Goal: Task Accomplishment & Management: Complete application form

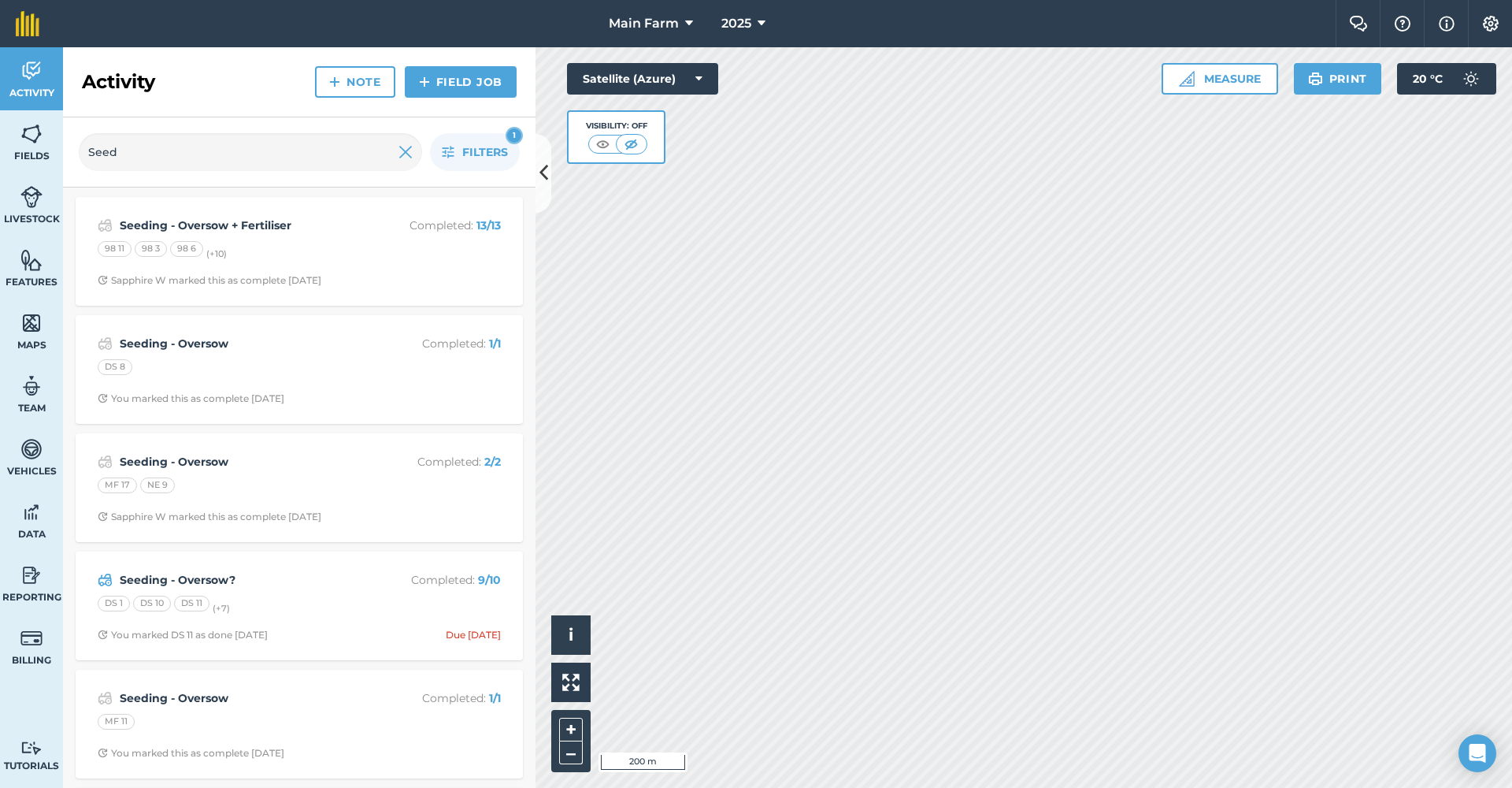
click at [33, 153] on span "Fields" at bounding box center [32, 156] width 63 height 13
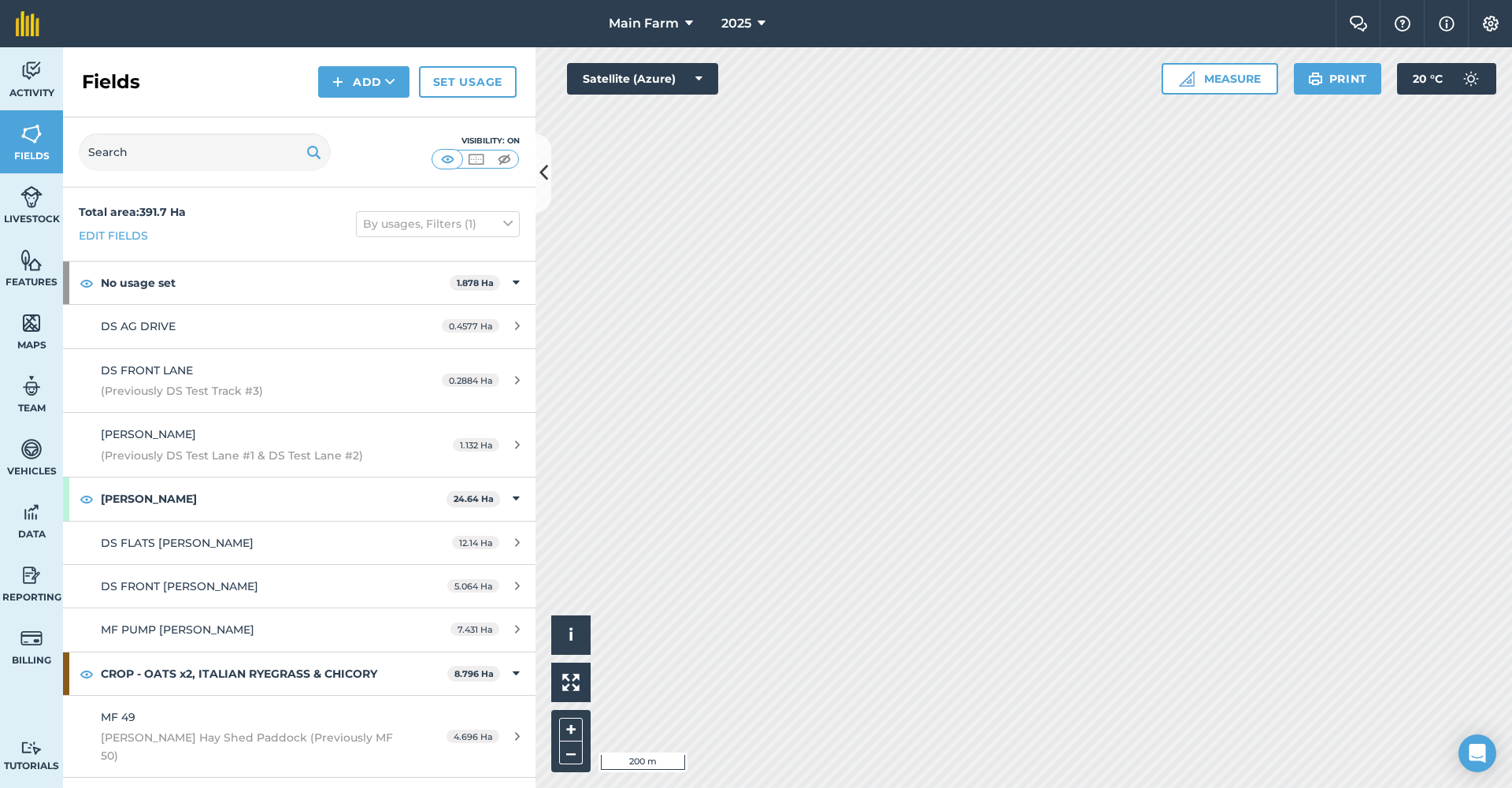
click at [372, 80] on button "Add" at bounding box center [363, 82] width 91 height 32
click at [375, 120] on link "Draw" at bounding box center [363, 117] width 86 height 35
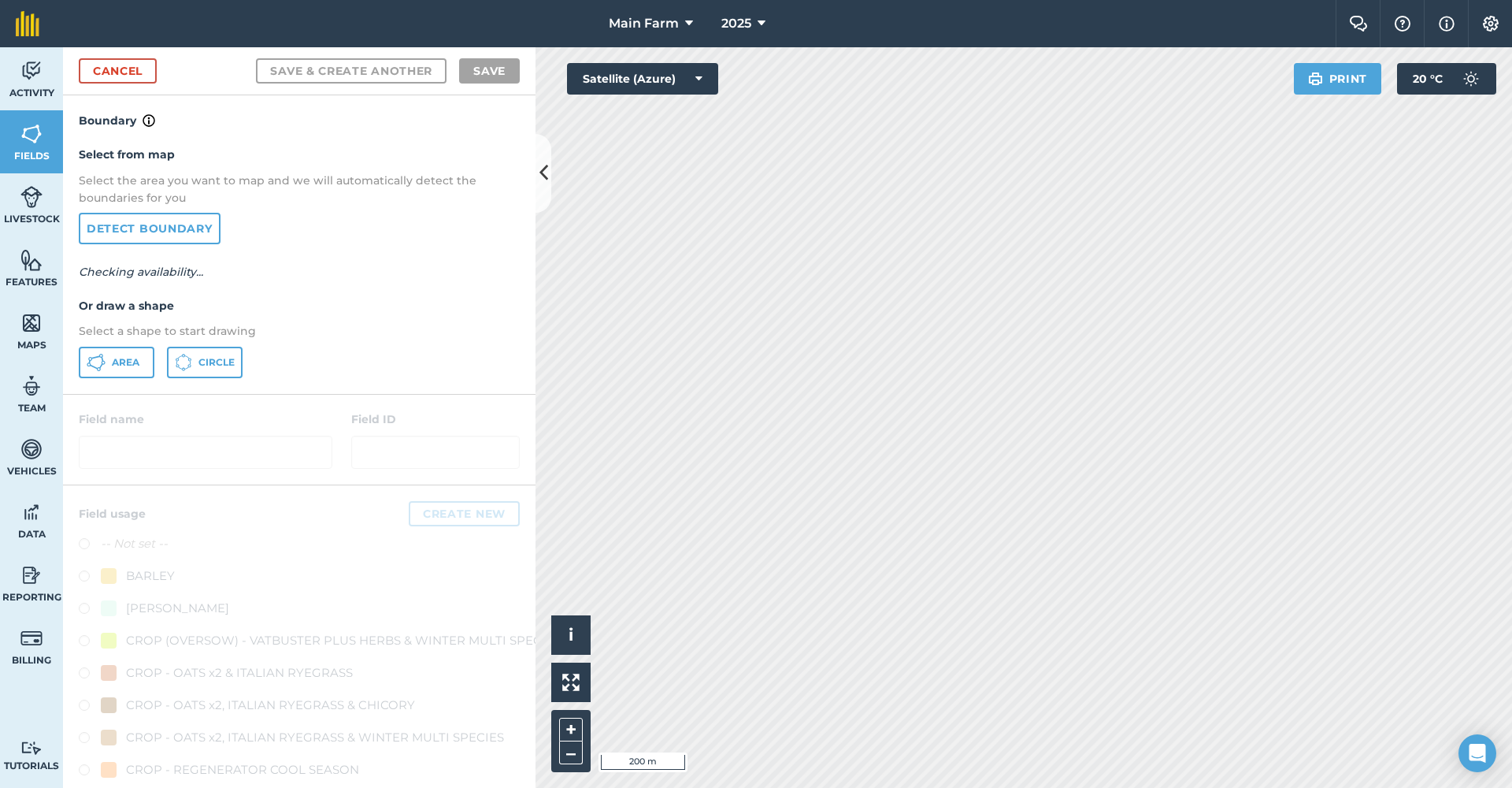
click at [109, 356] on button "Area" at bounding box center [116, 362] width 76 height 32
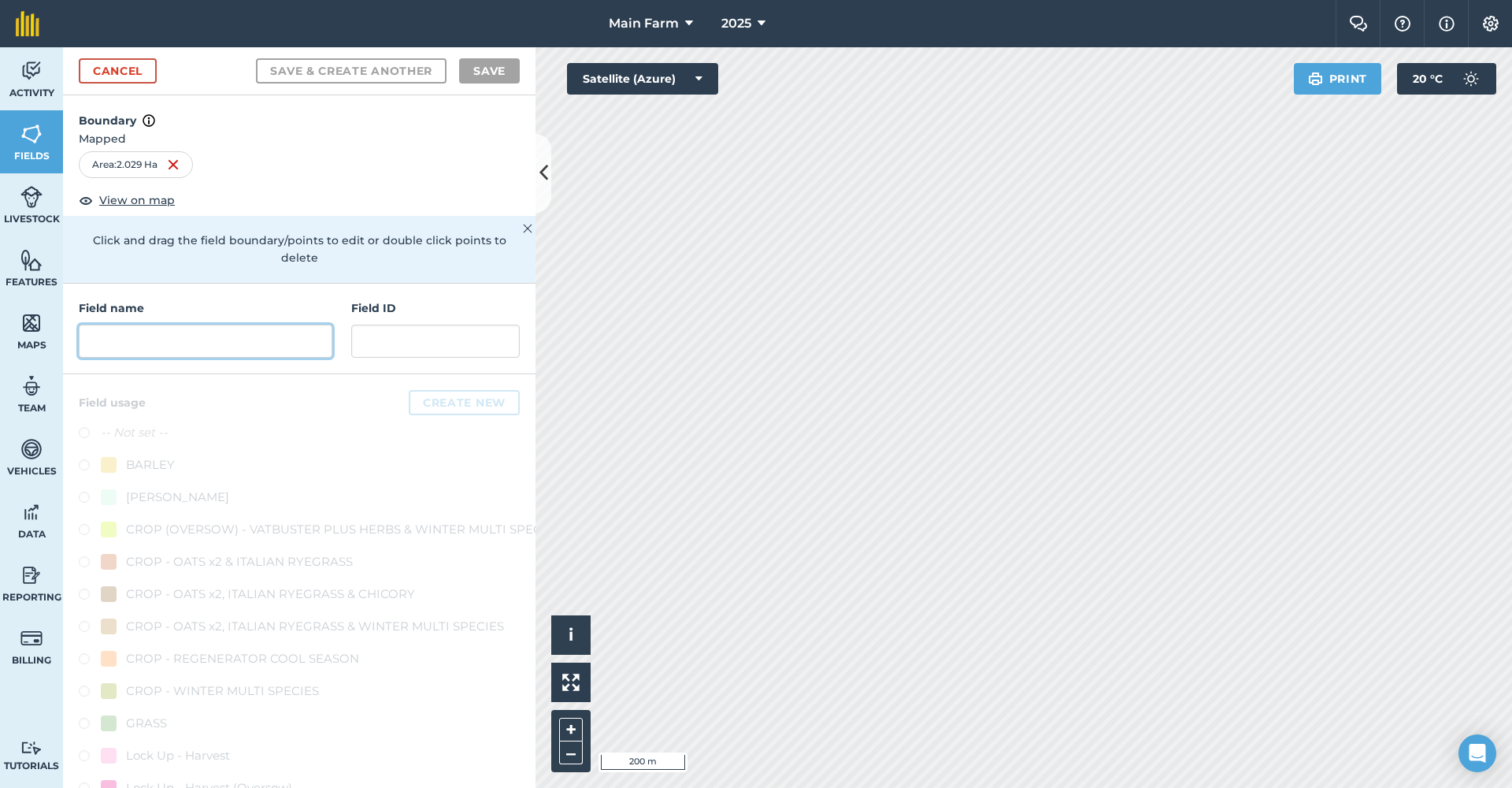
click at [247, 329] on input "text" at bounding box center [205, 341] width 254 height 33
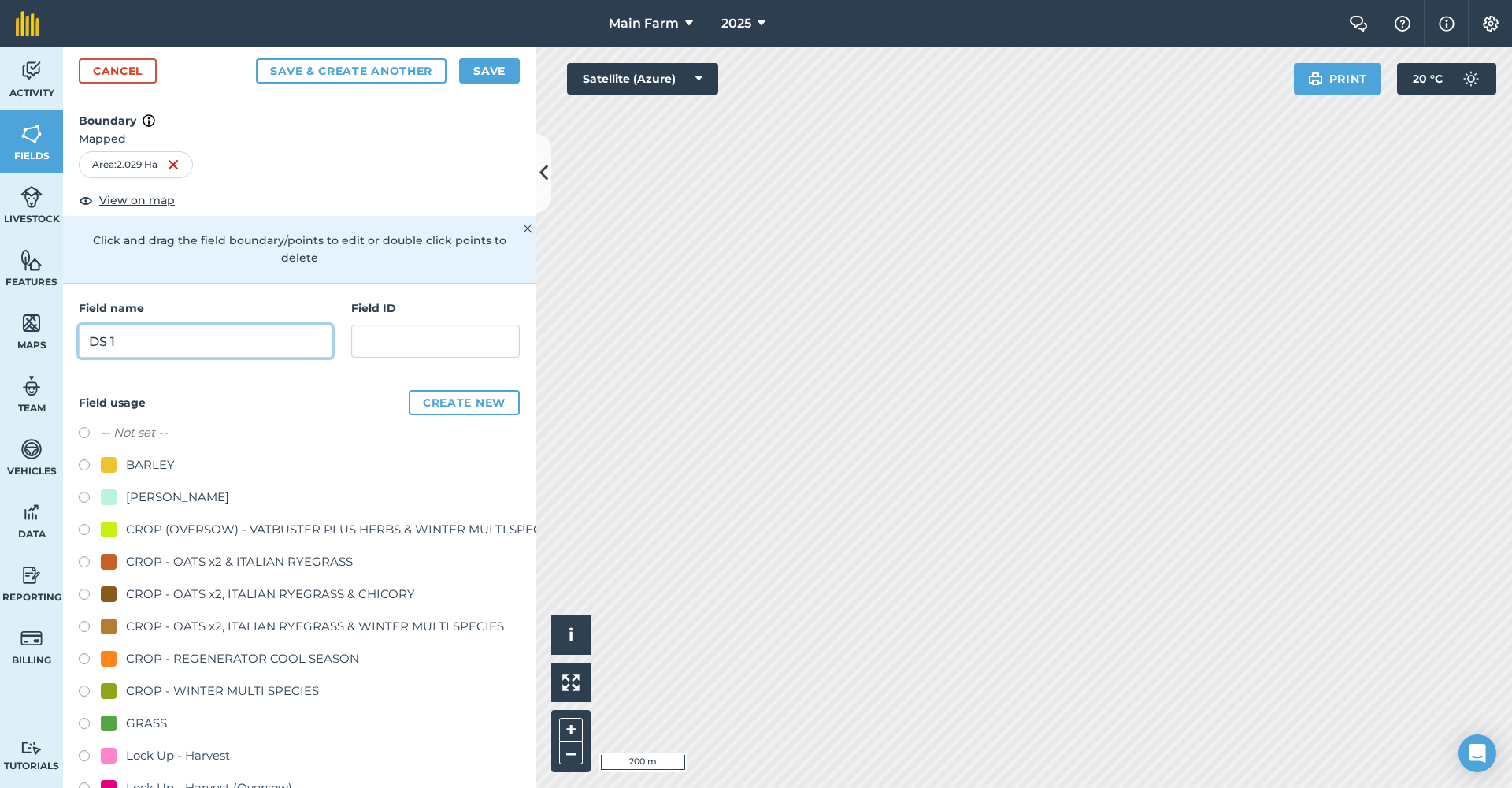
type input "DS 14"
click at [136, 721] on div "GRASS" at bounding box center [146, 723] width 41 height 19
radio input "true"
type input "DS 14"
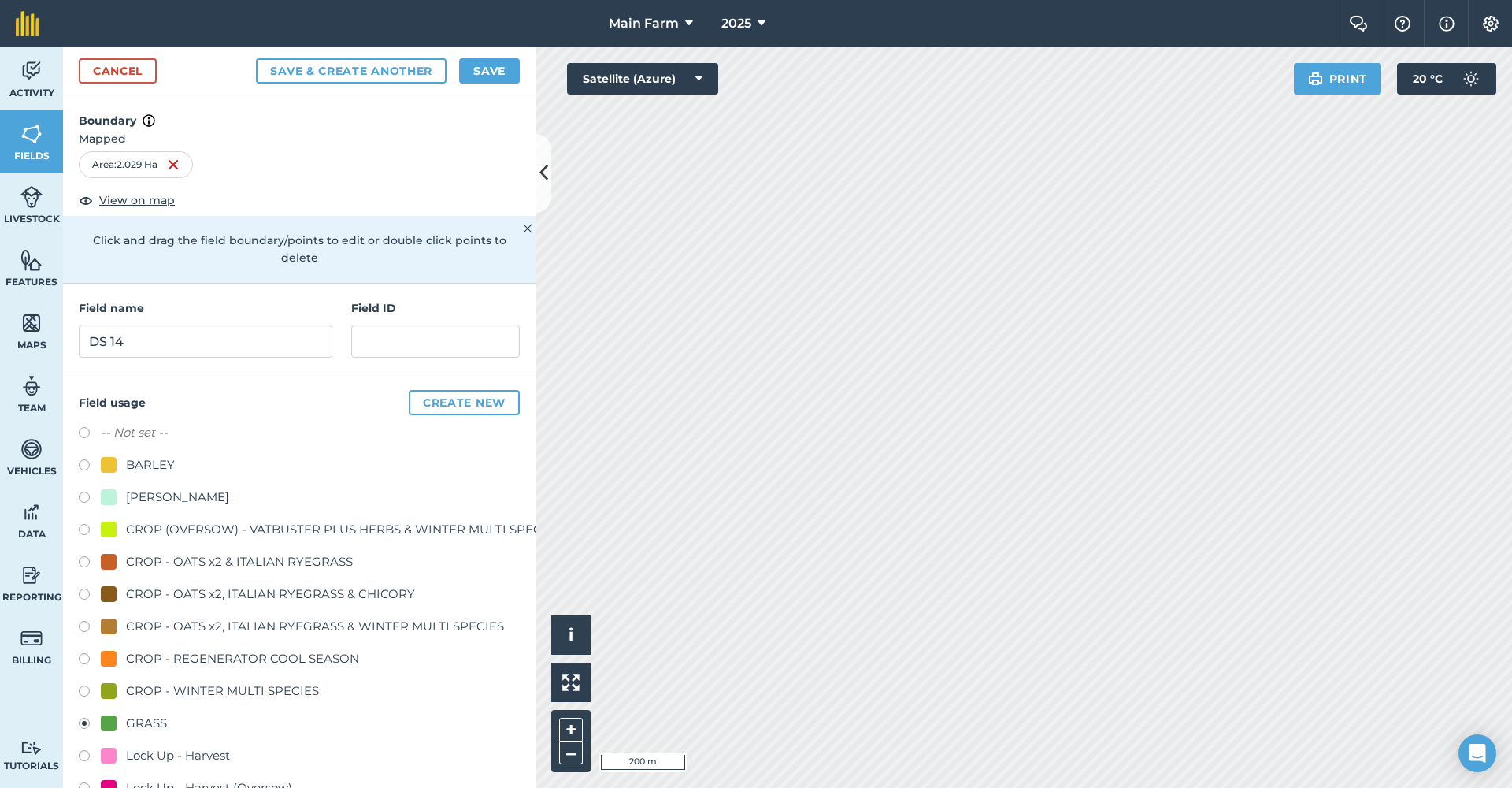
click at [488, 78] on button "Save" at bounding box center [489, 70] width 61 height 25
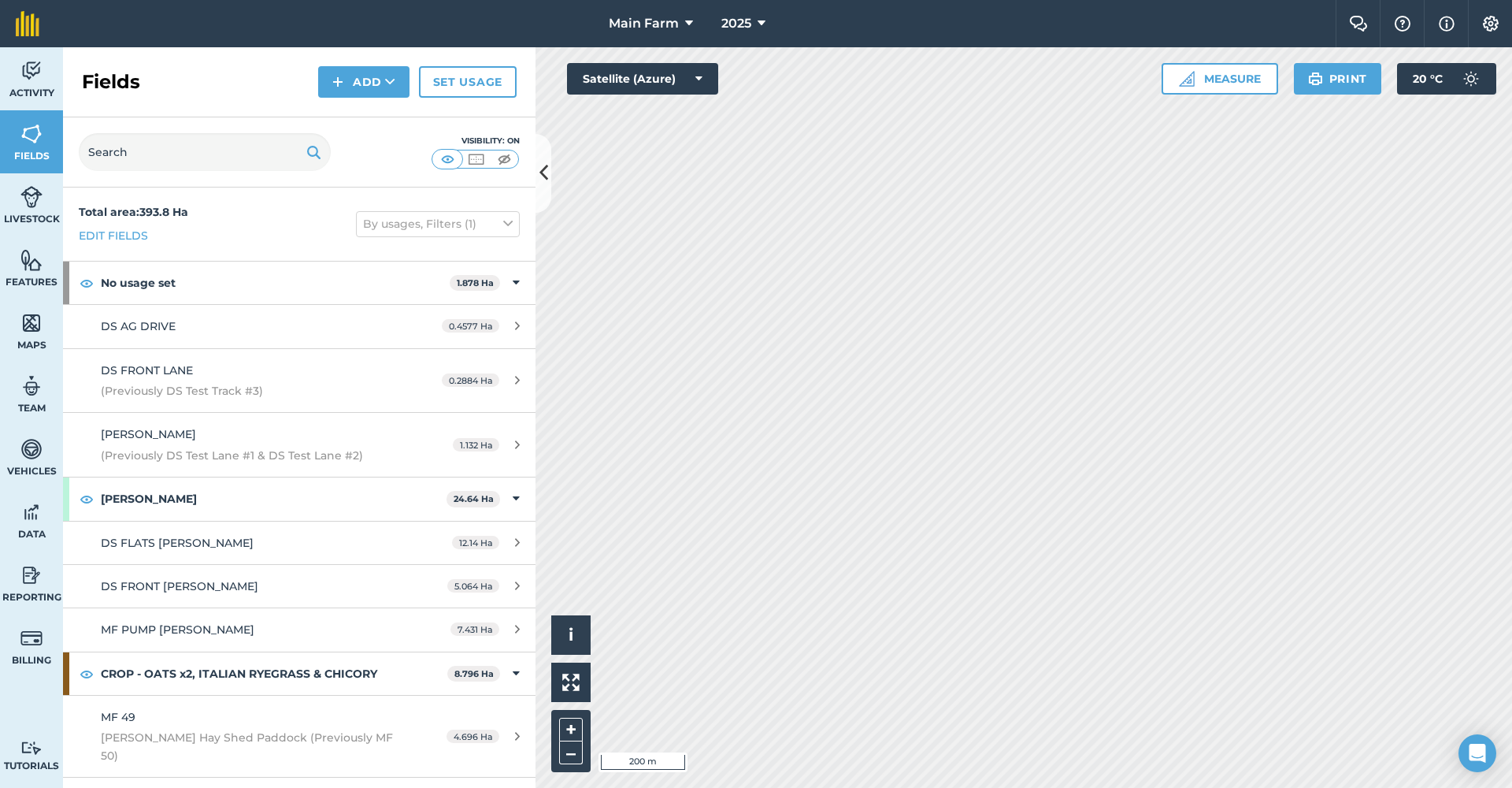
click at [380, 91] on button "Add" at bounding box center [363, 82] width 91 height 32
click at [373, 115] on link "Draw" at bounding box center [363, 117] width 86 height 35
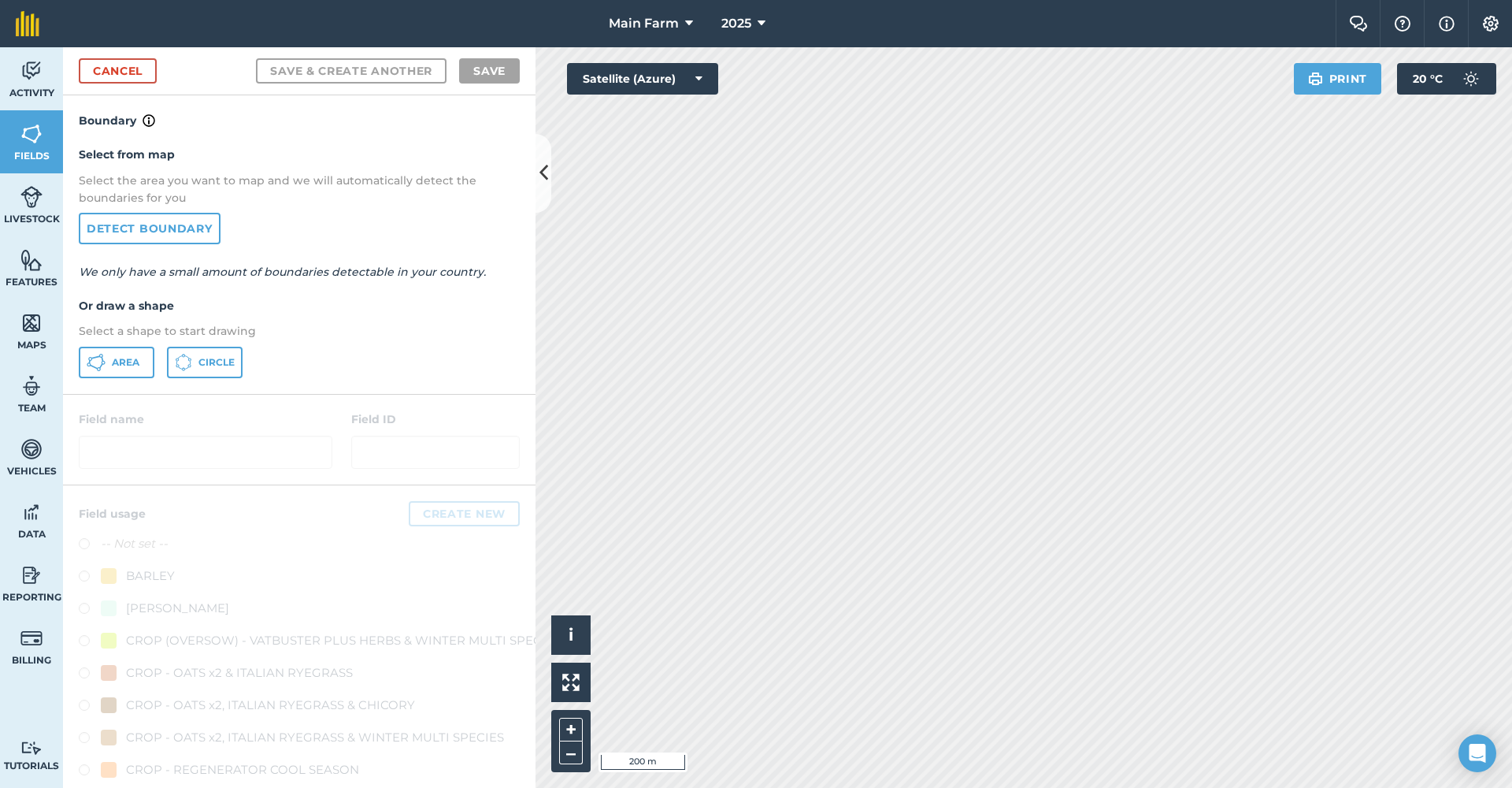
click at [110, 365] on button "Area" at bounding box center [116, 362] width 76 height 32
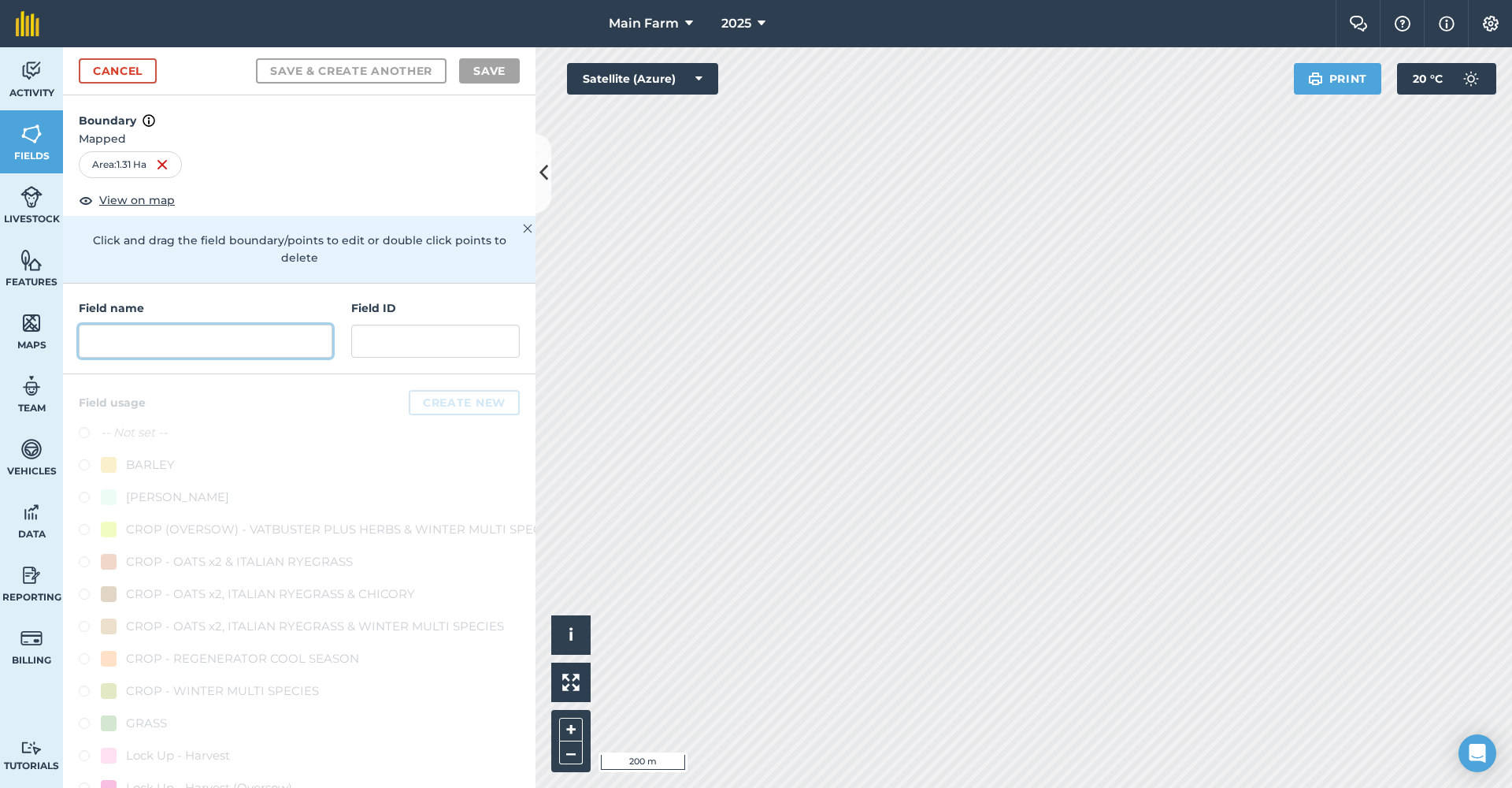
click at [199, 334] on input "text" at bounding box center [205, 341] width 254 height 33
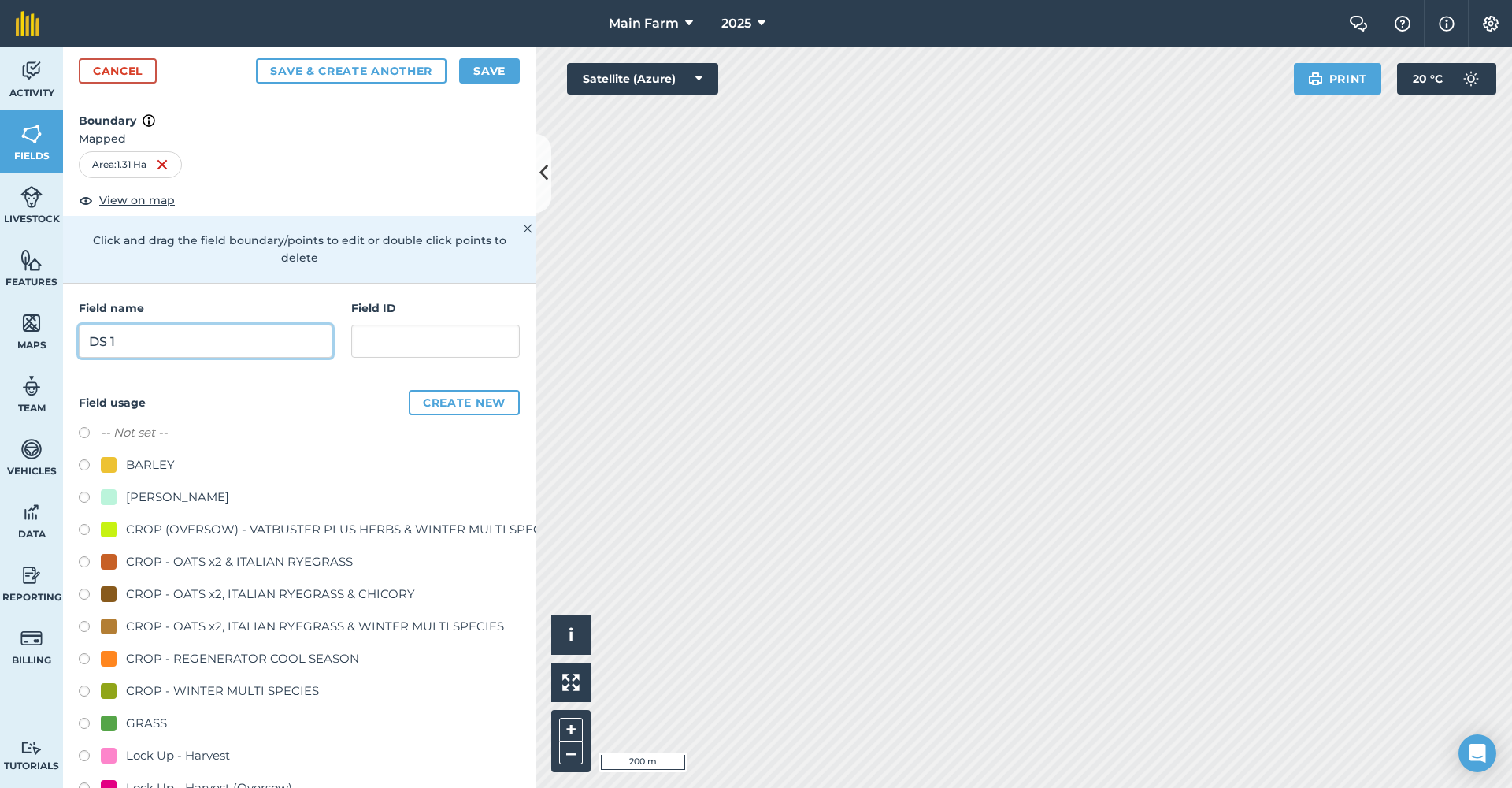
type input "DS 15"
click at [82, 721] on label at bounding box center [89, 725] width 22 height 15
radio input "true"
type input "DS 15"
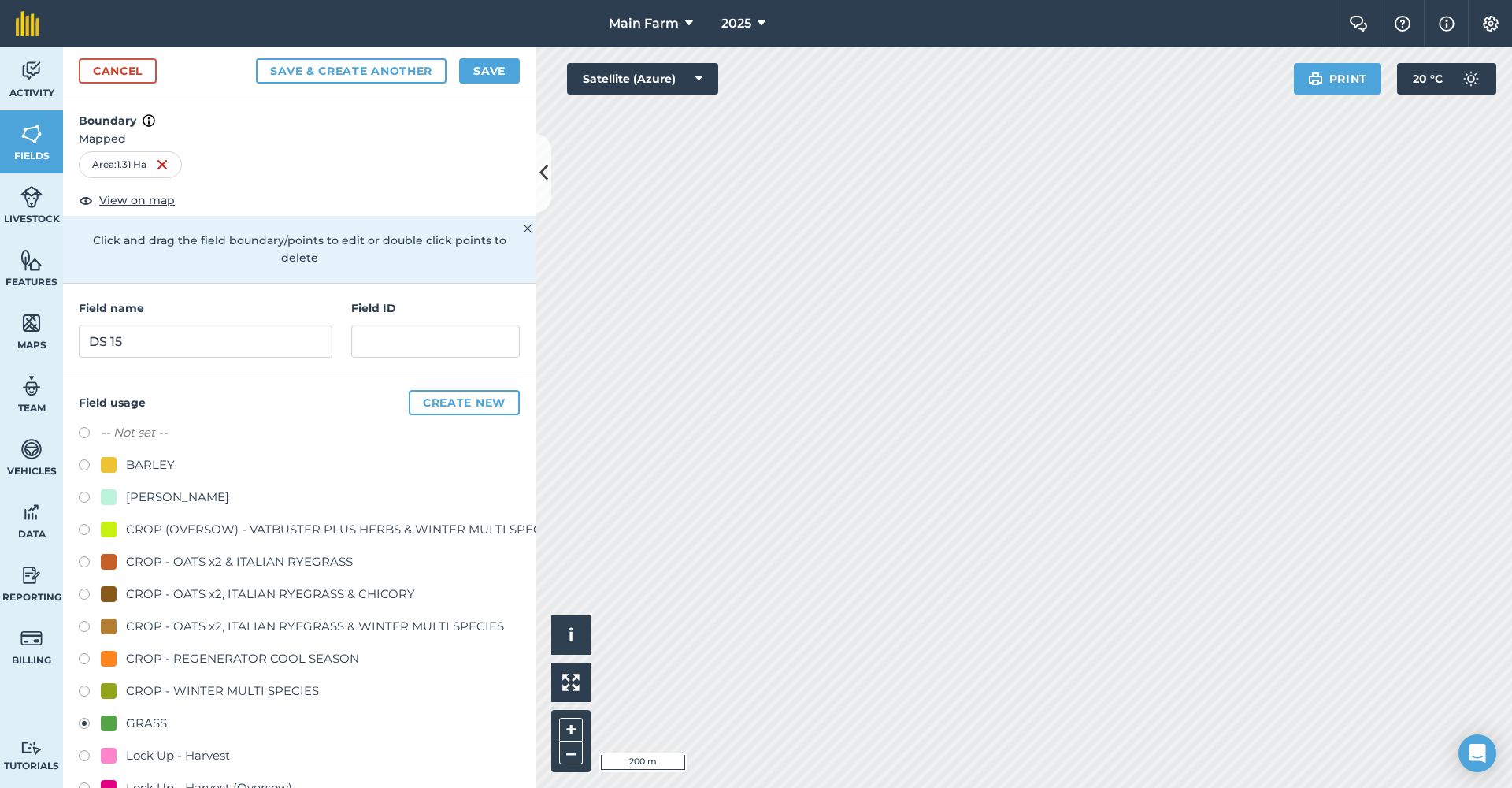
click at [500, 73] on button "Save" at bounding box center [489, 70] width 61 height 25
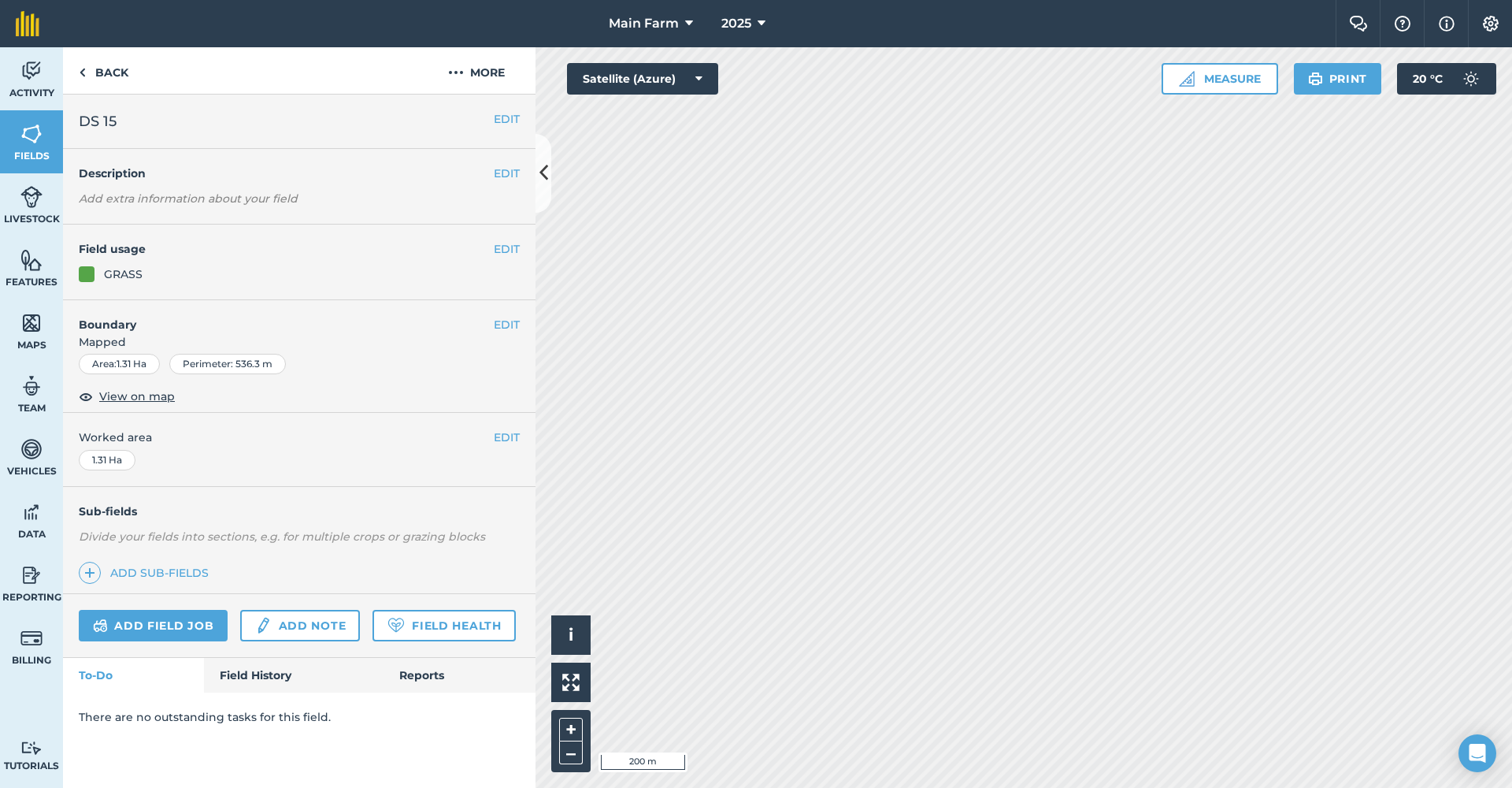
click at [33, 137] on img at bounding box center [31, 133] width 22 height 23
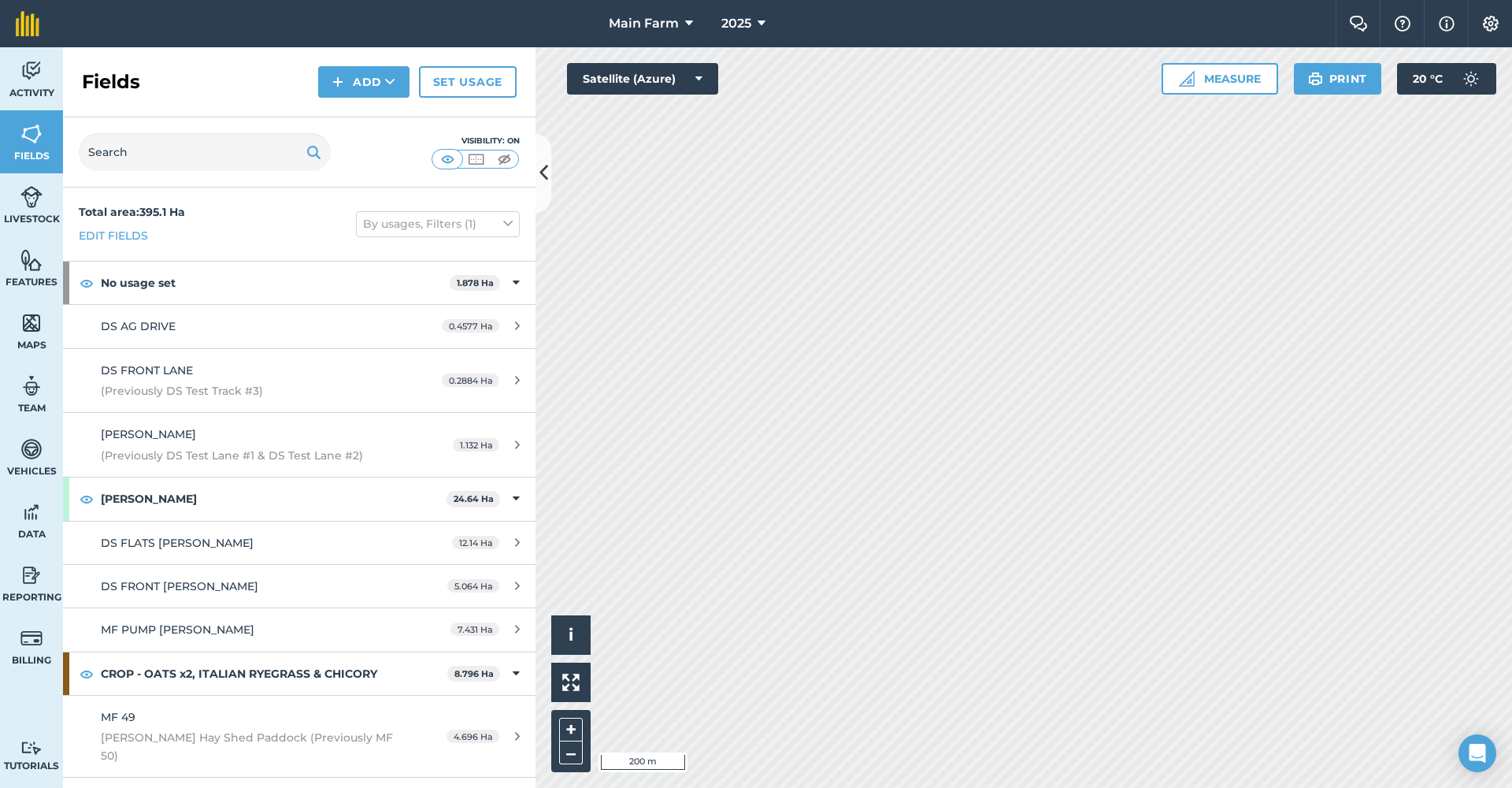
click at [360, 87] on button "Add" at bounding box center [363, 82] width 91 height 32
click at [380, 120] on link "Draw" at bounding box center [363, 117] width 86 height 35
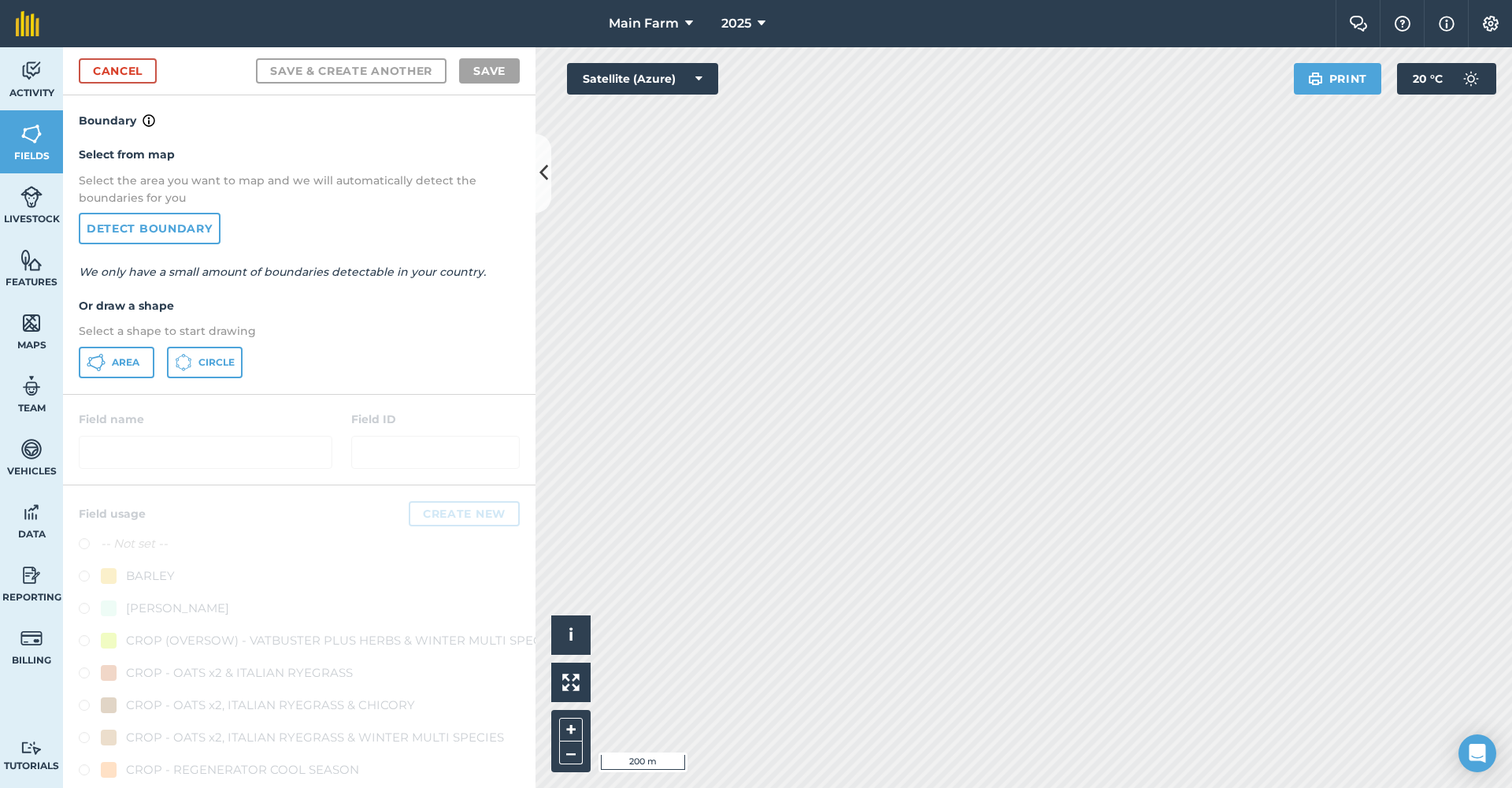
click at [120, 369] on button "Area" at bounding box center [116, 362] width 76 height 32
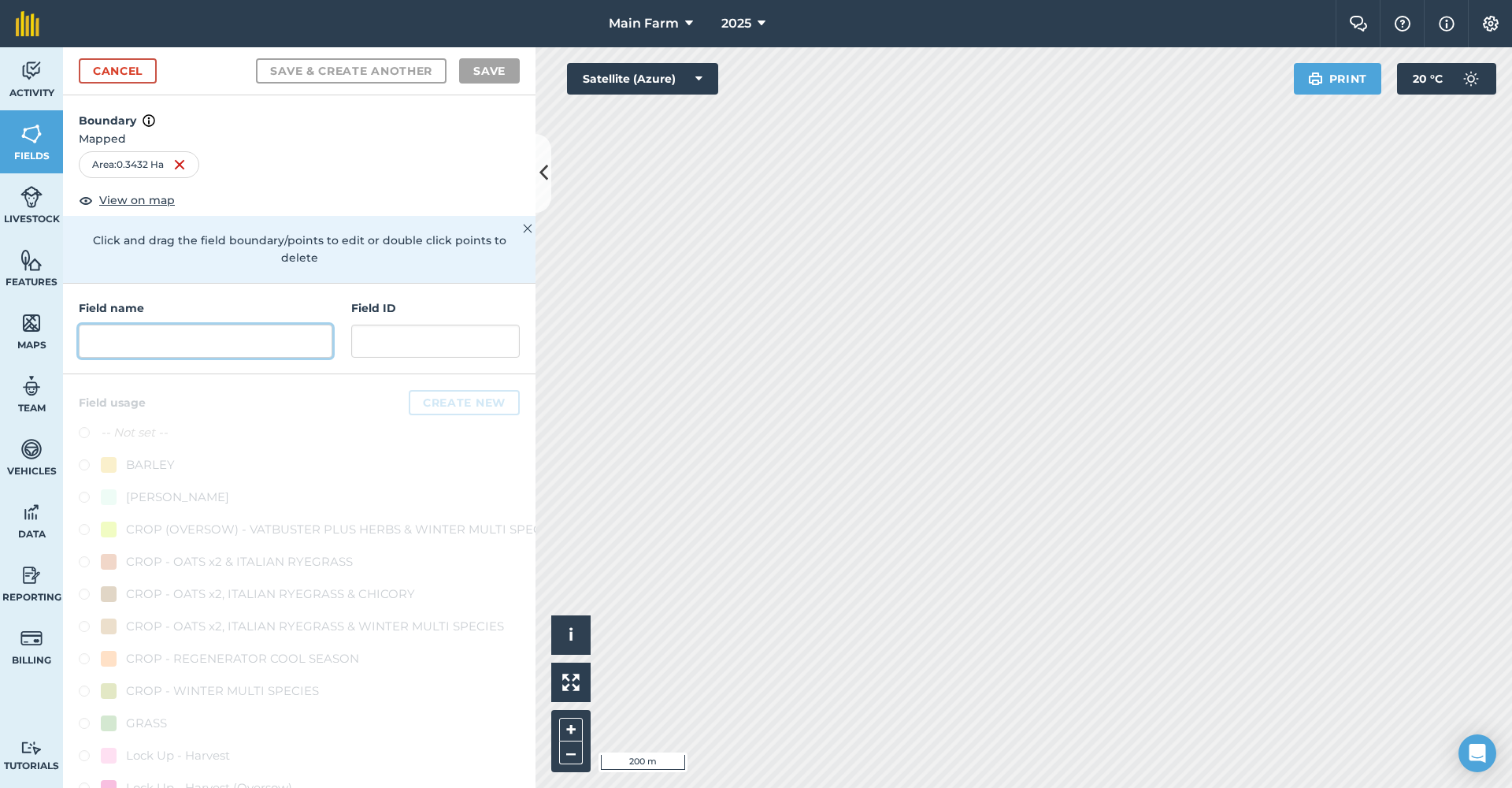
click at [182, 333] on input "text" at bounding box center [205, 341] width 254 height 33
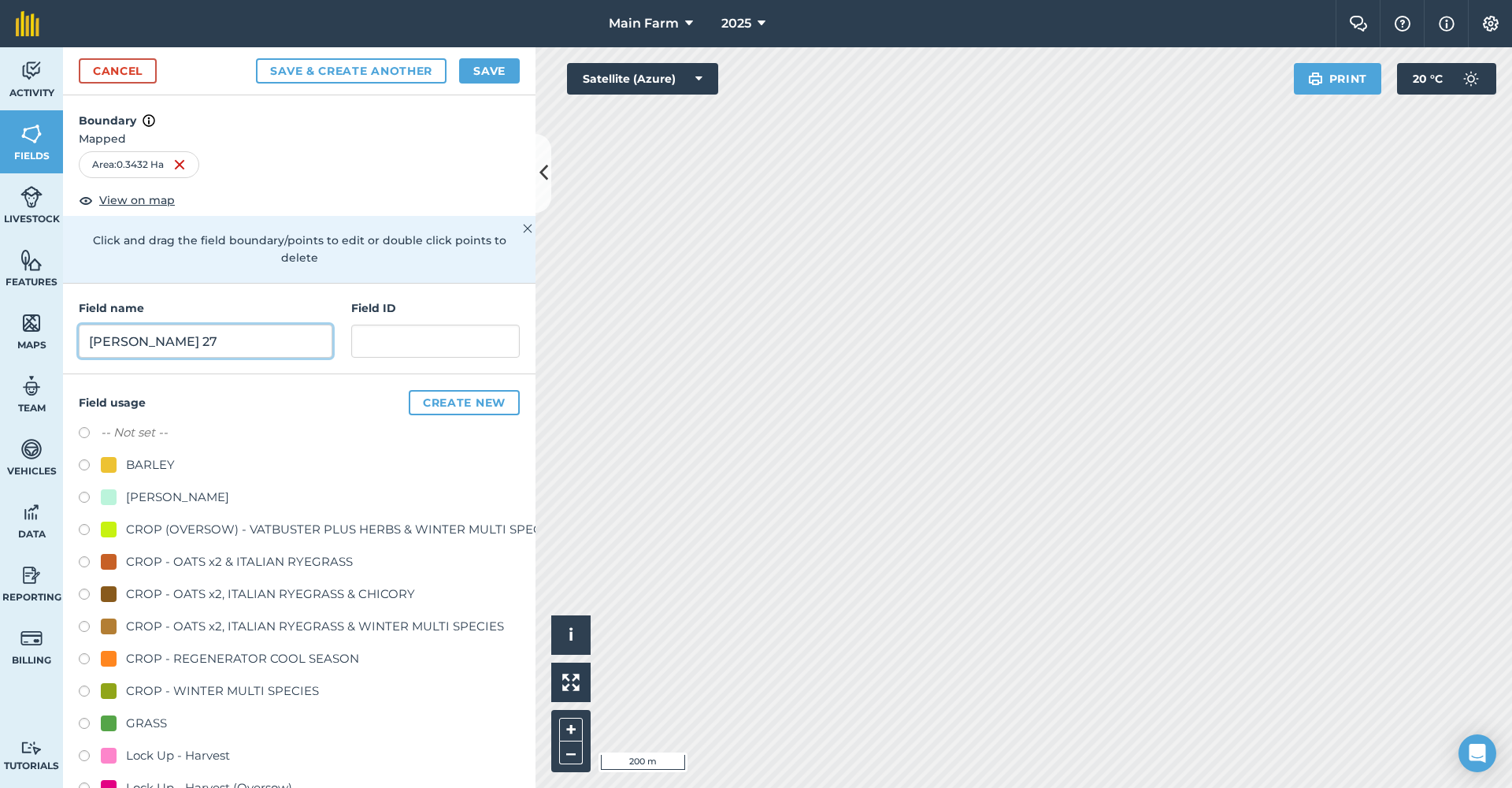
type input "[PERSON_NAME] 27"
click at [492, 70] on button "Save" at bounding box center [489, 70] width 61 height 25
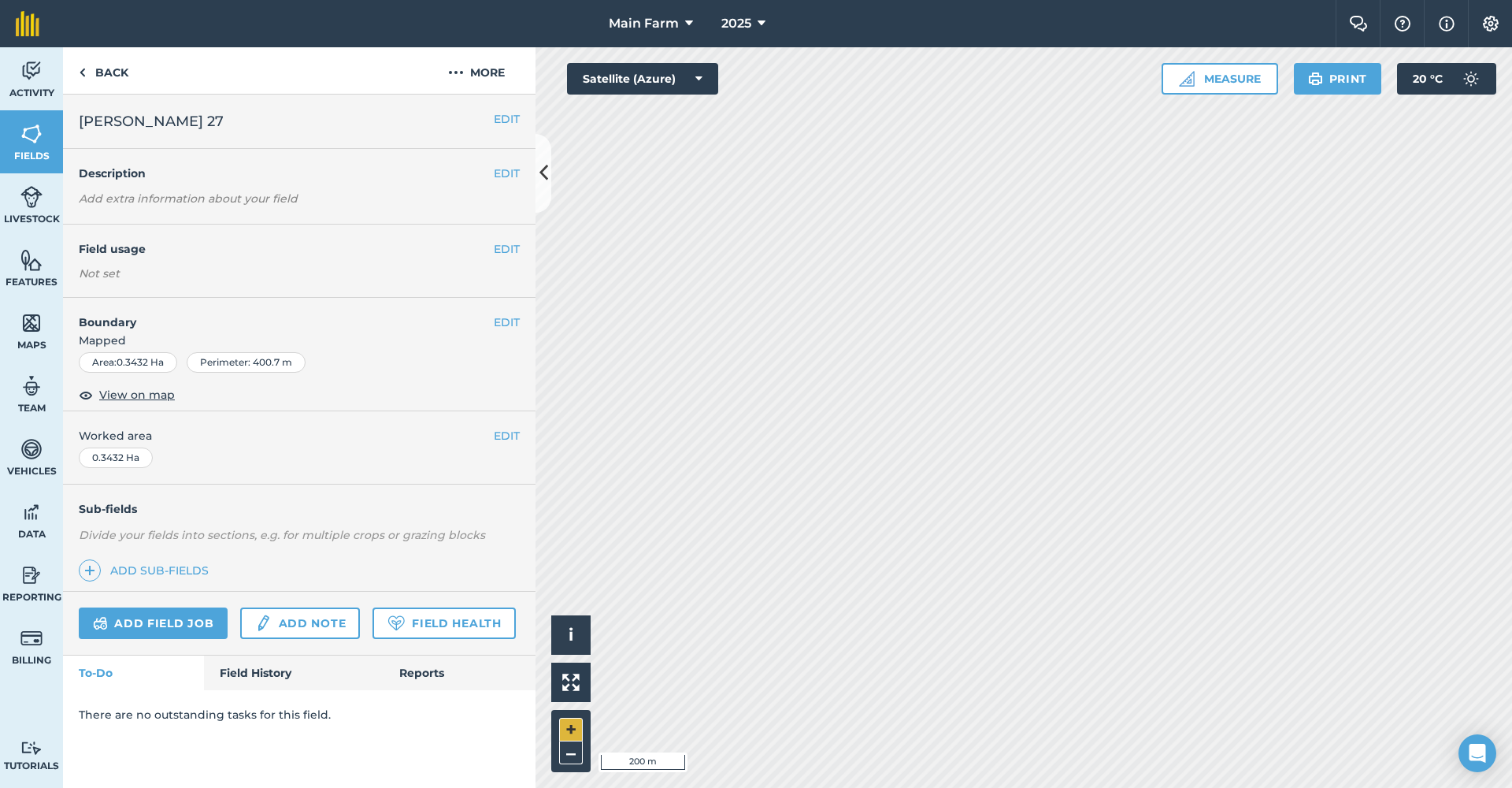
click at [571, 729] on button "+" at bounding box center [570, 729] width 23 height 23
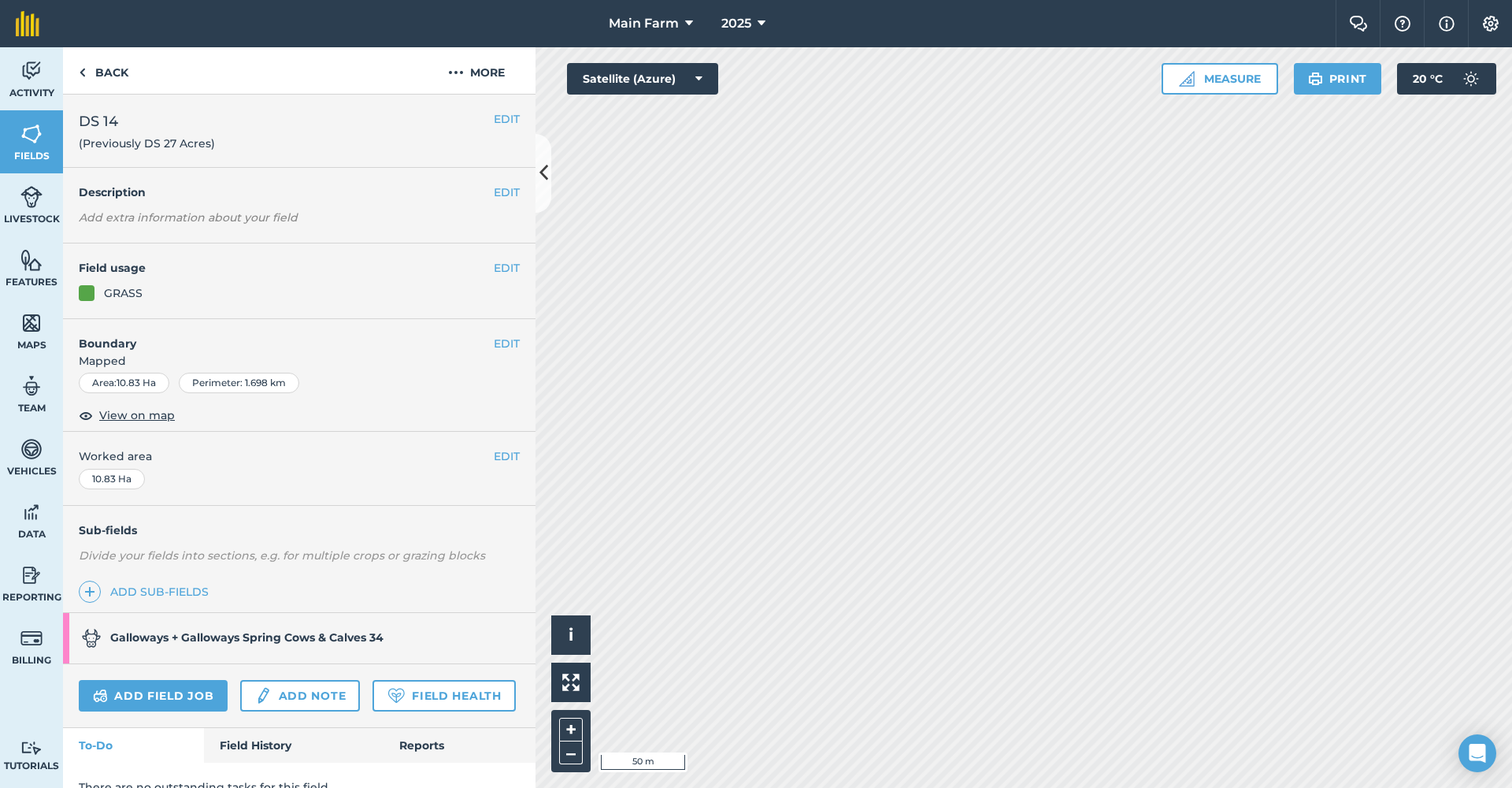
click at [494, 117] on button "EDIT" at bounding box center [506, 118] width 26 height 17
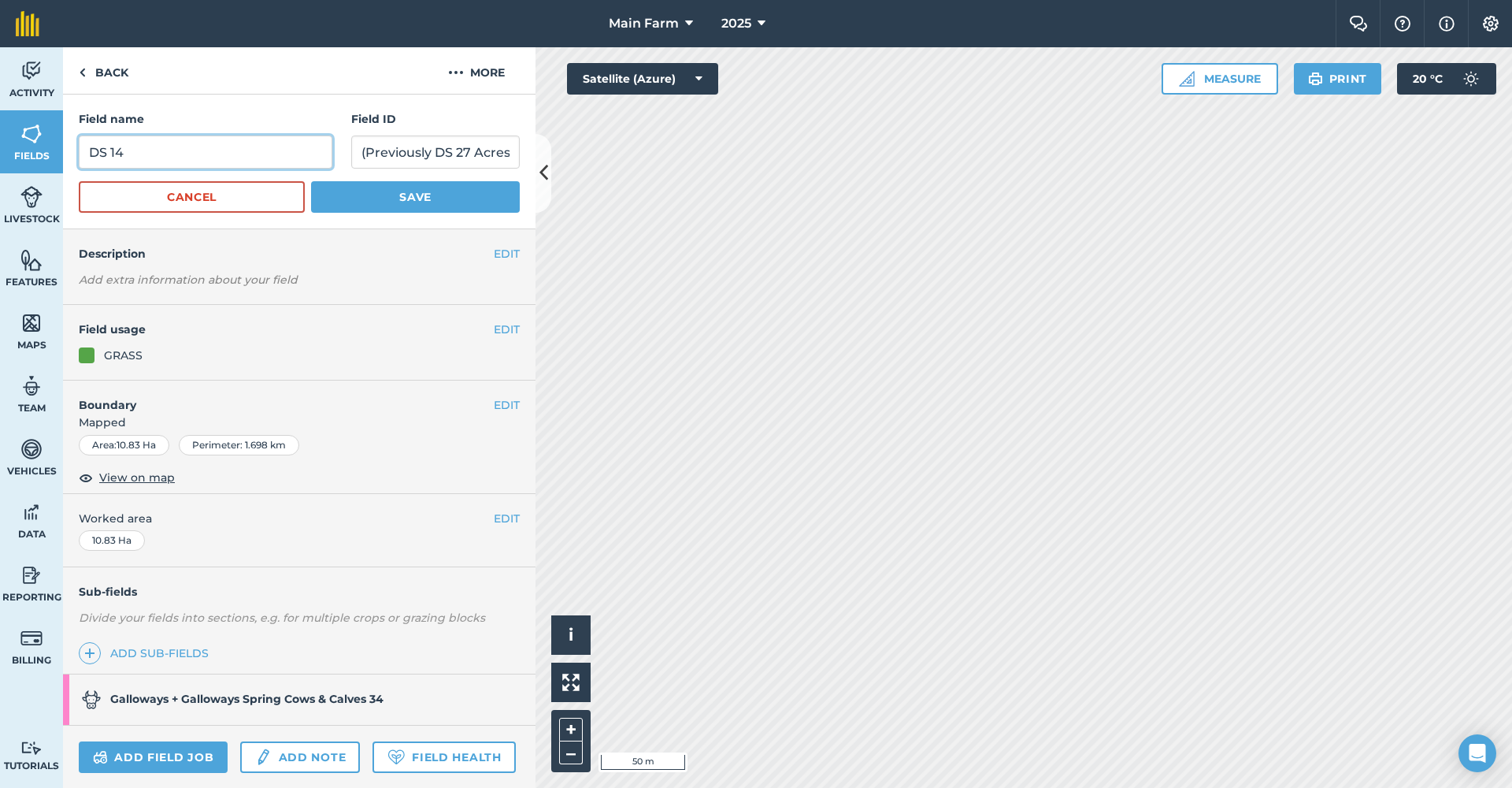
click at [174, 153] on input "DS 14" at bounding box center [205, 152] width 254 height 33
type input "DS 16"
click at [338, 200] on button "Save" at bounding box center [415, 196] width 208 height 32
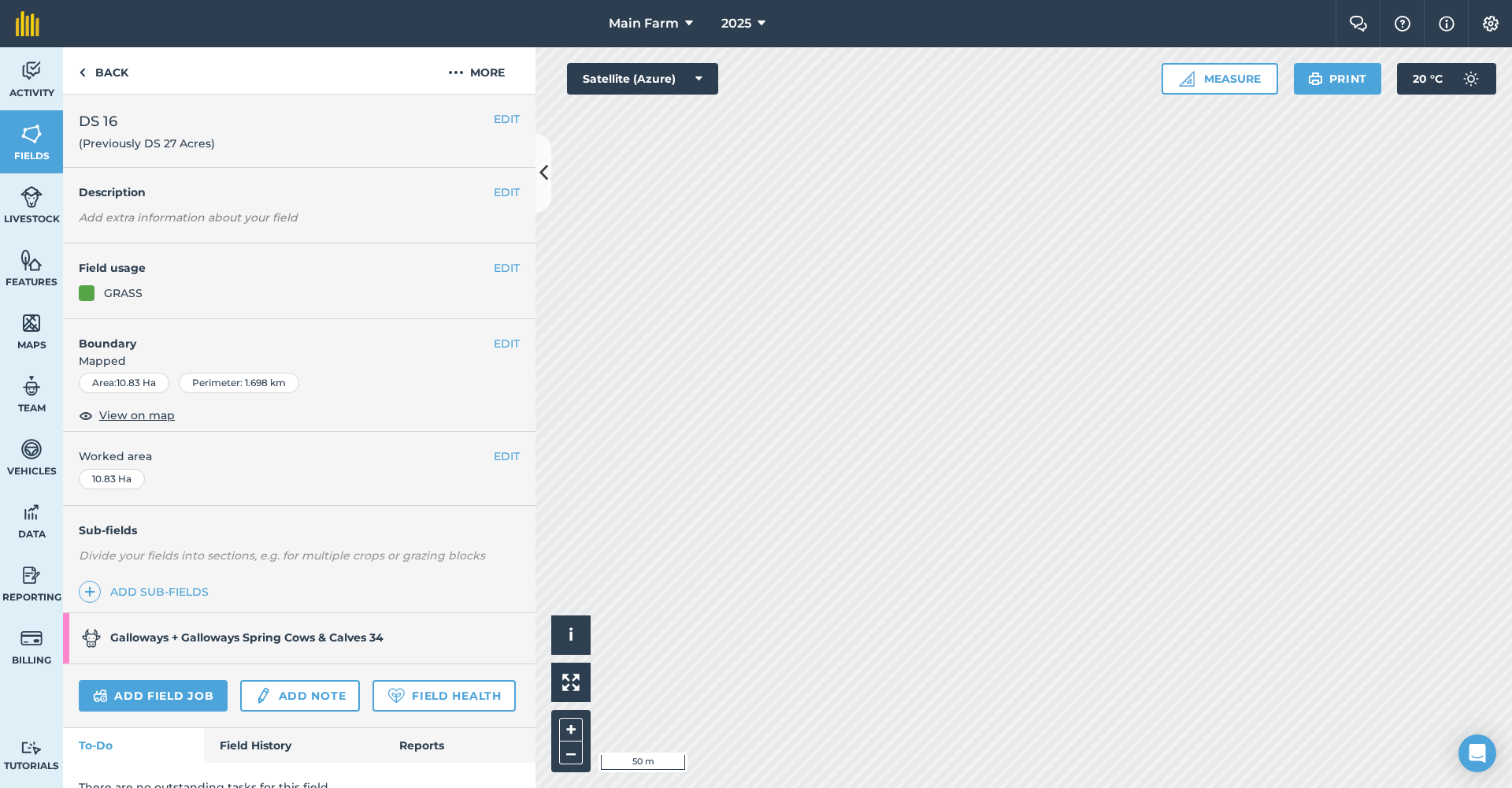
click at [496, 266] on button "EDIT" at bounding box center [506, 268] width 26 height 17
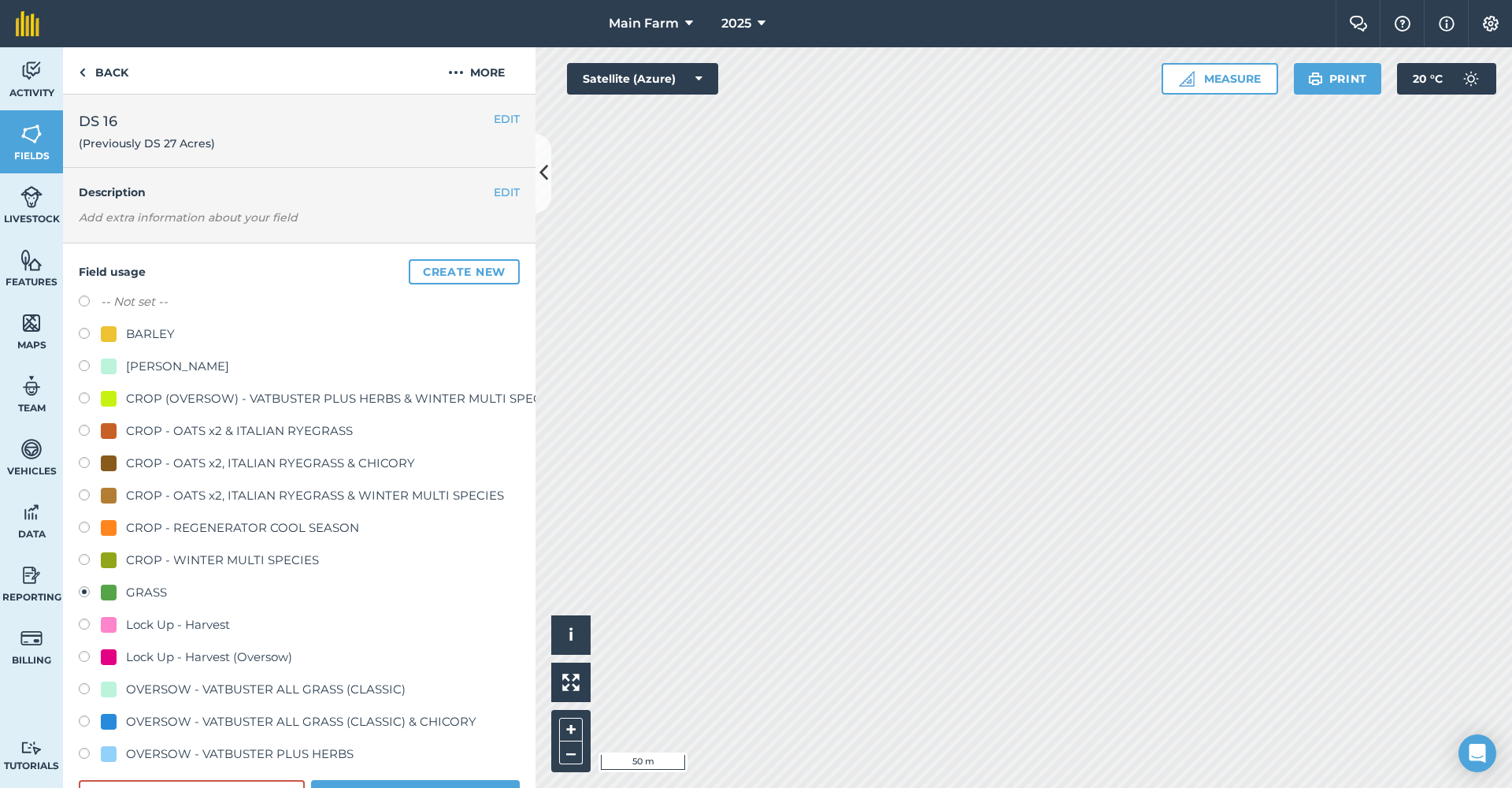
click at [188, 620] on div "Lock Up - Harvest" at bounding box center [178, 624] width 104 height 19
radio input "true"
radio input "false"
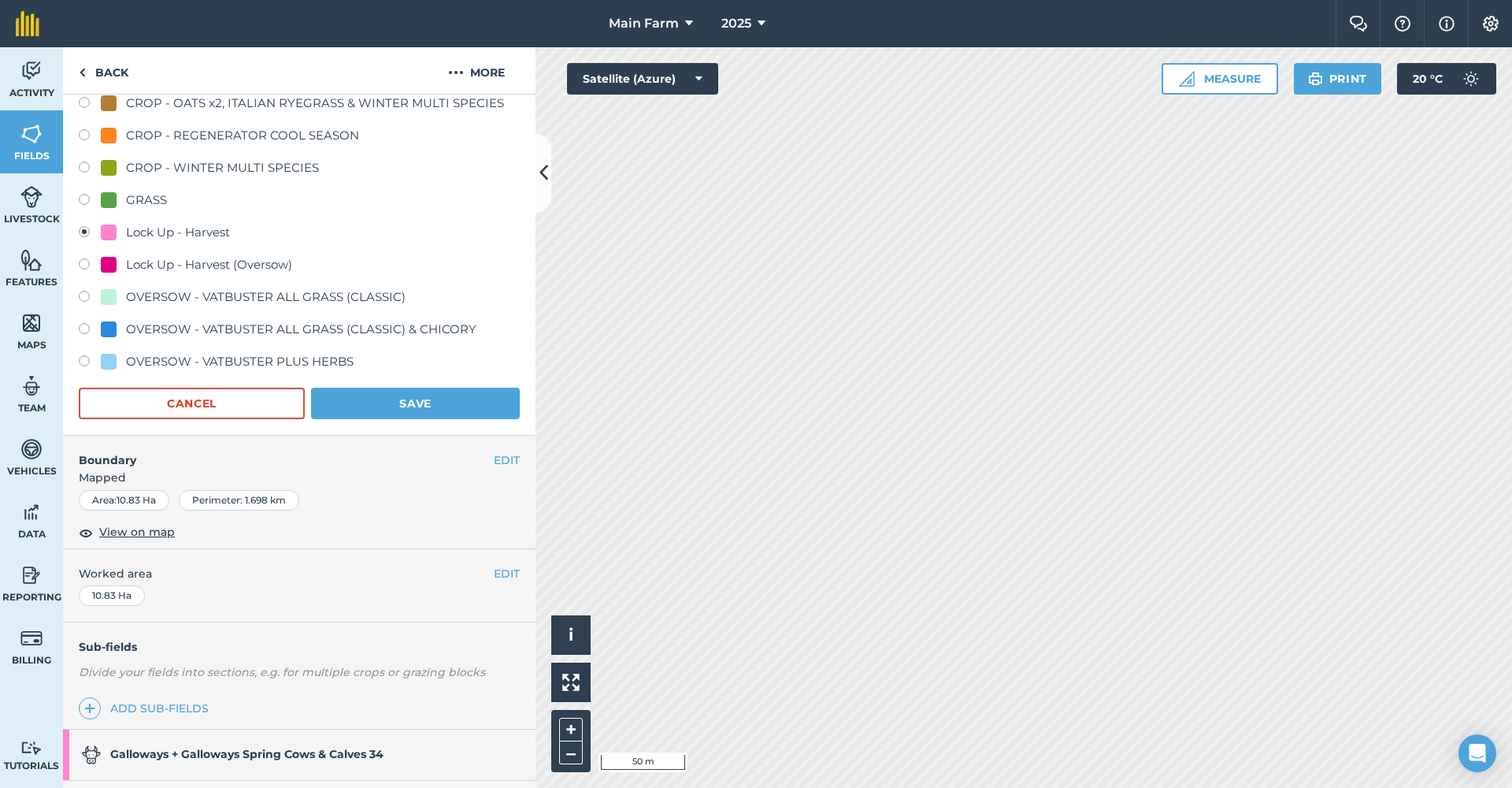
click at [422, 392] on button "Save" at bounding box center [415, 403] width 208 height 32
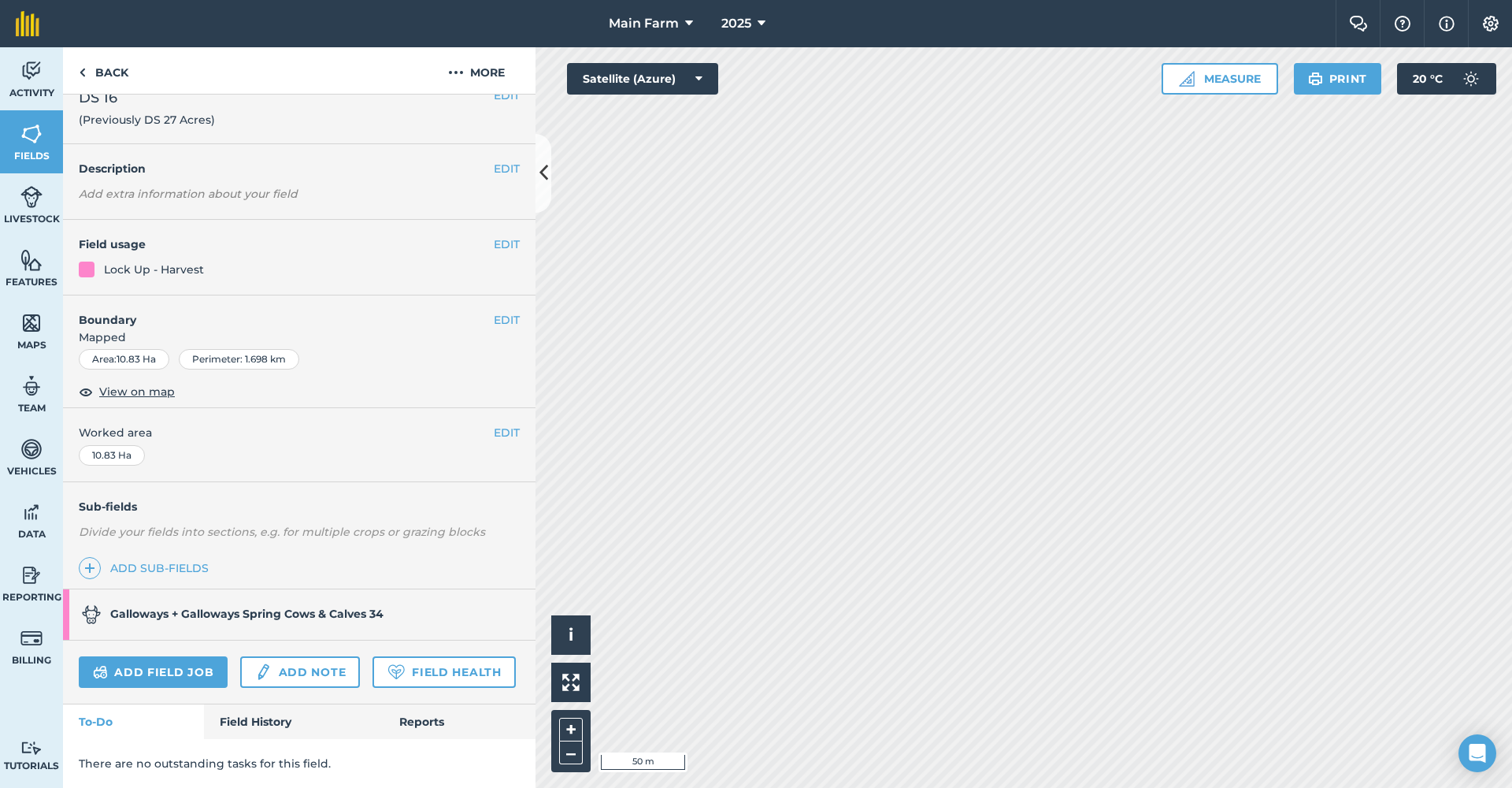
scroll to position [65, 0]
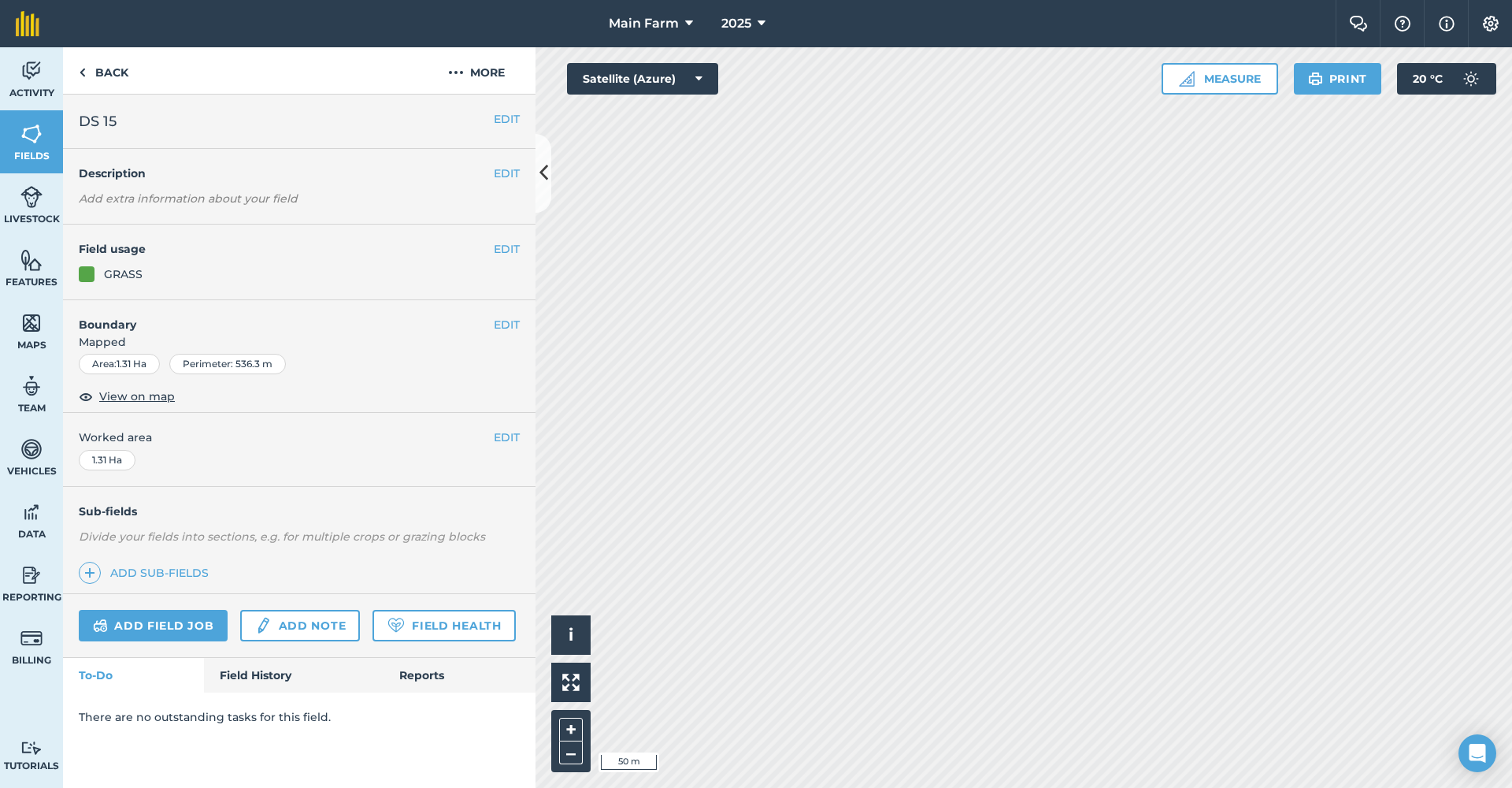
click at [506, 432] on button "EDIT" at bounding box center [506, 436] width 26 height 17
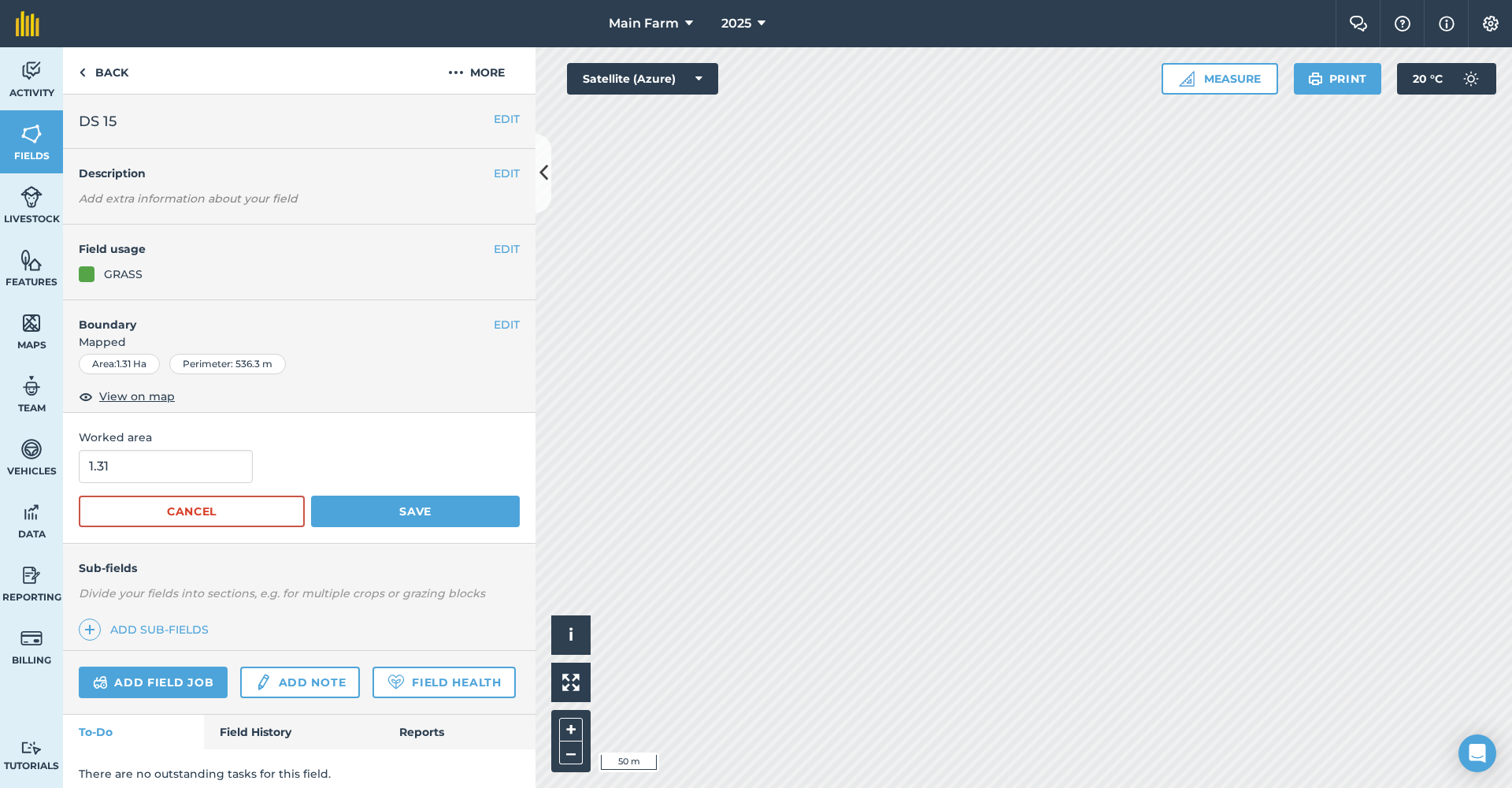
click at [242, 507] on button "Cancel" at bounding box center [191, 511] width 226 height 32
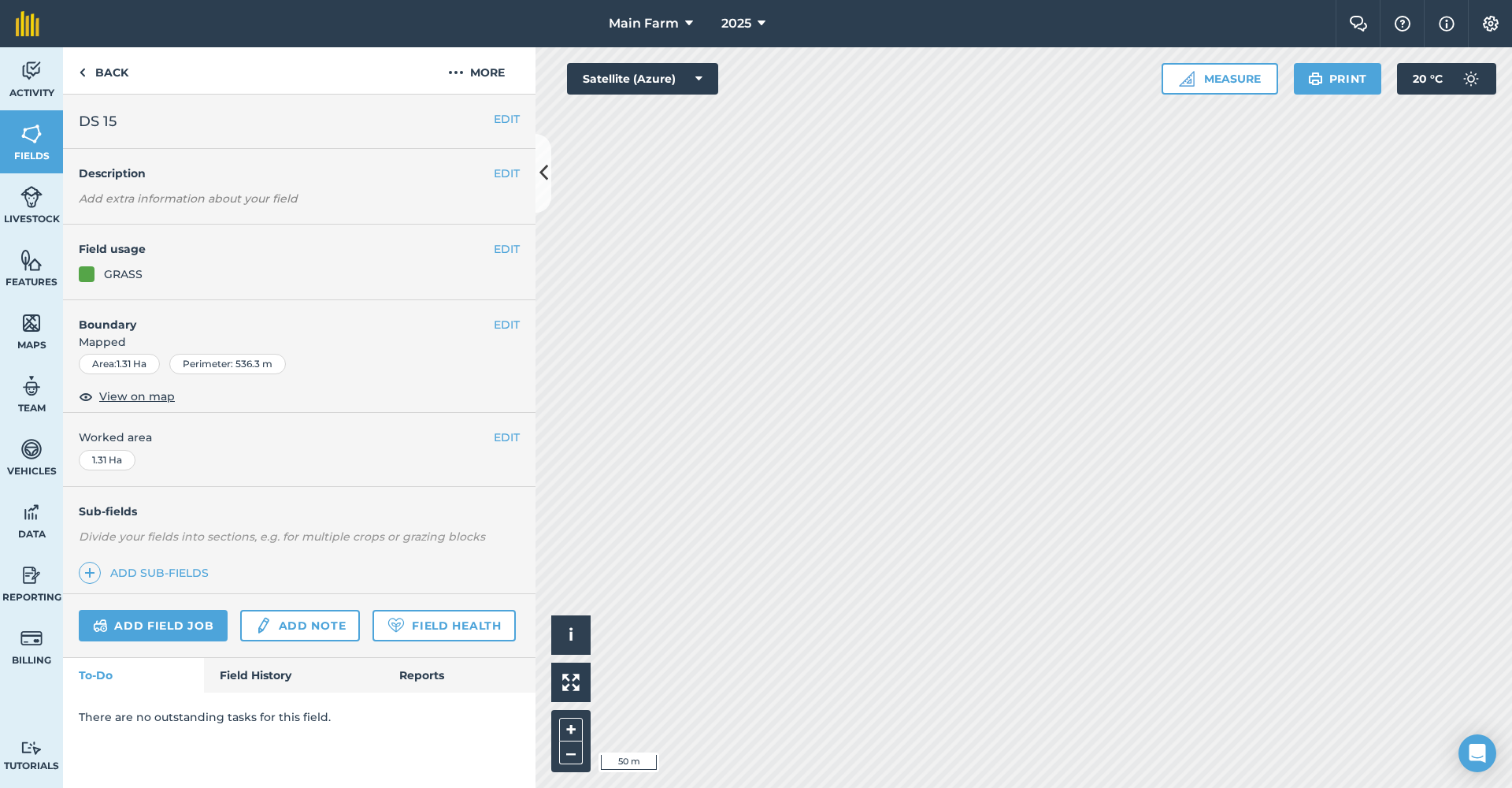
click at [500, 323] on button "EDIT" at bounding box center [506, 324] width 26 height 17
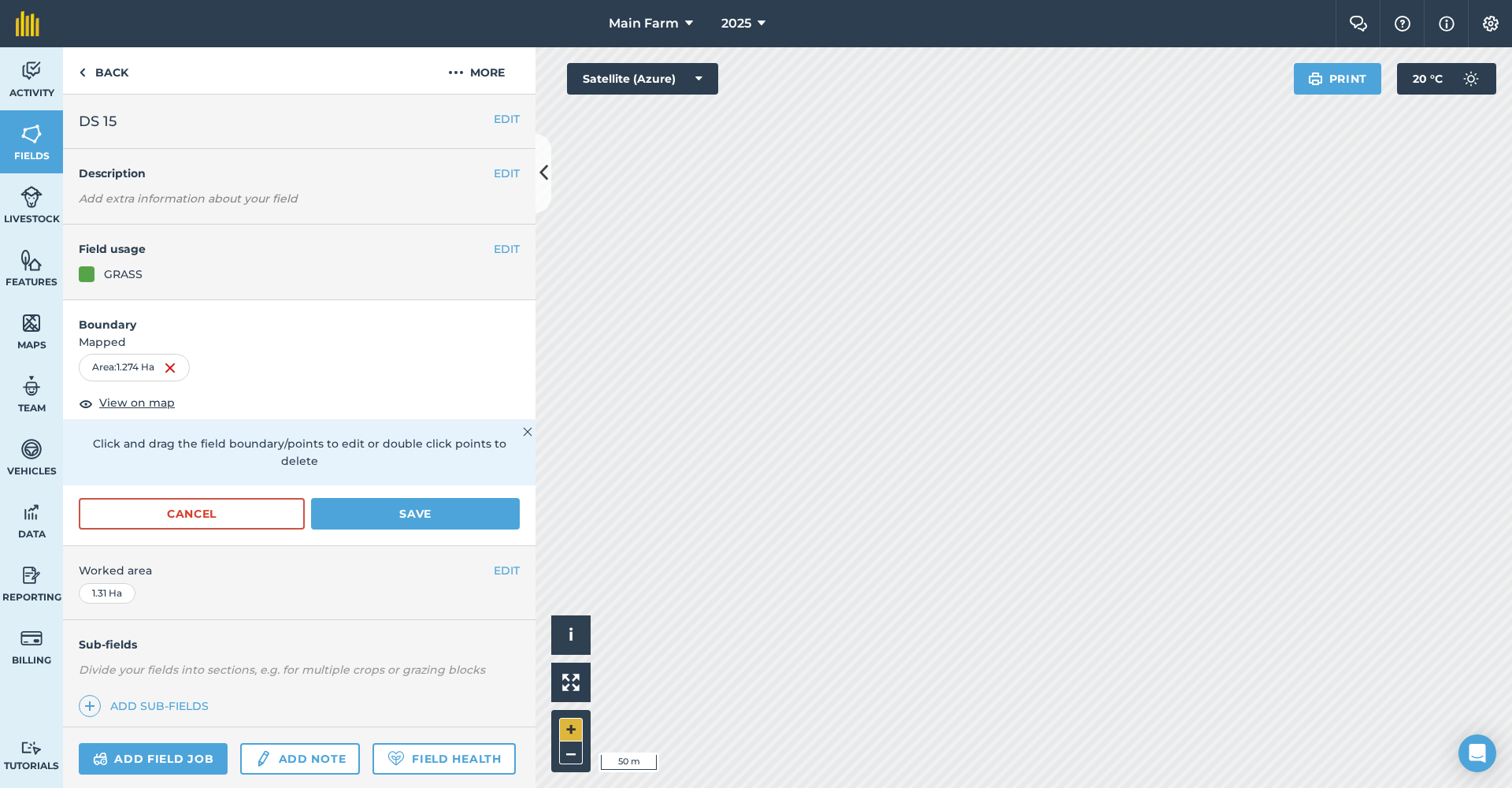
click at [574, 734] on button "+" at bounding box center [570, 729] width 23 height 23
click at [573, 756] on button "–" at bounding box center [570, 752] width 23 height 23
click at [579, 723] on button "+" at bounding box center [570, 729] width 23 height 23
click at [439, 516] on button "Save" at bounding box center [415, 513] width 208 height 32
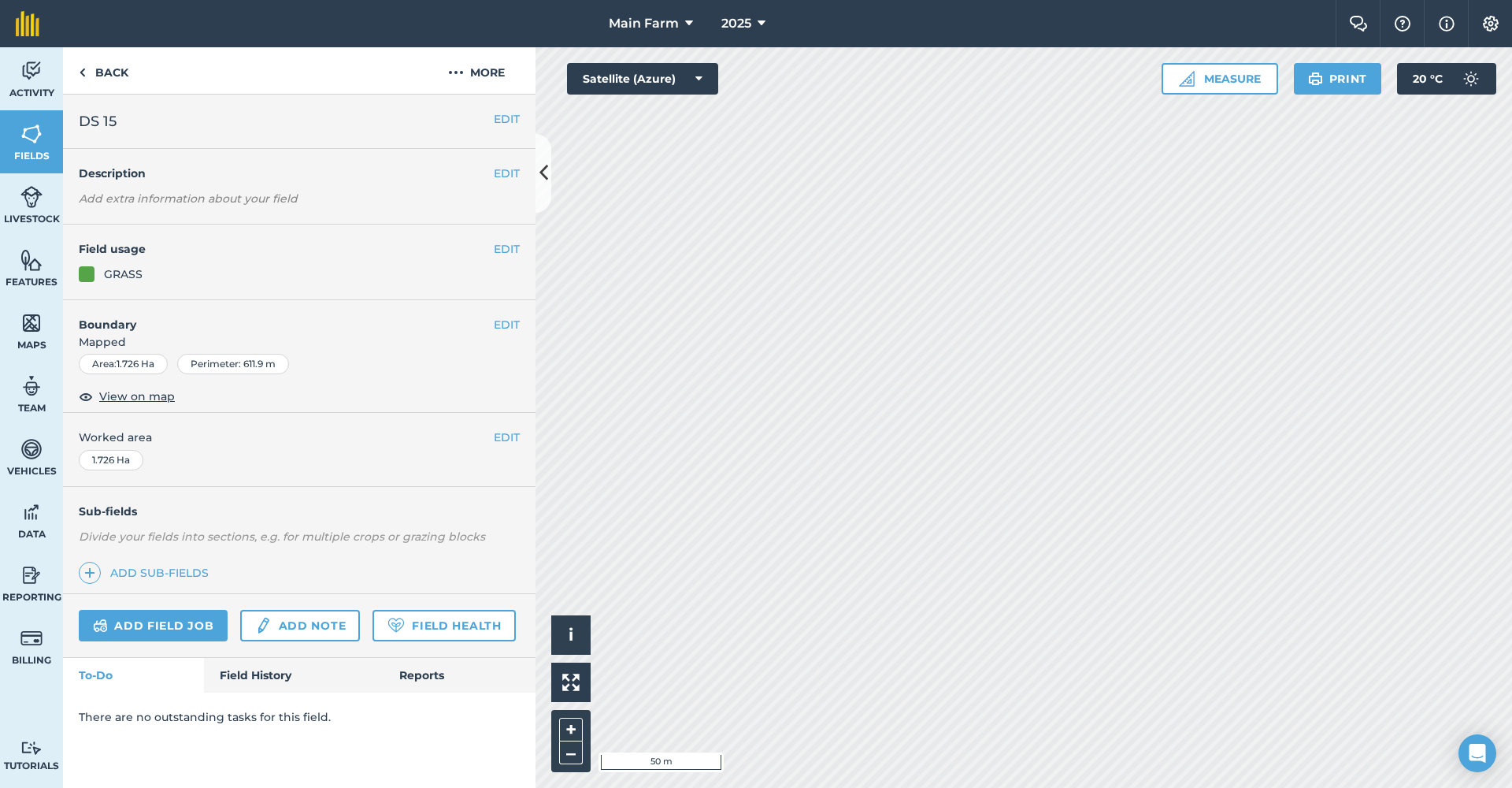
click at [495, 320] on button "EDIT" at bounding box center [506, 324] width 26 height 17
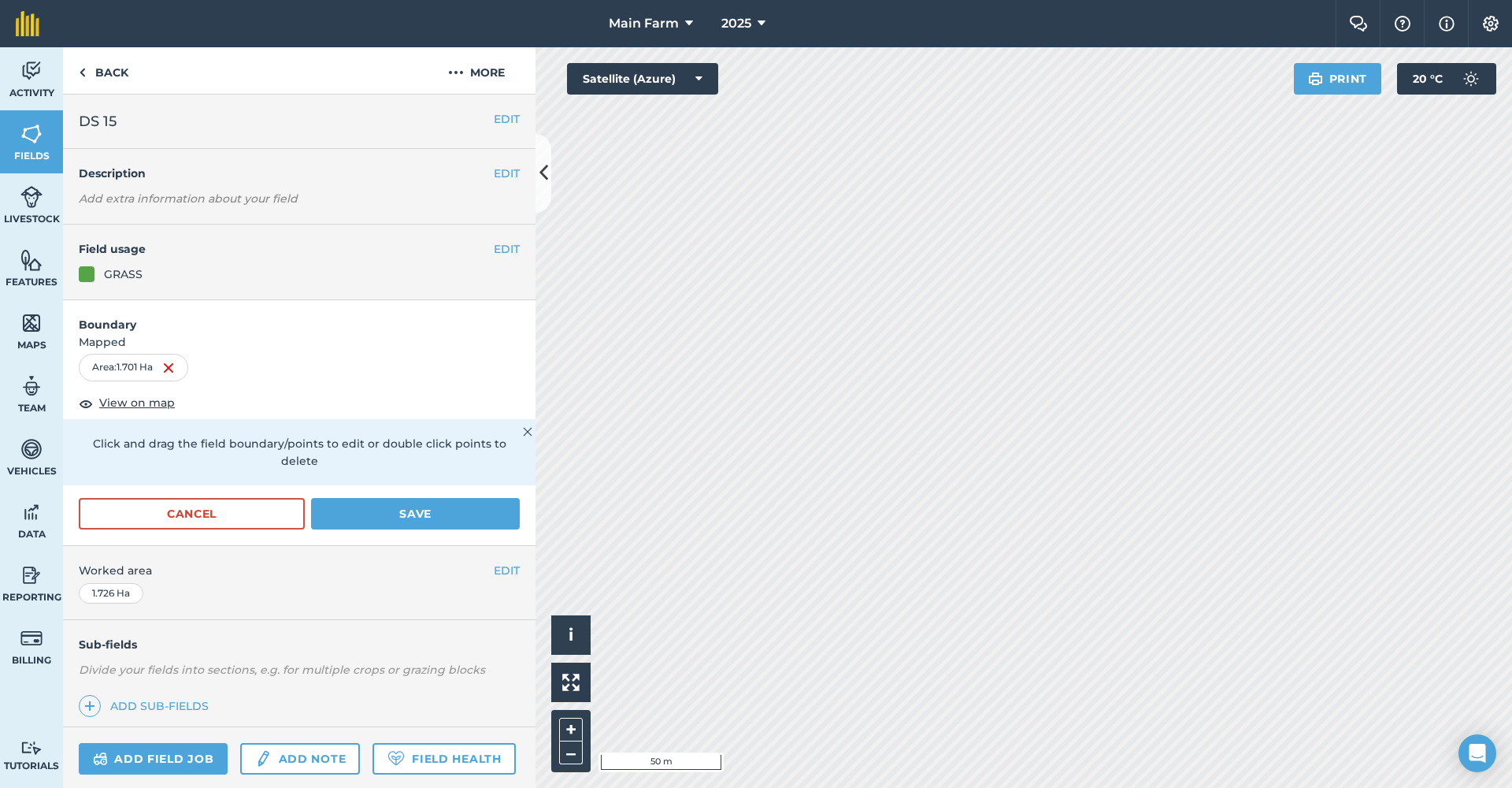
click at [425, 520] on button "Save" at bounding box center [415, 513] width 208 height 32
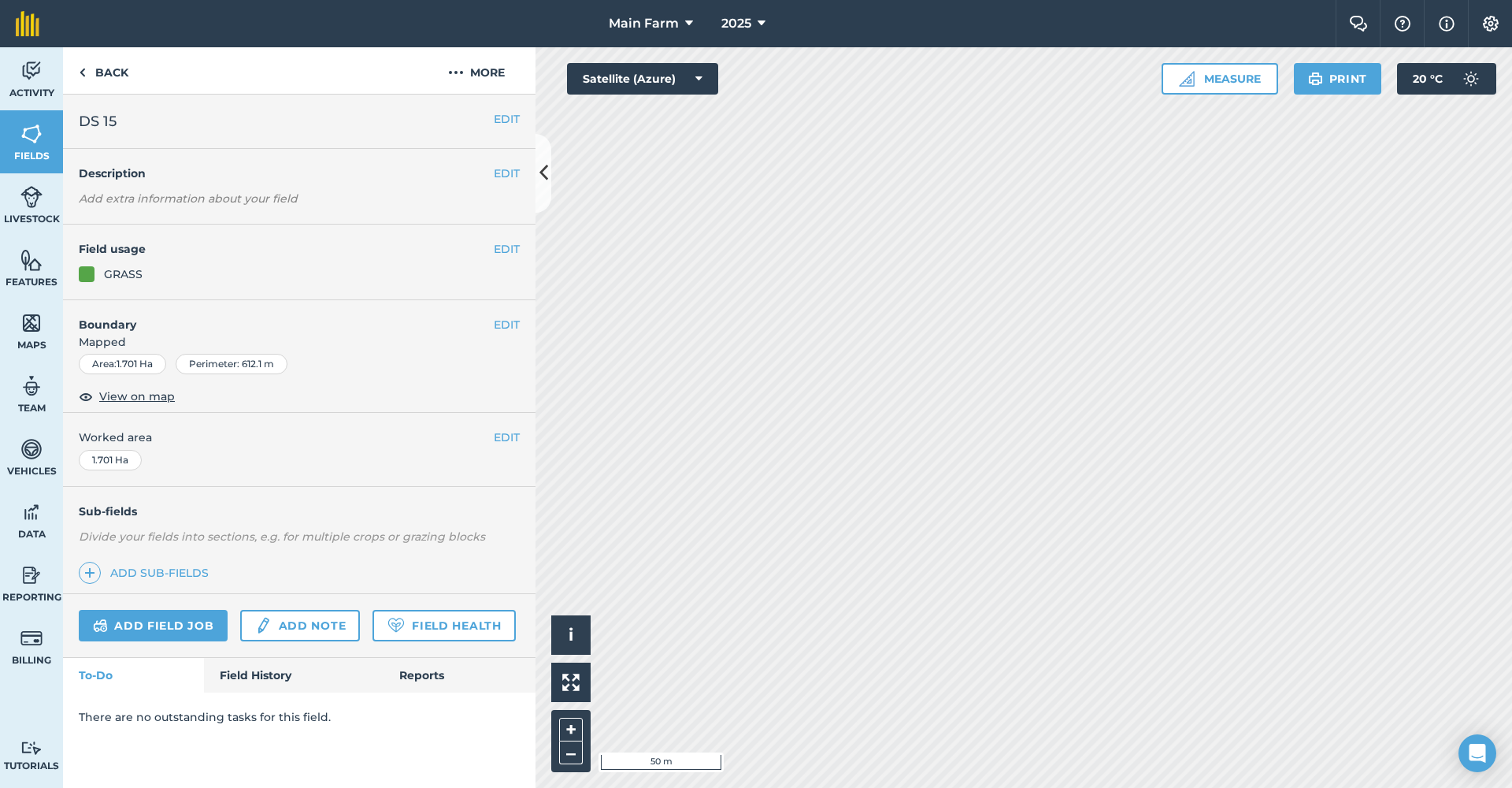
click at [500, 322] on button "EDIT" at bounding box center [506, 324] width 26 height 17
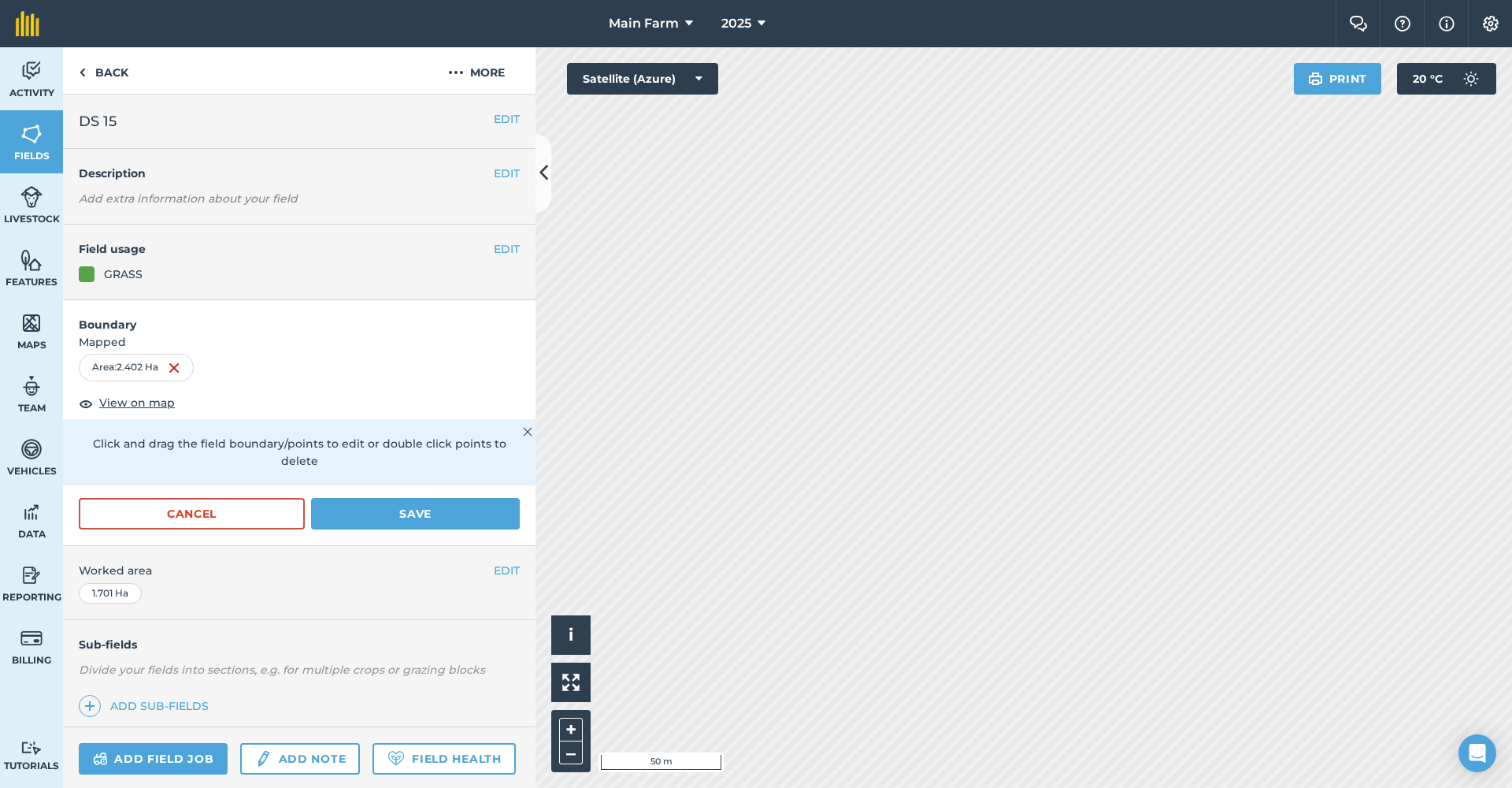
click at [380, 508] on button "Save" at bounding box center [415, 513] width 208 height 32
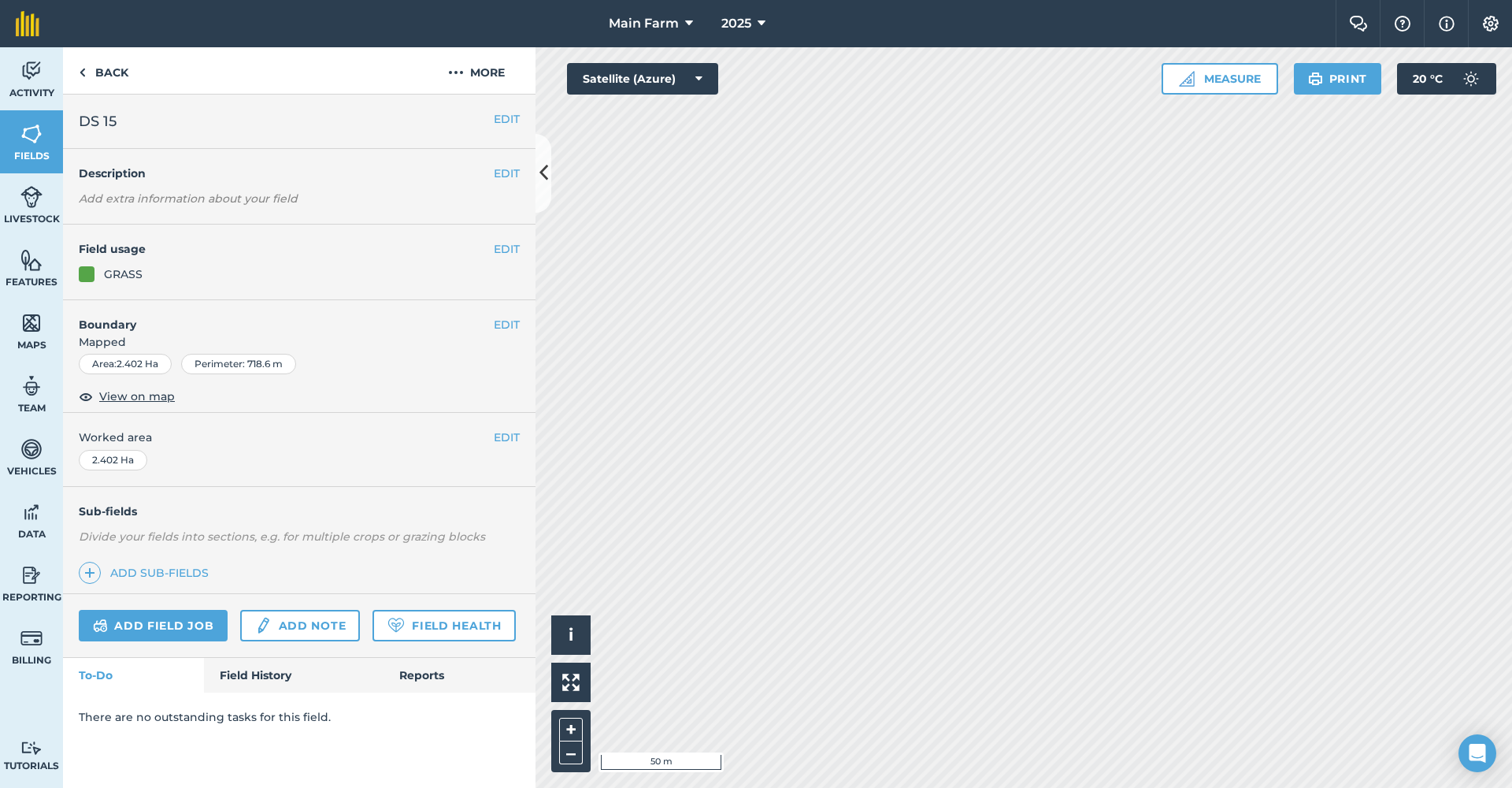
click at [507, 317] on button "EDIT" at bounding box center [506, 324] width 26 height 17
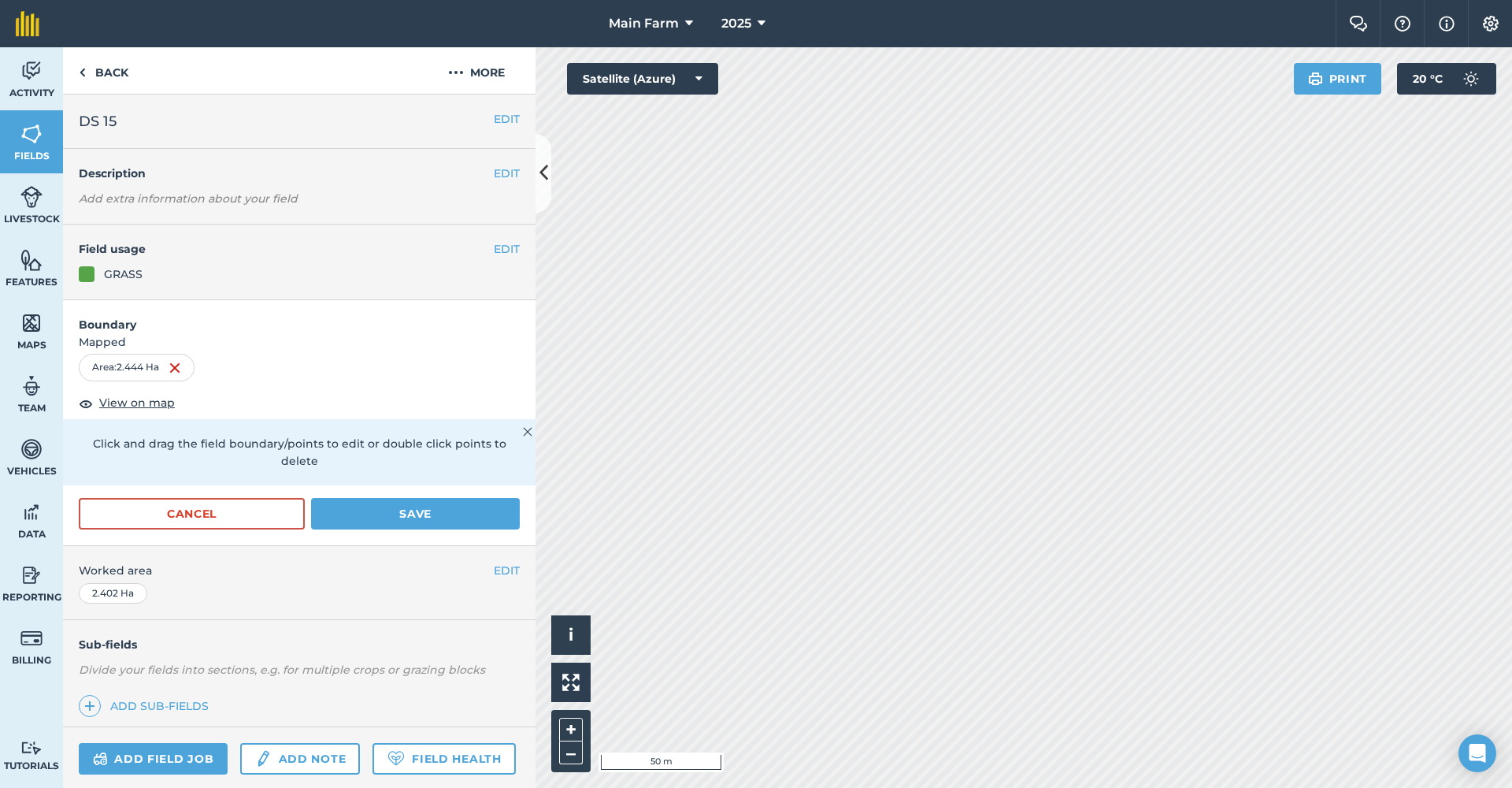
click at [405, 512] on button "Save" at bounding box center [415, 513] width 208 height 32
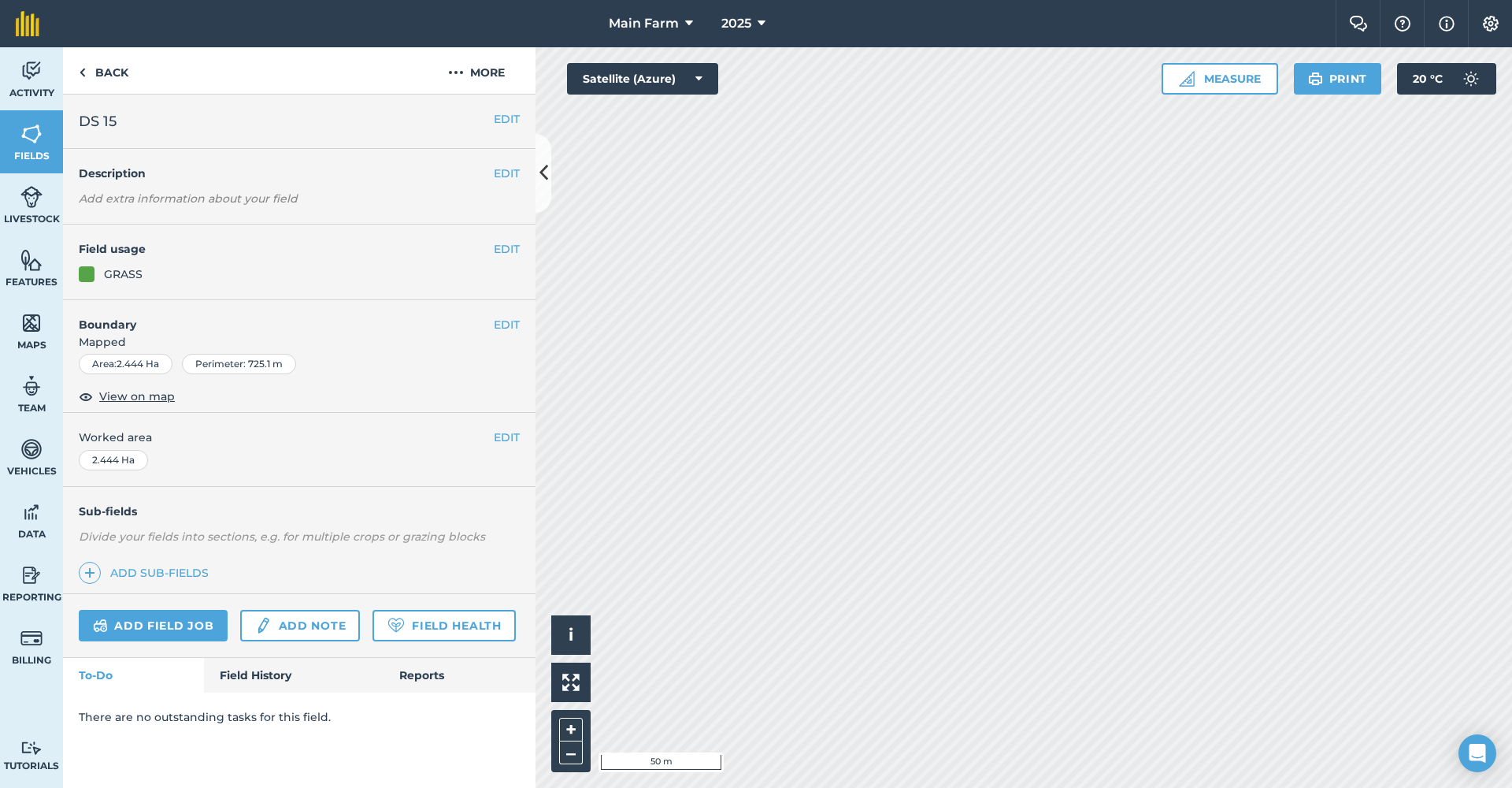
click at [504, 320] on button "EDIT" at bounding box center [506, 324] width 26 height 17
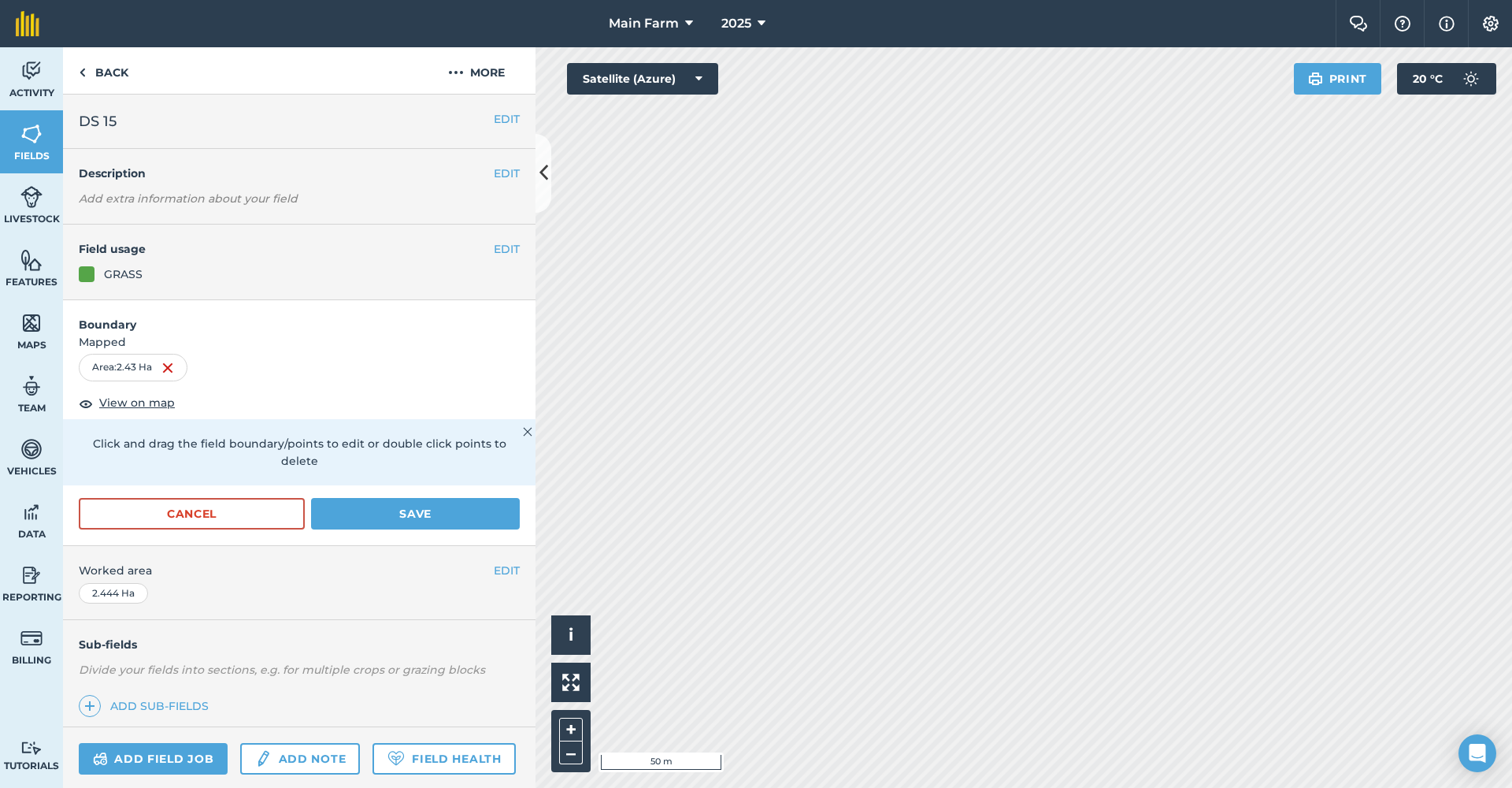
click at [411, 516] on button "Save" at bounding box center [415, 513] width 208 height 32
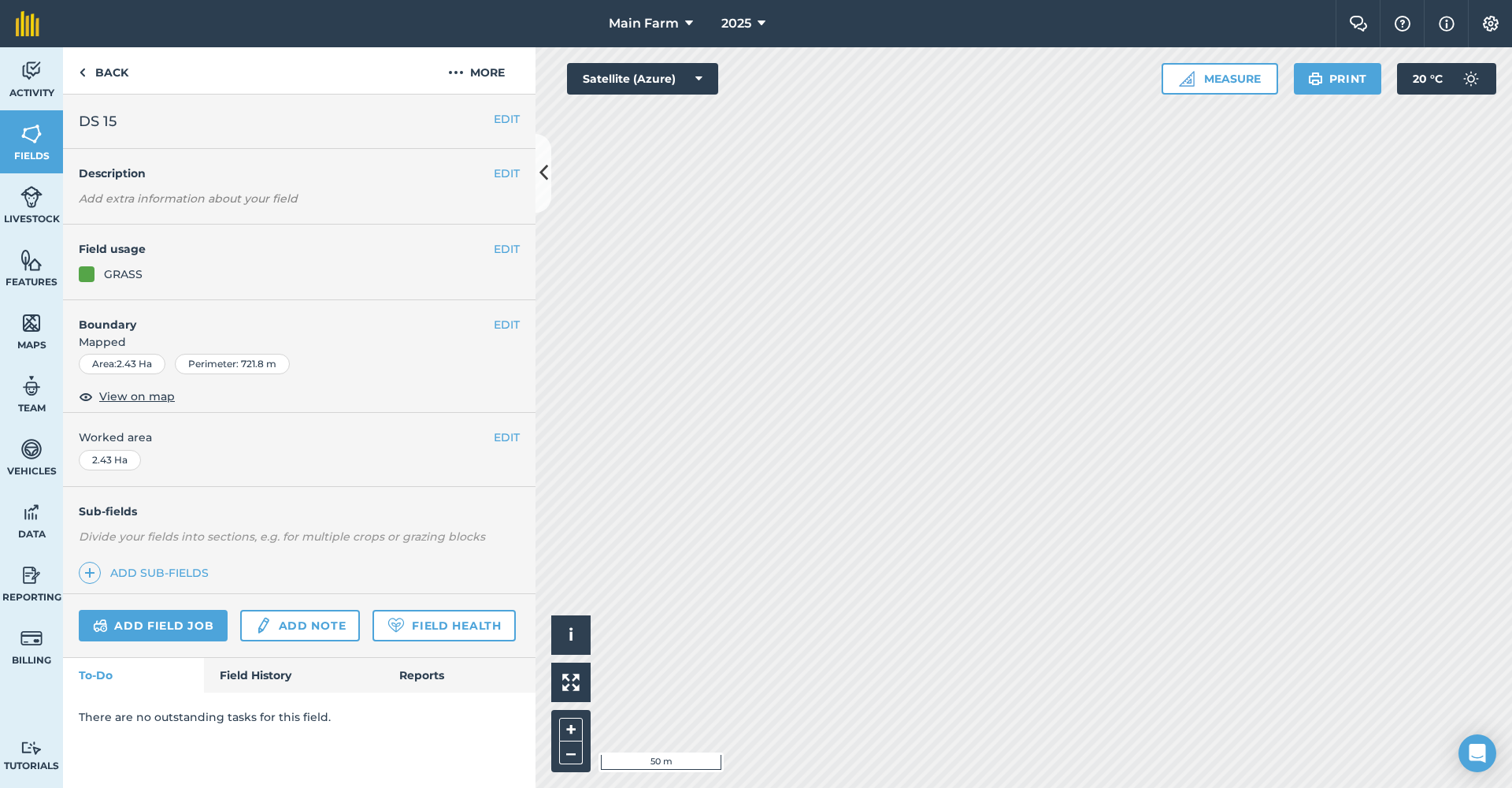
click at [502, 317] on button "EDIT" at bounding box center [506, 324] width 26 height 17
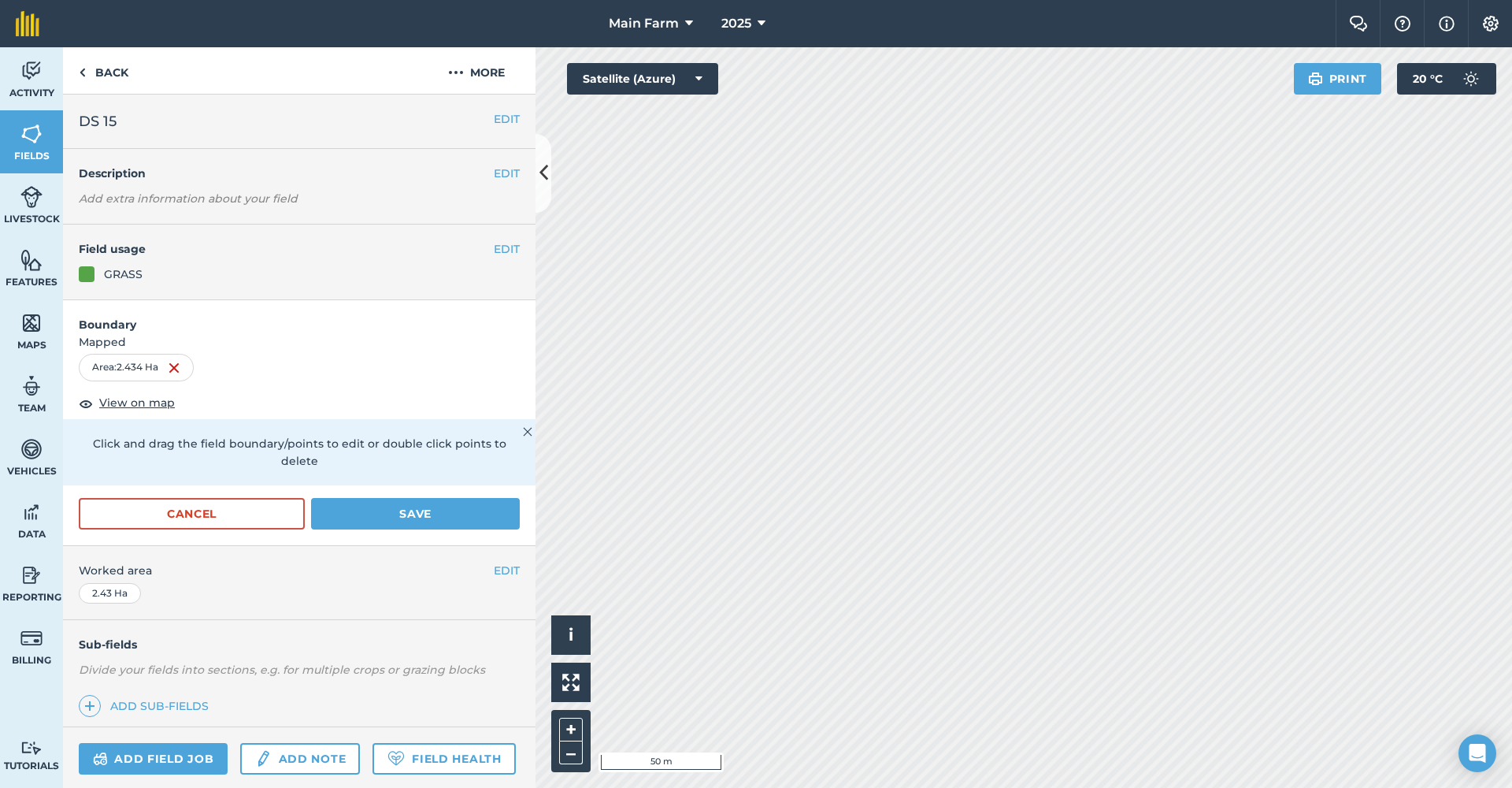
click at [359, 507] on button "Save" at bounding box center [415, 513] width 208 height 32
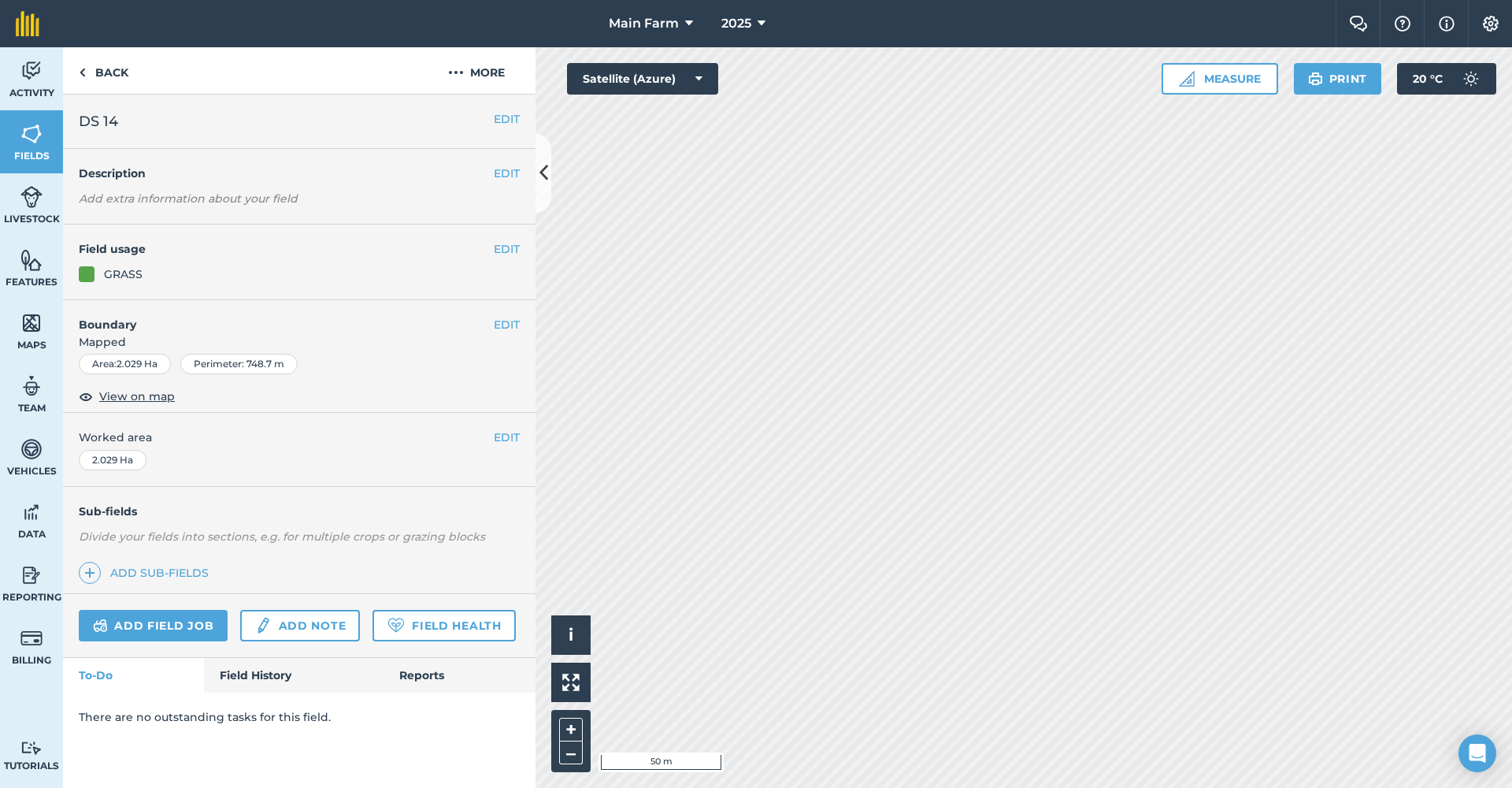
click at [510, 322] on button "EDIT" at bounding box center [506, 324] width 26 height 17
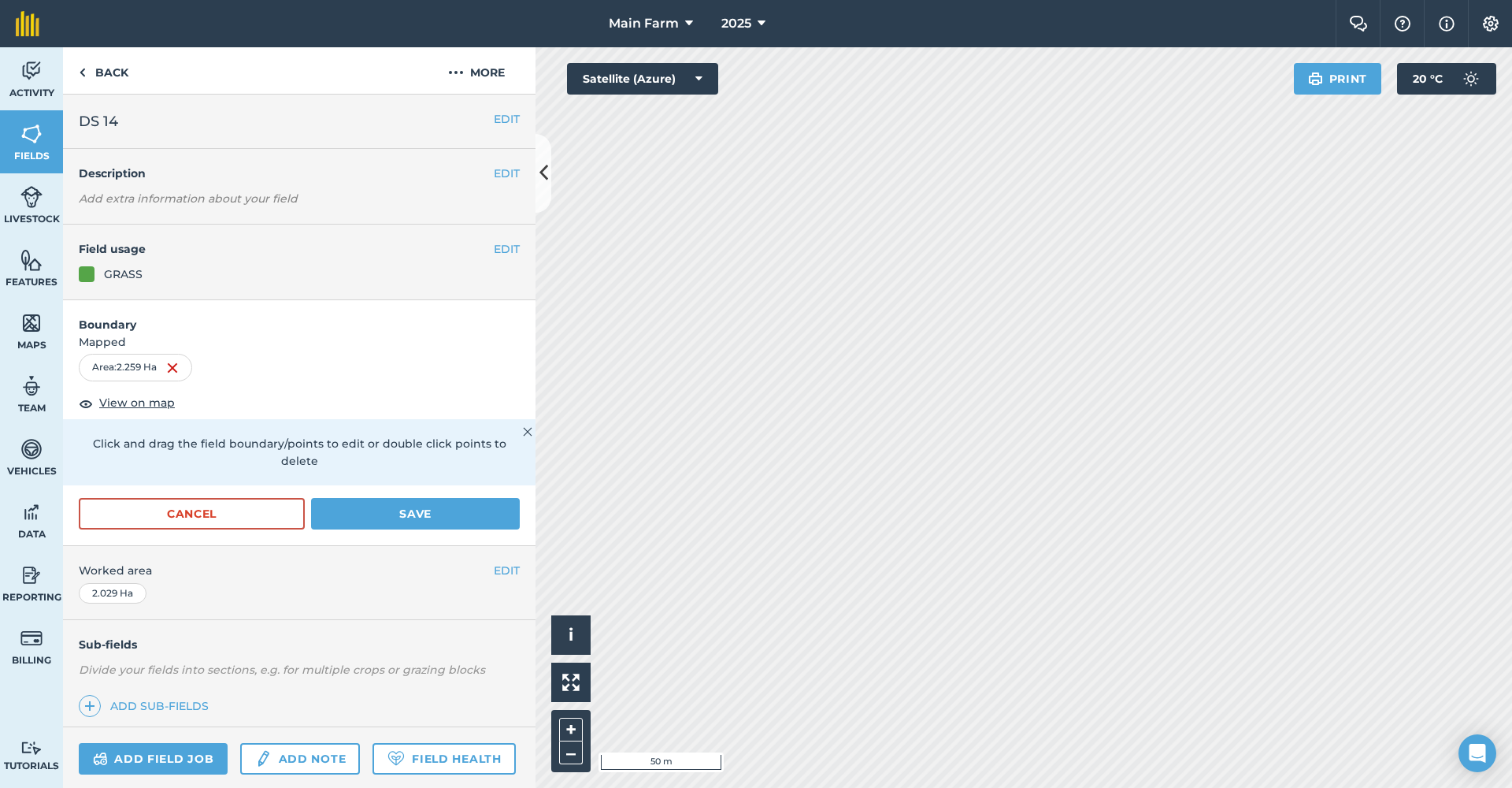
click at [452, 505] on button "Save" at bounding box center [415, 513] width 208 height 32
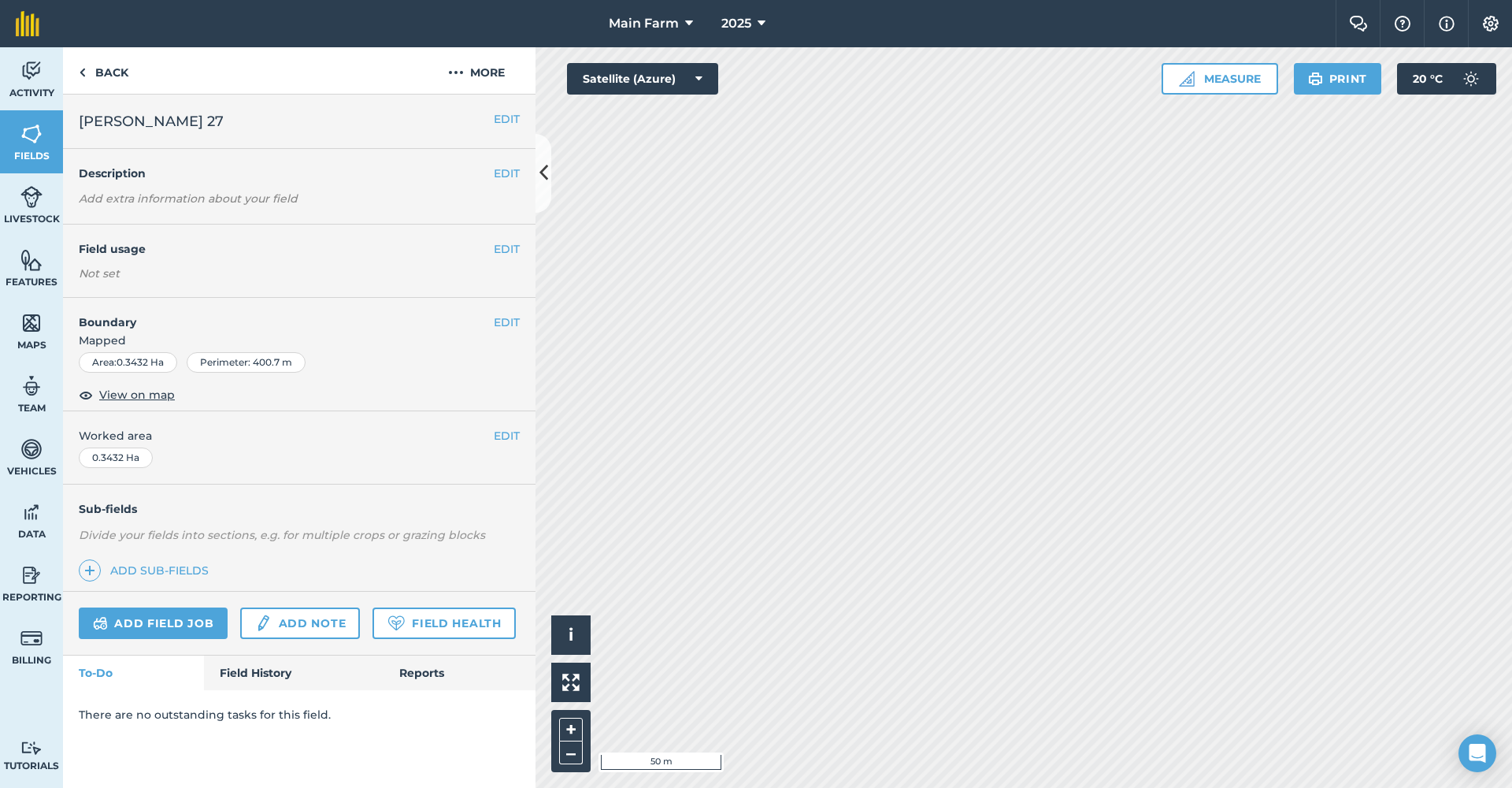
click at [509, 323] on button "EDIT" at bounding box center [506, 322] width 26 height 17
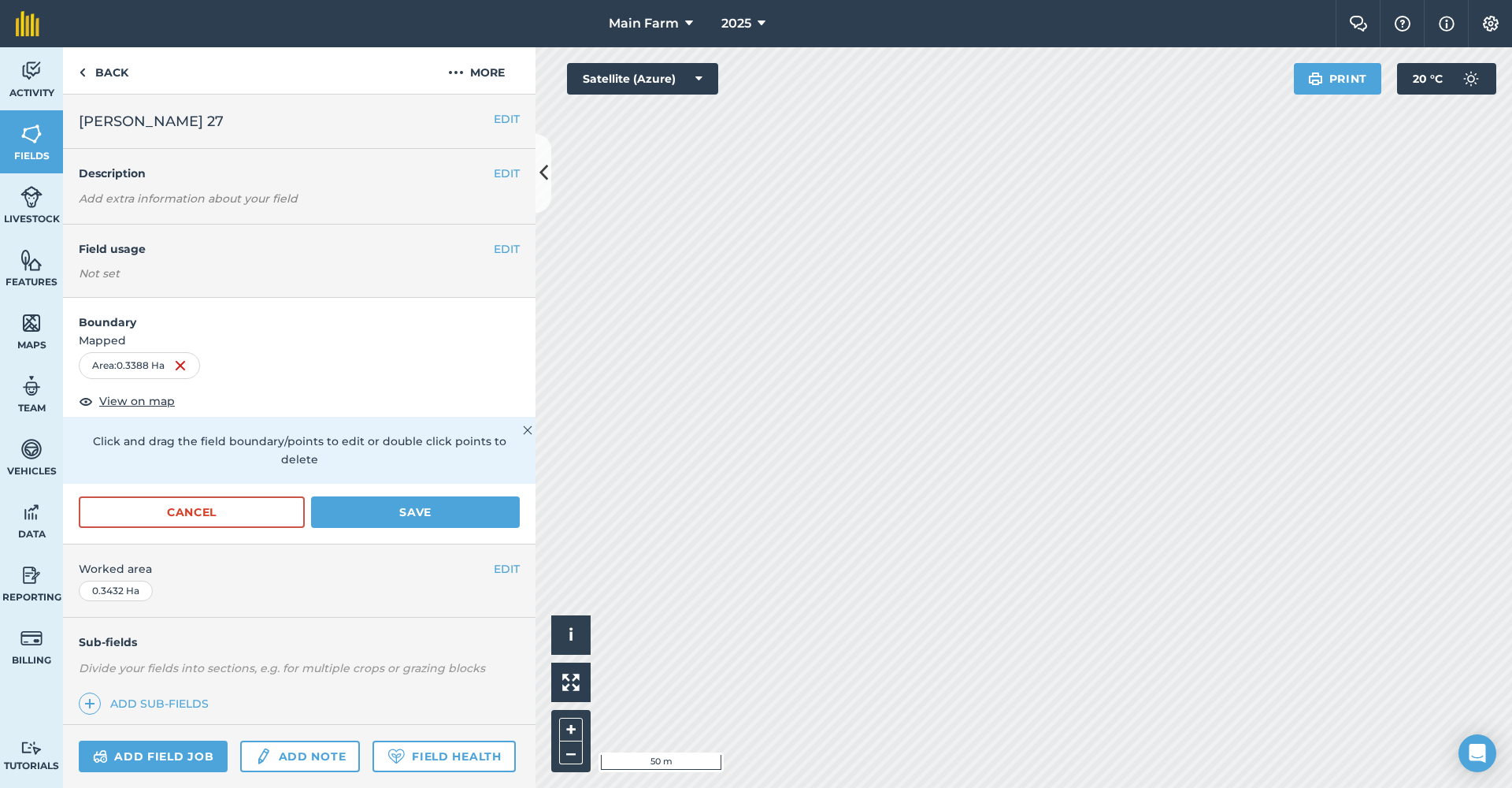
click at [434, 513] on button "Save" at bounding box center [415, 512] width 208 height 32
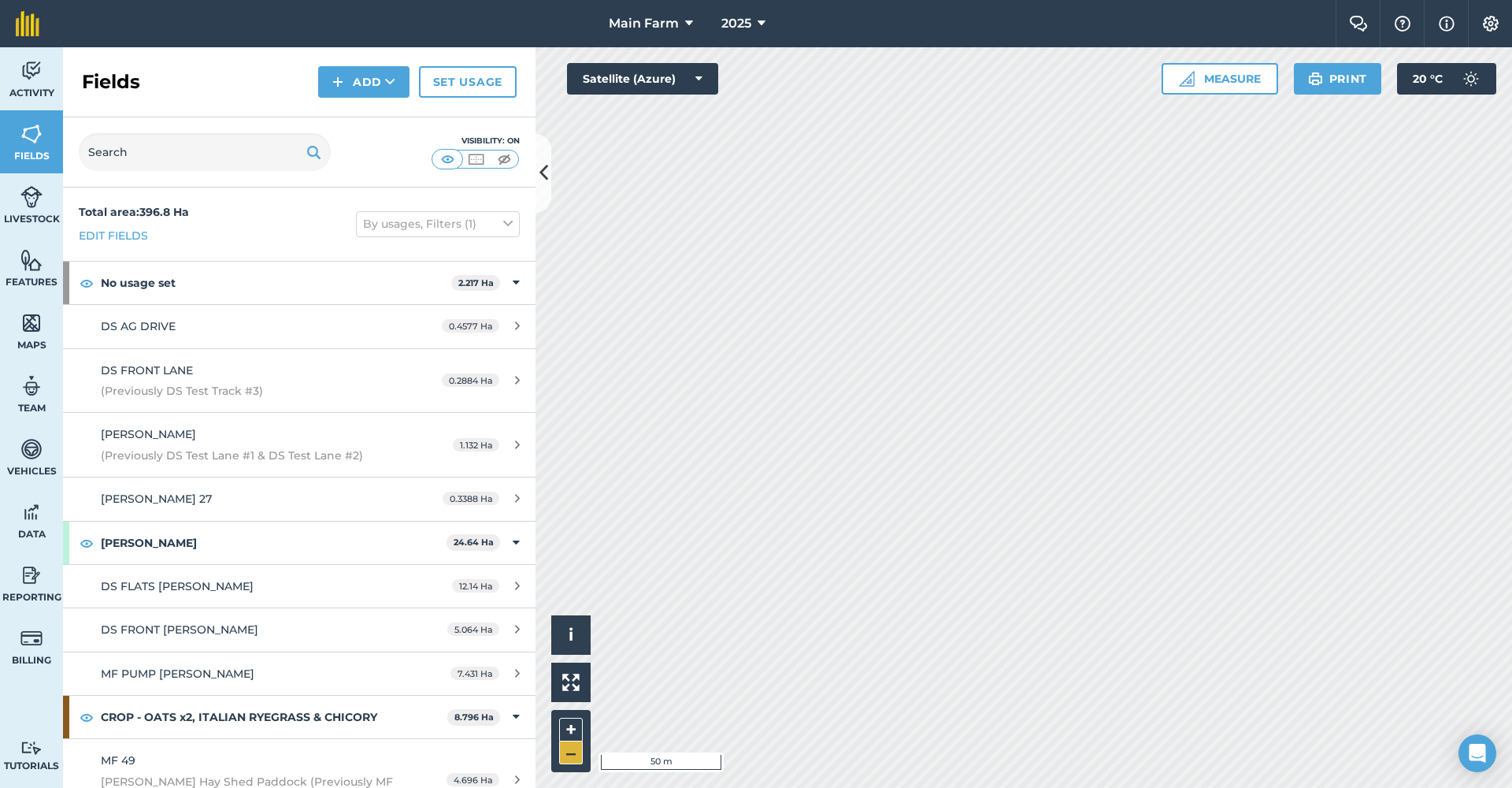
click at [579, 752] on button "–" at bounding box center [570, 752] width 23 height 23
click at [569, 735] on button "+" at bounding box center [570, 729] width 23 height 23
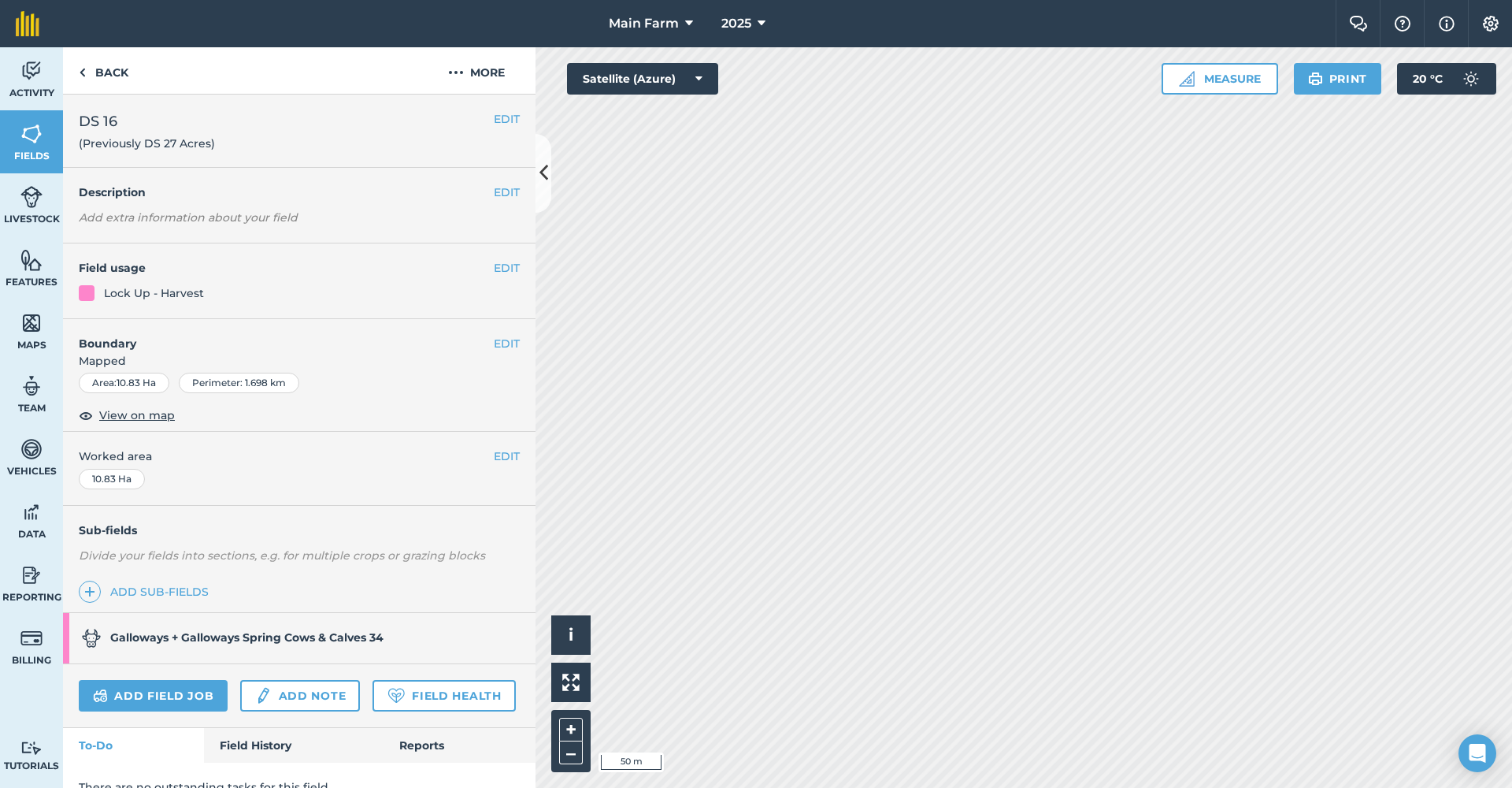
click at [498, 339] on button "EDIT" at bounding box center [506, 343] width 26 height 17
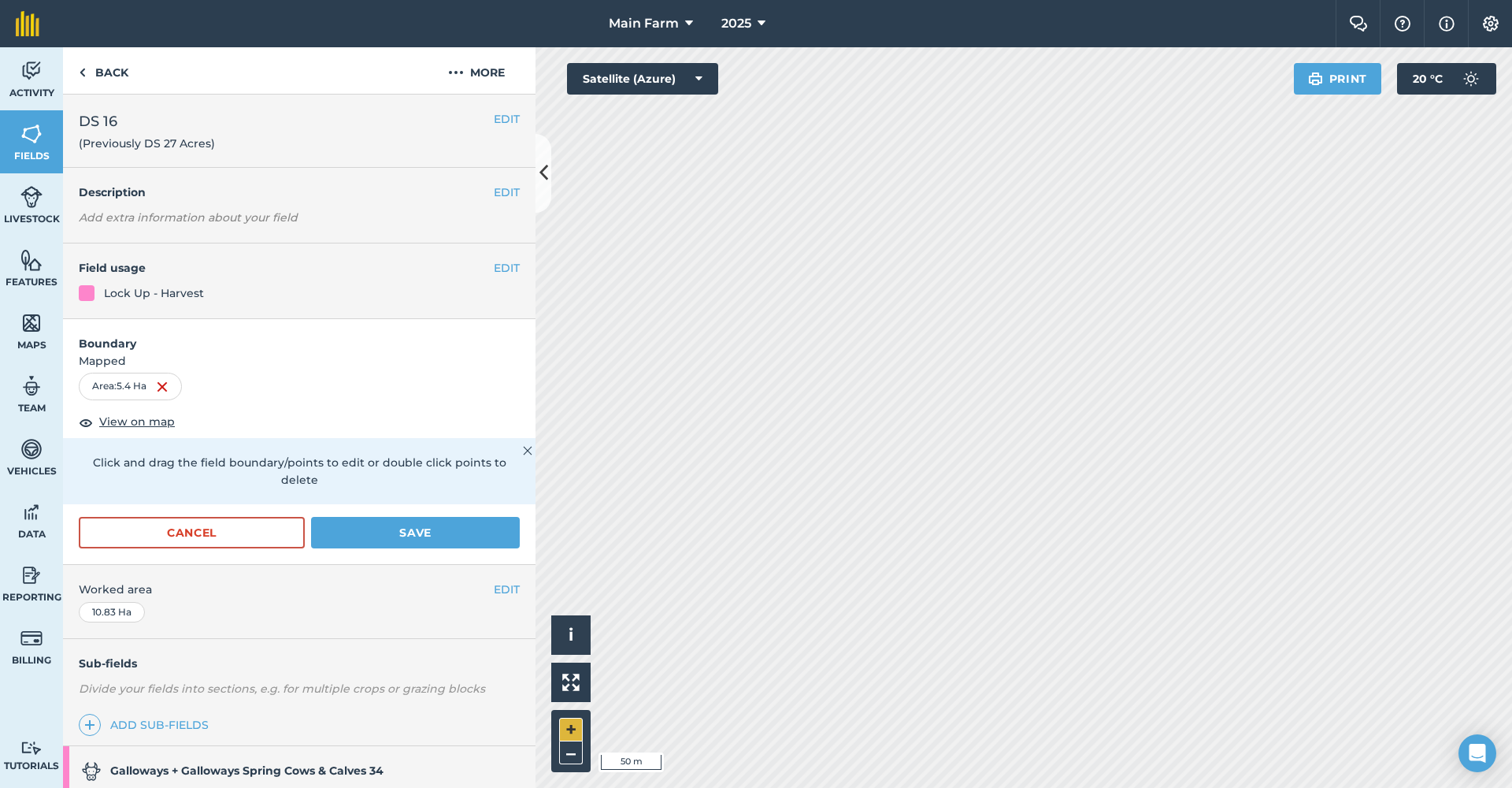
click at [578, 733] on button "+" at bounding box center [570, 729] width 23 height 23
click at [431, 532] on button "Save" at bounding box center [415, 532] width 208 height 32
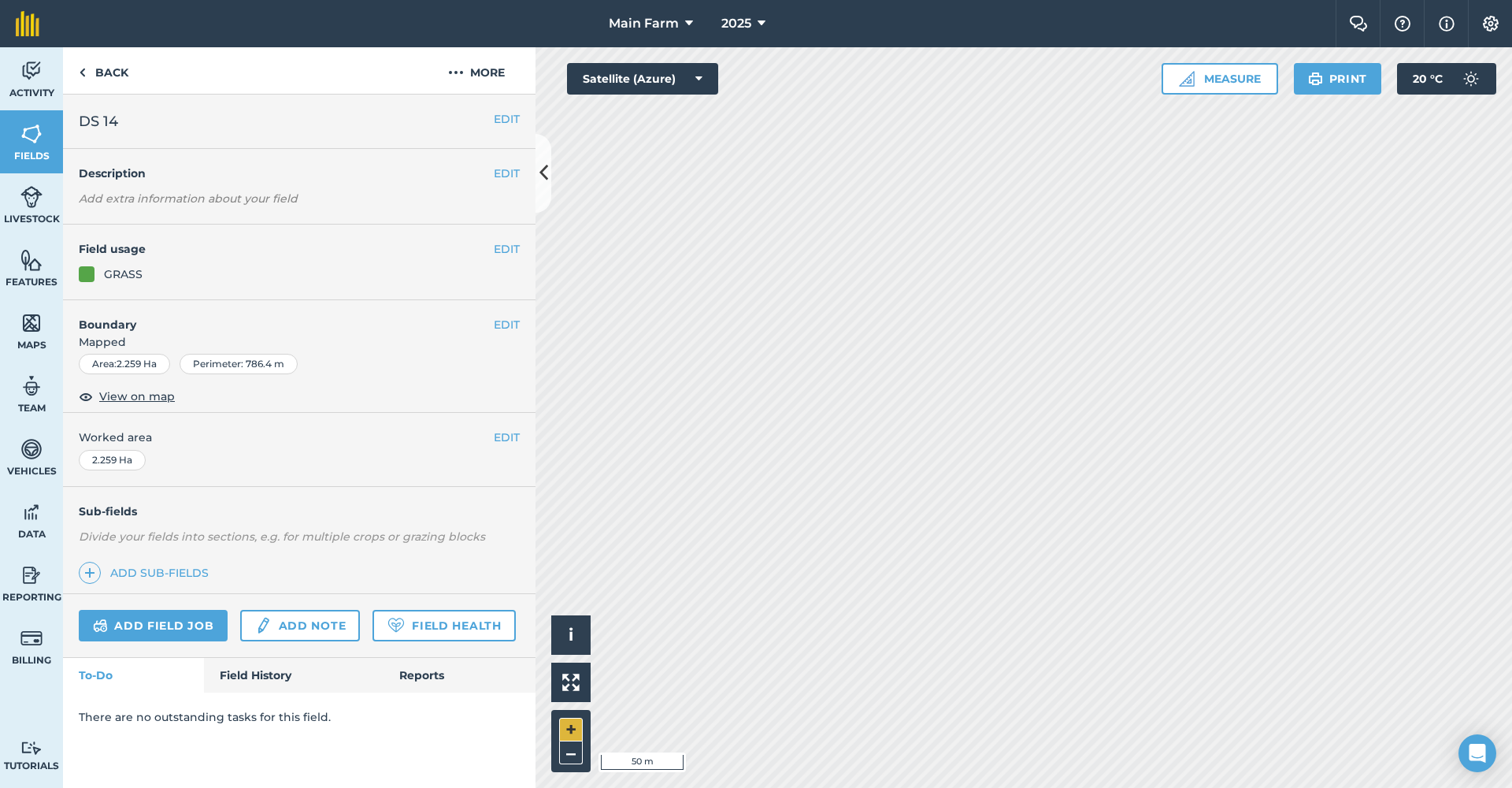
click at [561, 726] on button "+" at bounding box center [570, 729] width 23 height 23
click at [570, 748] on button "–" at bounding box center [570, 752] width 23 height 23
click at [512, 322] on button "EDIT" at bounding box center [506, 324] width 26 height 17
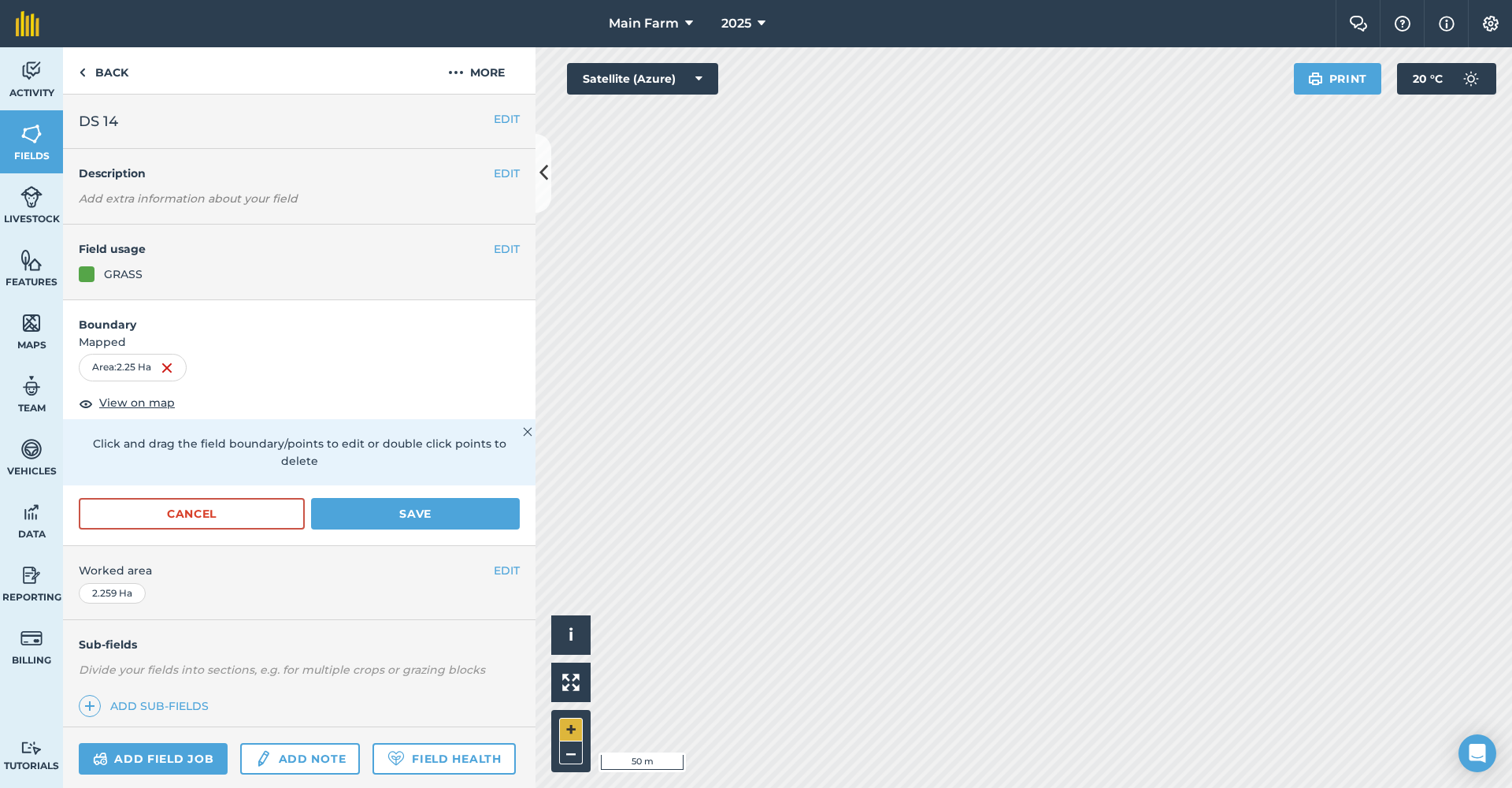
click at [563, 728] on button "+" at bounding box center [570, 729] width 23 height 23
click at [426, 514] on button "Save" at bounding box center [415, 513] width 208 height 32
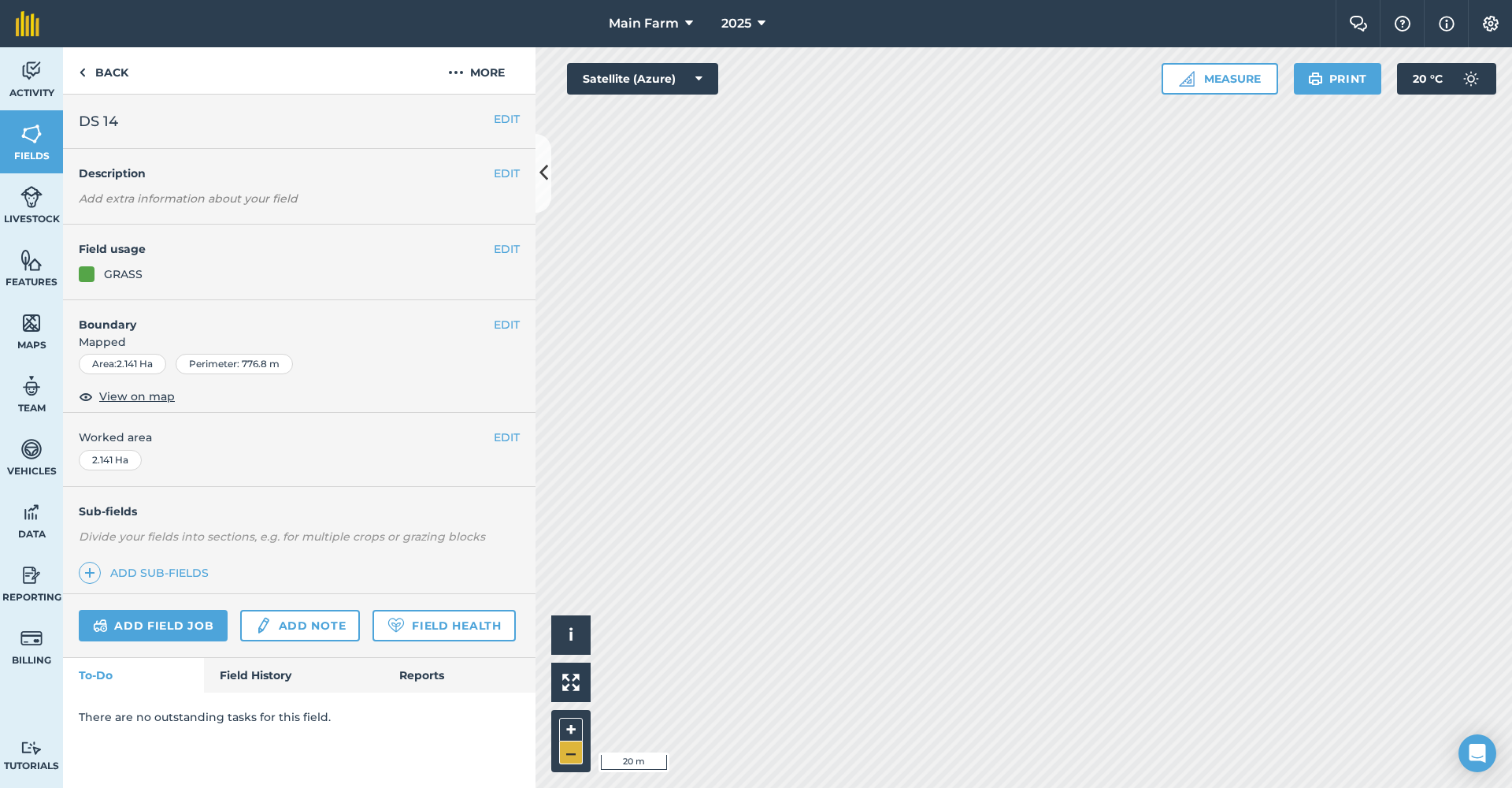
click at [570, 755] on button "–" at bounding box center [570, 752] width 23 height 23
click at [514, 321] on button "EDIT" at bounding box center [506, 324] width 26 height 17
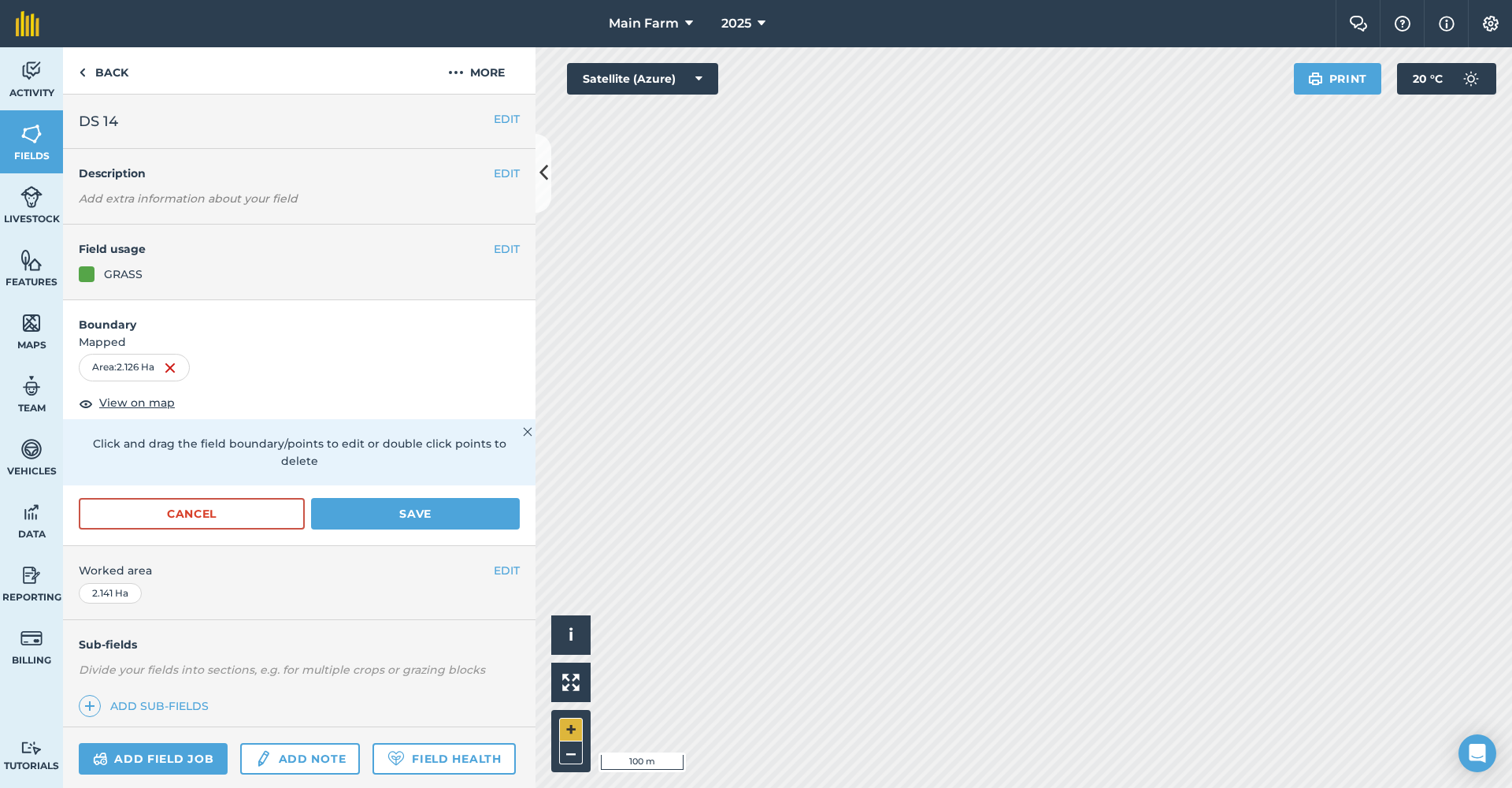
click at [581, 728] on button "+" at bounding box center [570, 729] width 23 height 23
click at [461, 512] on button "Save" at bounding box center [415, 513] width 208 height 32
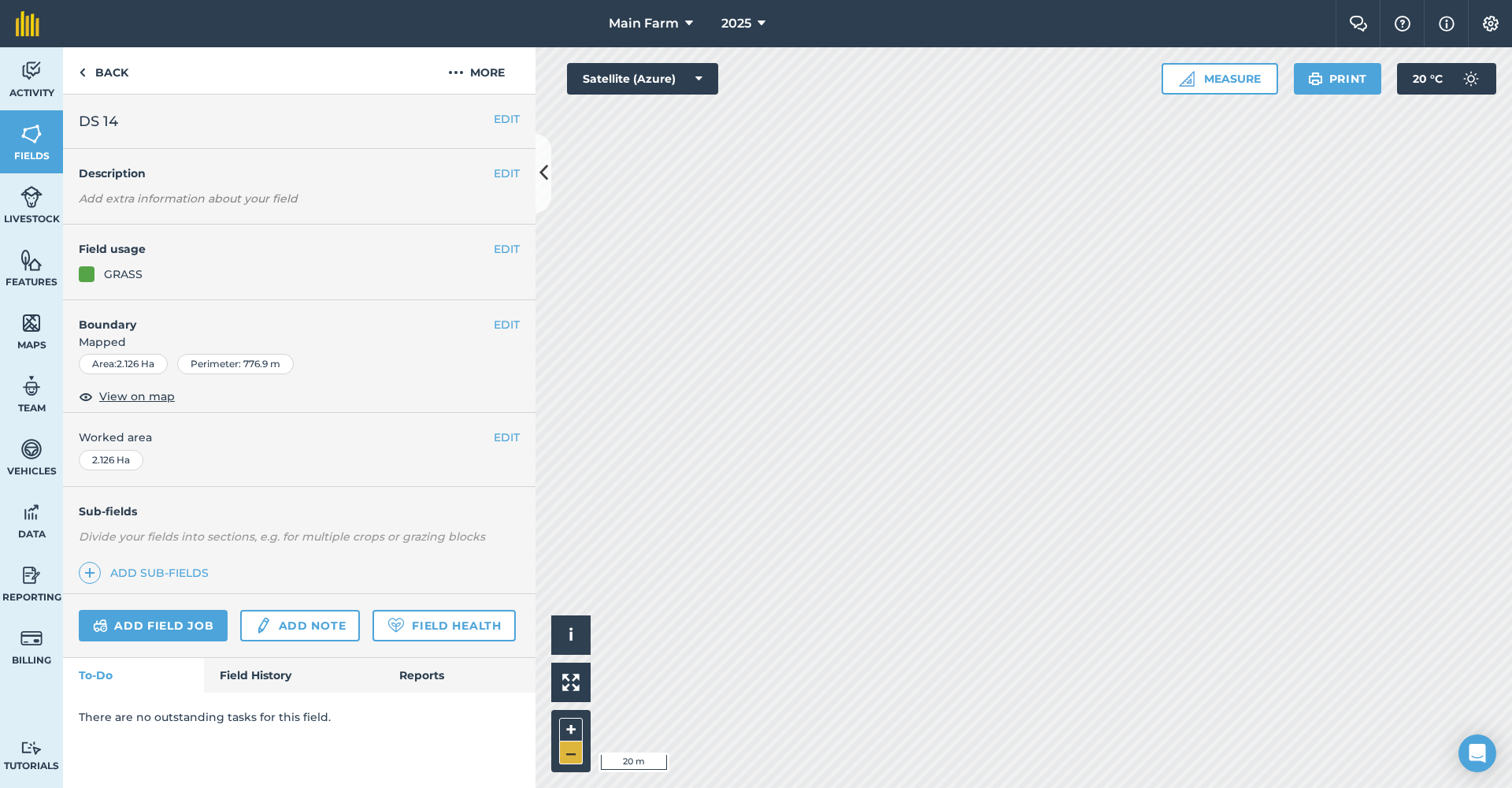
click at [565, 755] on button "–" at bounding box center [570, 752] width 23 height 23
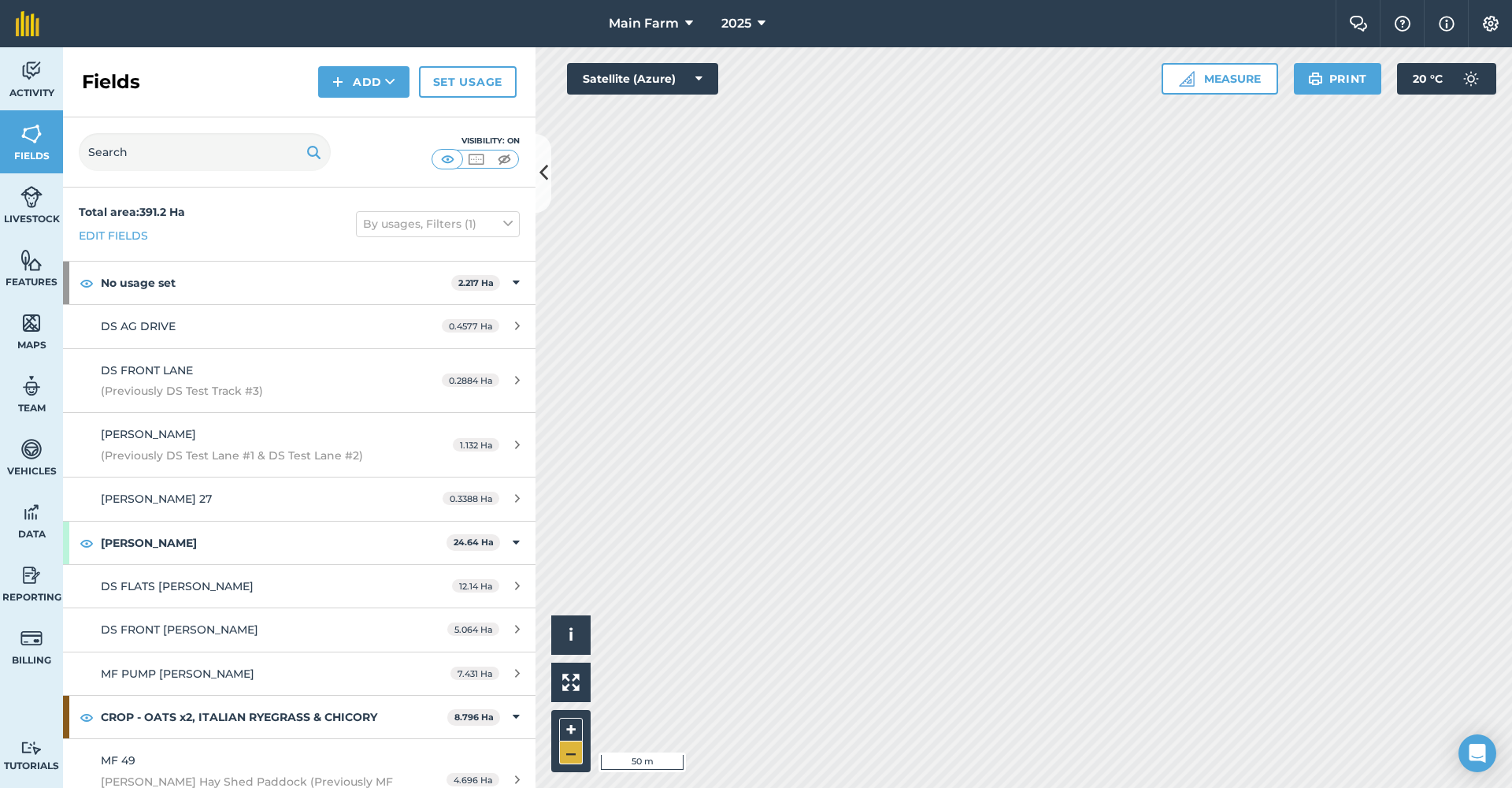
click at [569, 748] on button "–" at bounding box center [570, 752] width 23 height 23
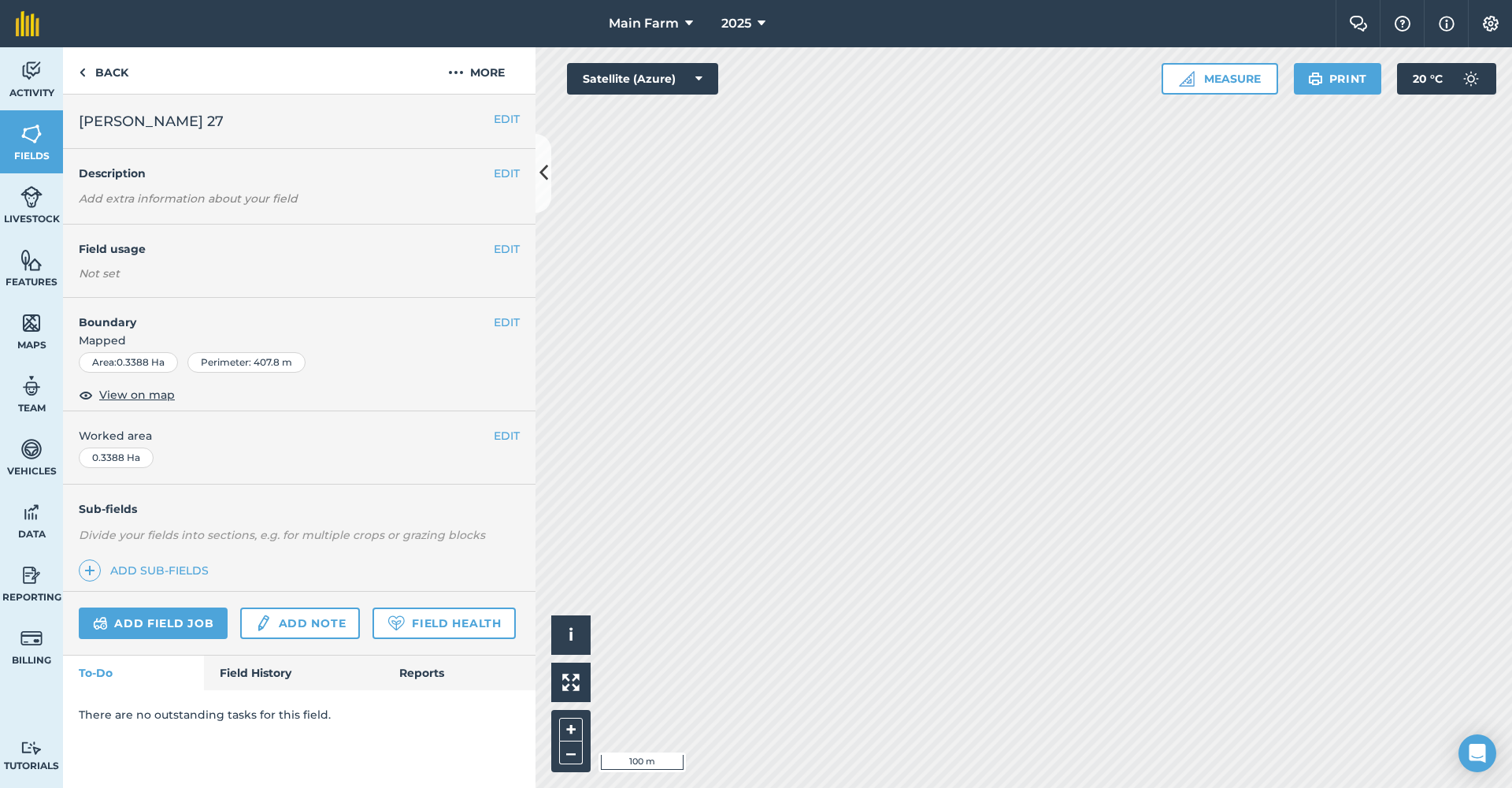
click at [497, 116] on button "EDIT" at bounding box center [506, 118] width 26 height 17
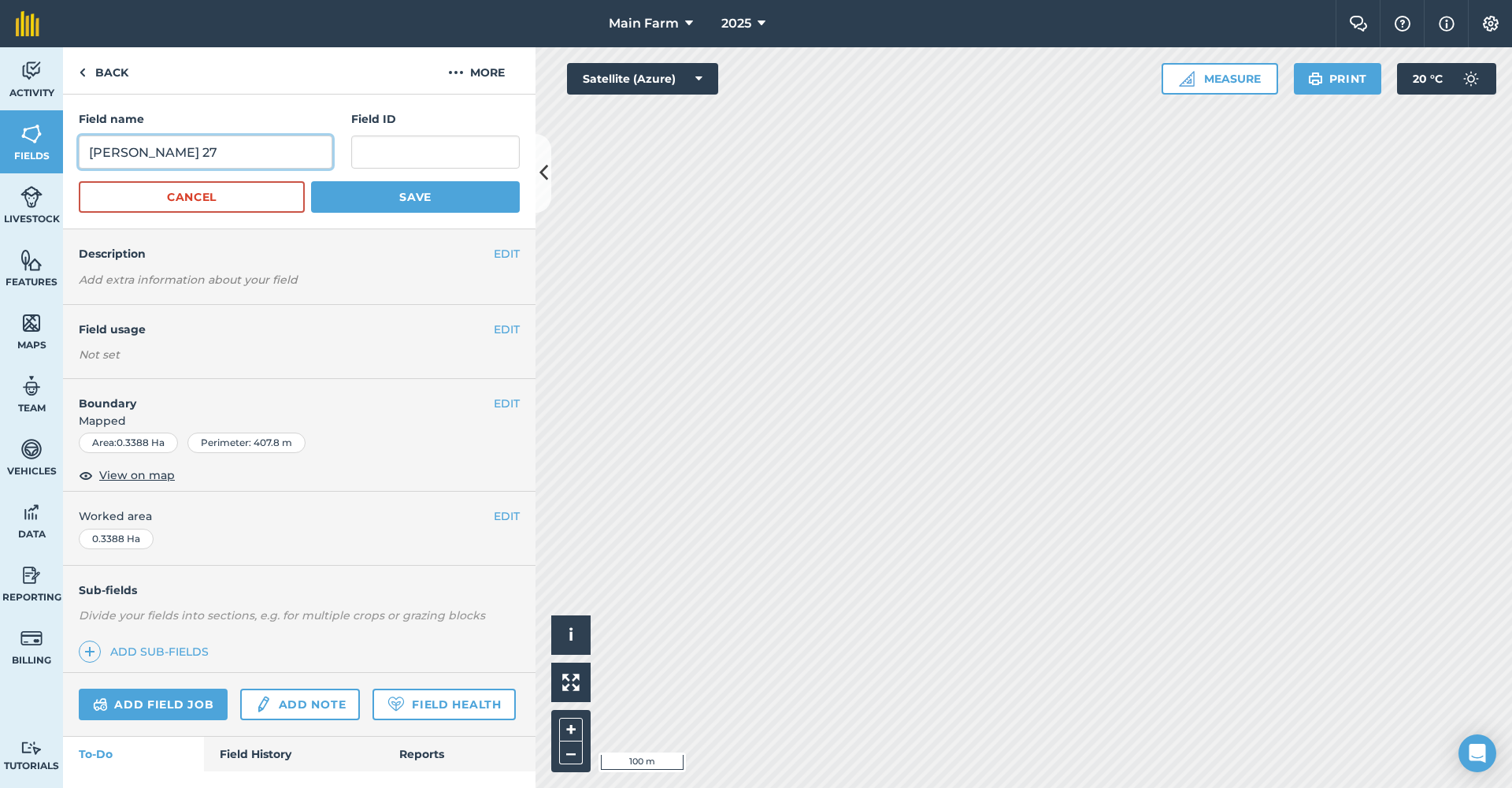
click at [110, 151] on input "[PERSON_NAME] 27" at bounding box center [205, 152] width 254 height 33
click at [225, 159] on input "DS 27 LANE 27" at bounding box center [205, 152] width 254 height 33
type input "DS 27 LANE"
click at [358, 191] on button "Save" at bounding box center [415, 196] width 208 height 32
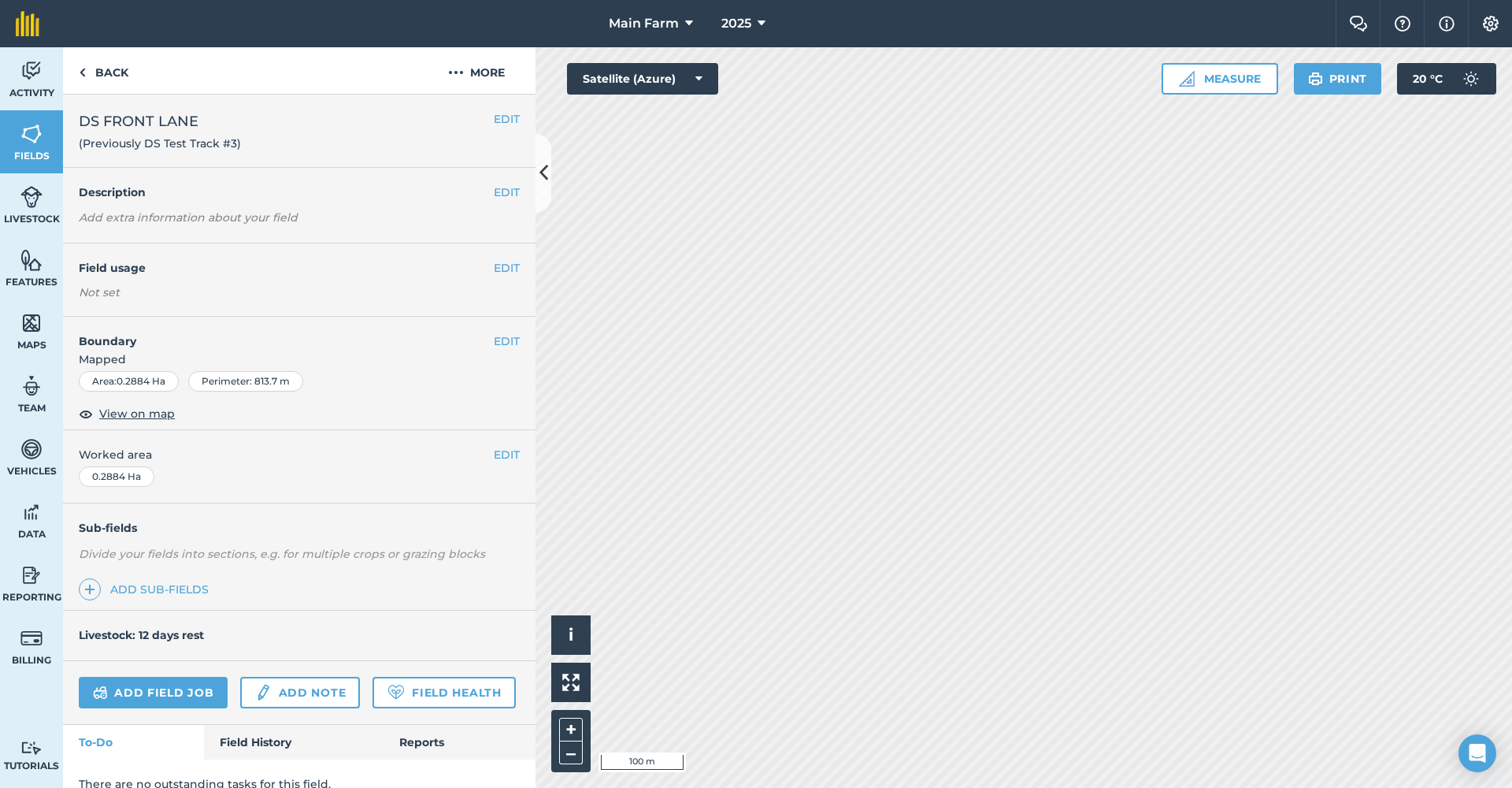
click at [498, 338] on button "EDIT" at bounding box center [506, 340] width 26 height 17
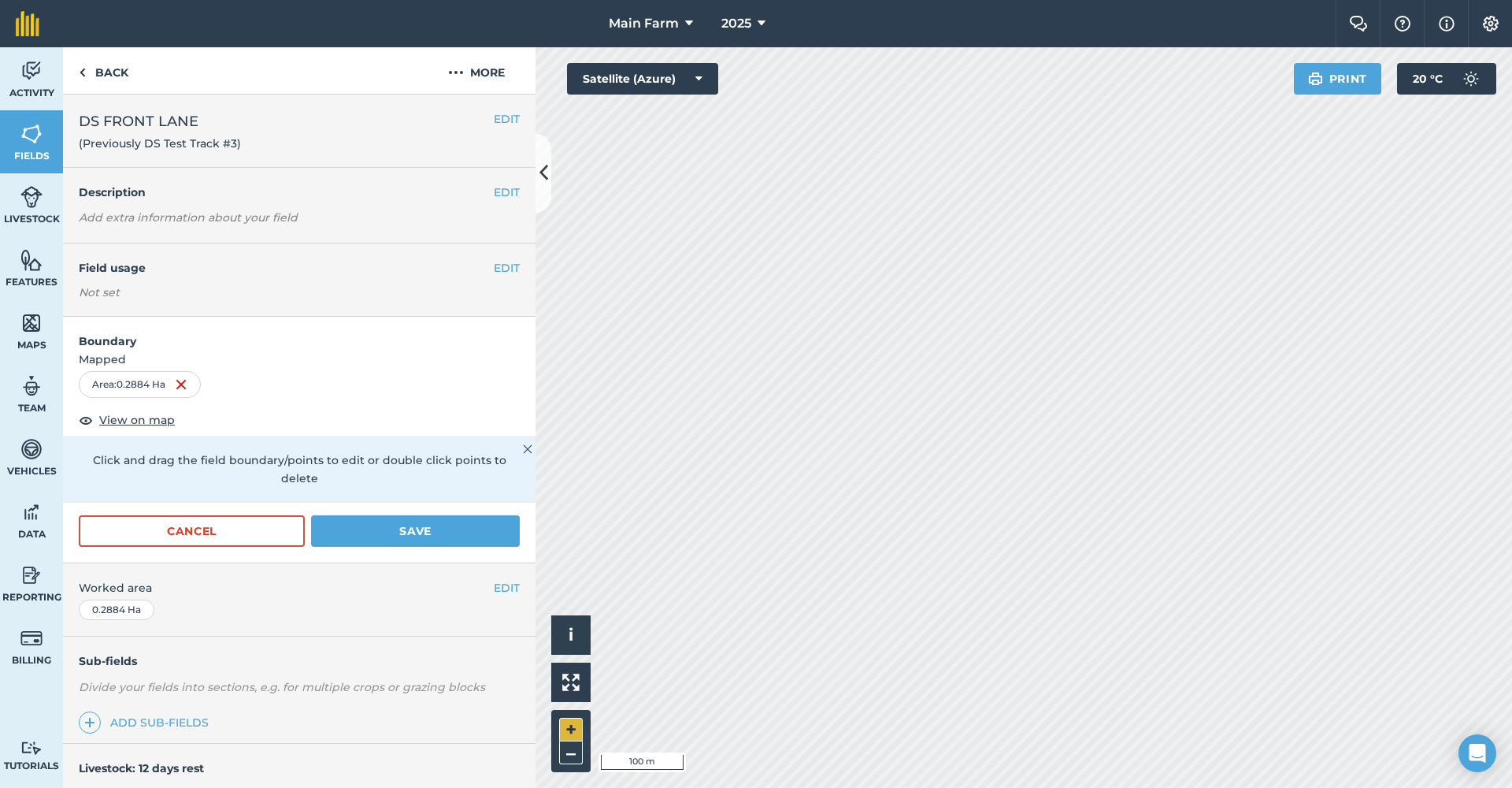
click at [579, 735] on button "+" at bounding box center [570, 729] width 23 height 23
click at [574, 727] on button "+" at bounding box center [570, 729] width 23 height 23
click at [387, 530] on button "Save" at bounding box center [415, 531] width 208 height 32
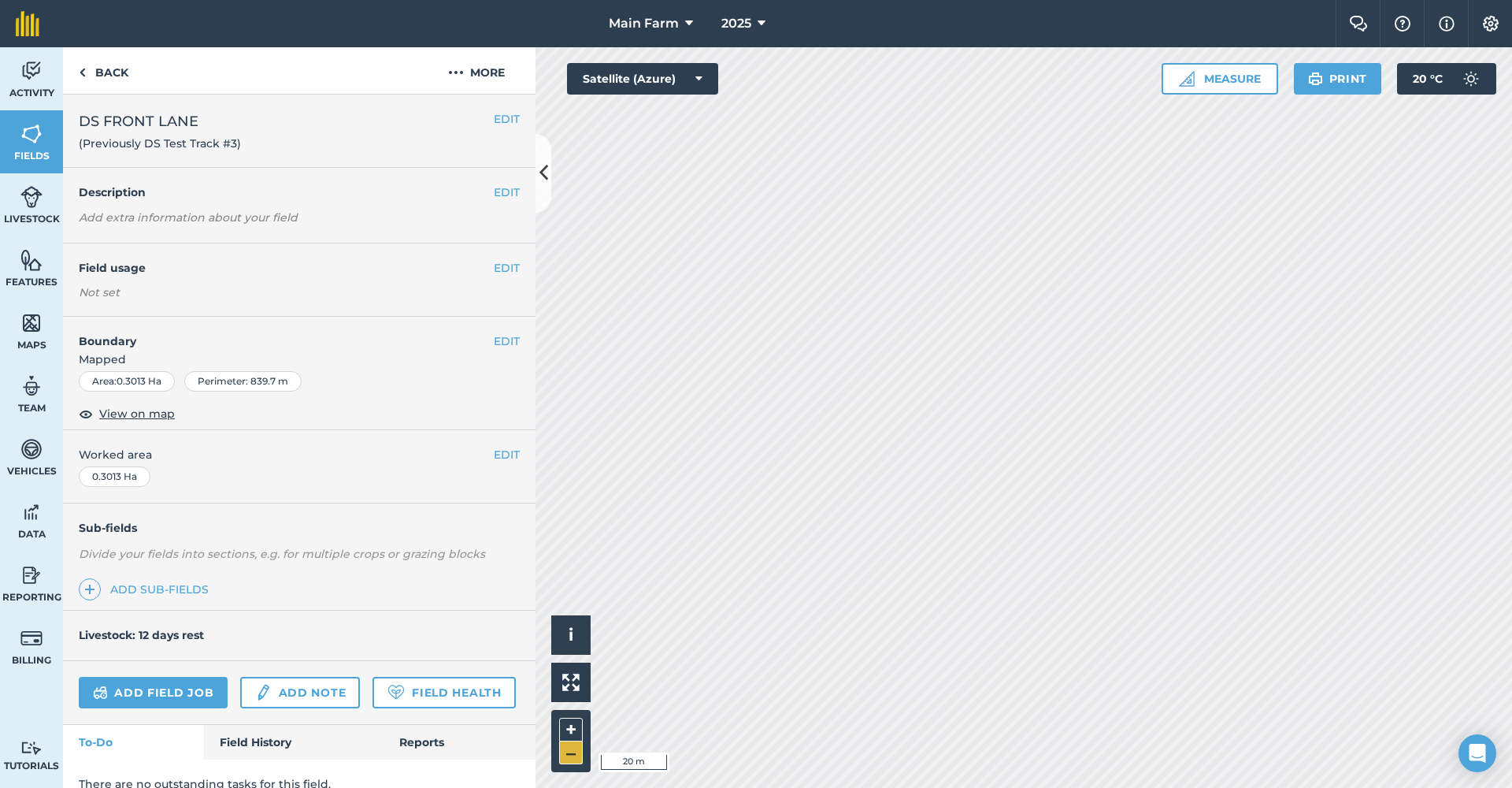
click at [574, 756] on button "–" at bounding box center [570, 752] width 23 height 23
click at [575, 757] on button "–" at bounding box center [570, 752] width 23 height 23
click at [40, 77] on img at bounding box center [31, 70] width 22 height 23
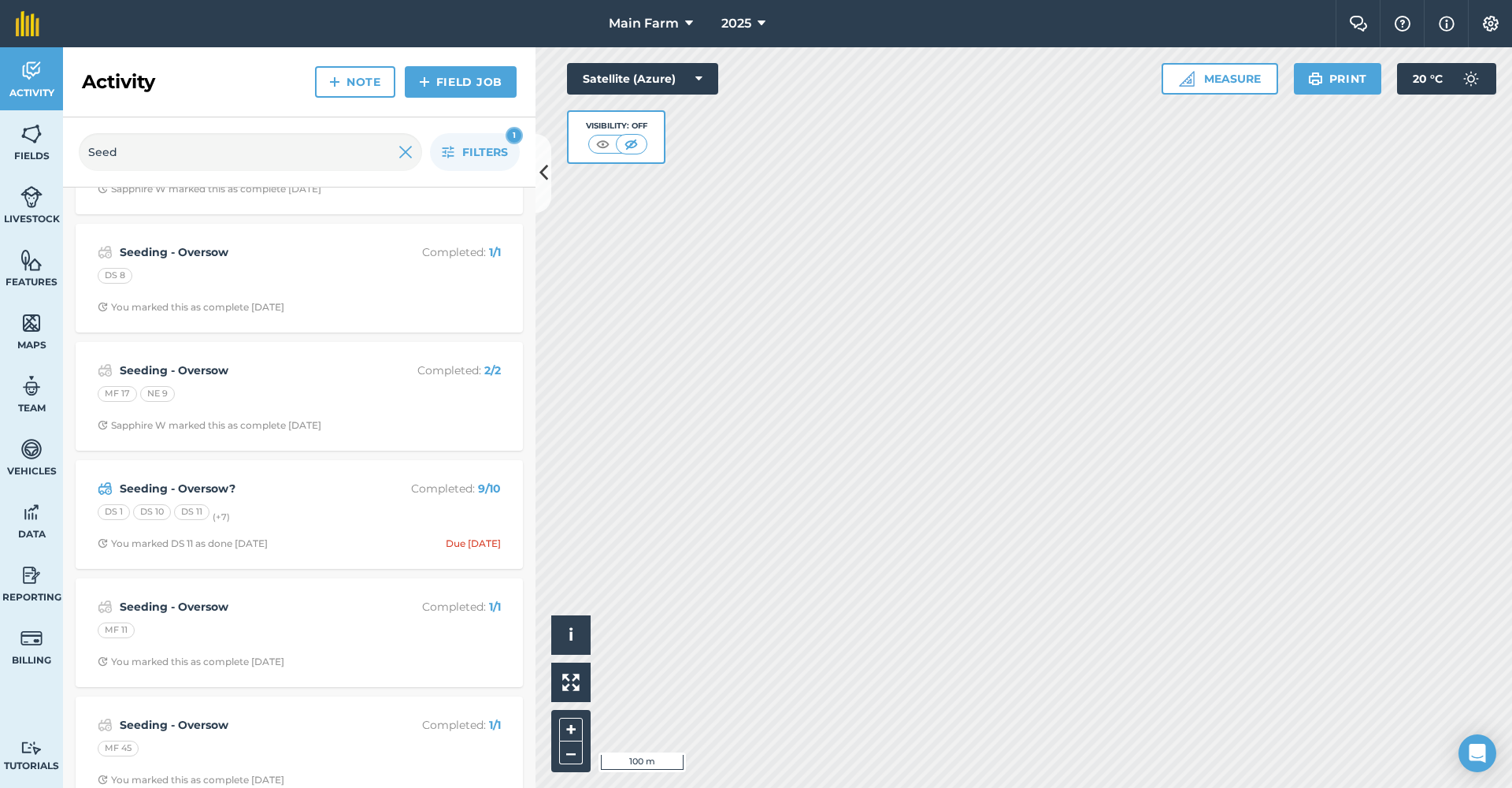
scroll to position [122, 0]
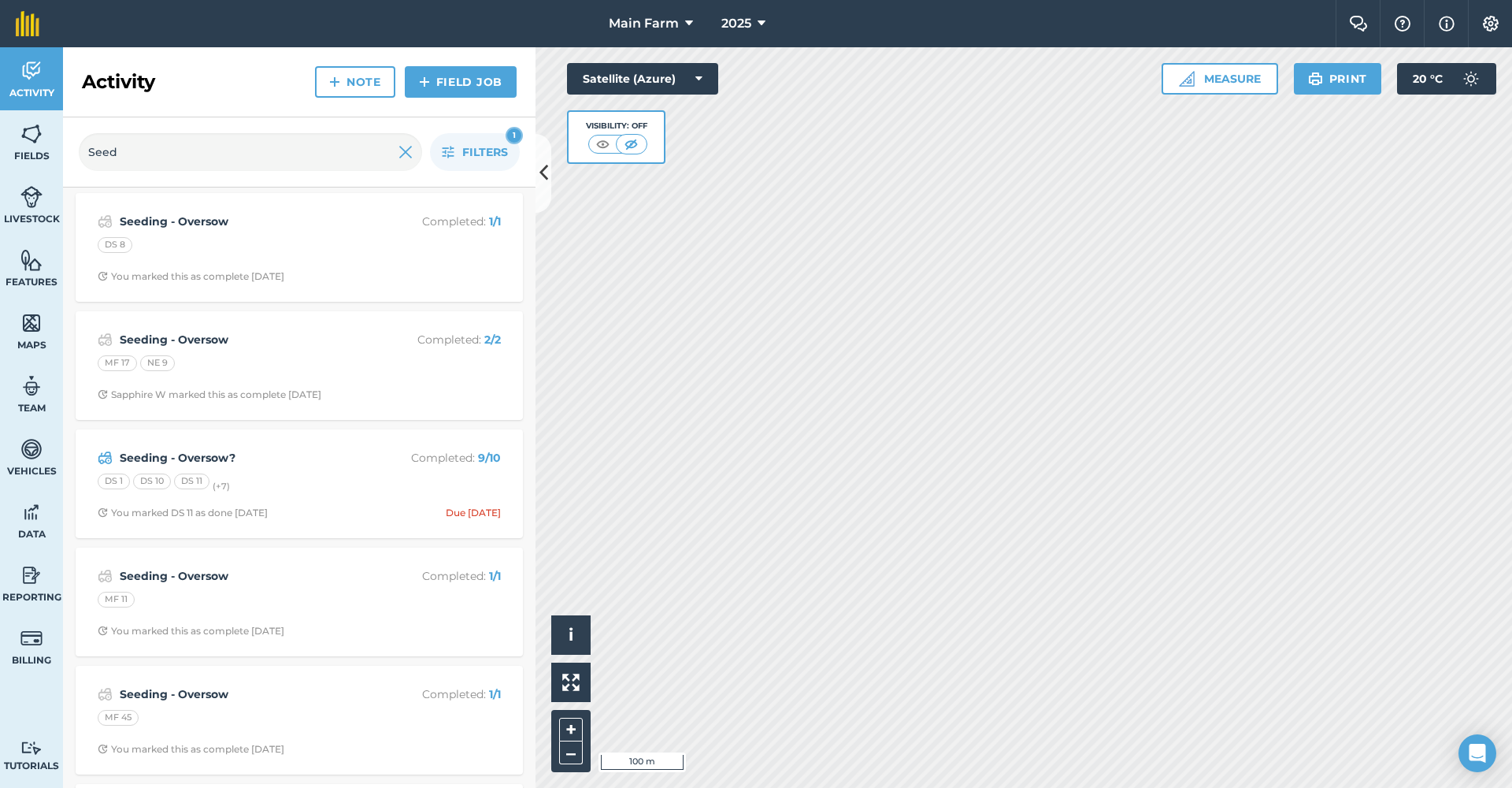
click at [194, 453] on strong "Seeding - Oversow?" at bounding box center [244, 457] width 250 height 17
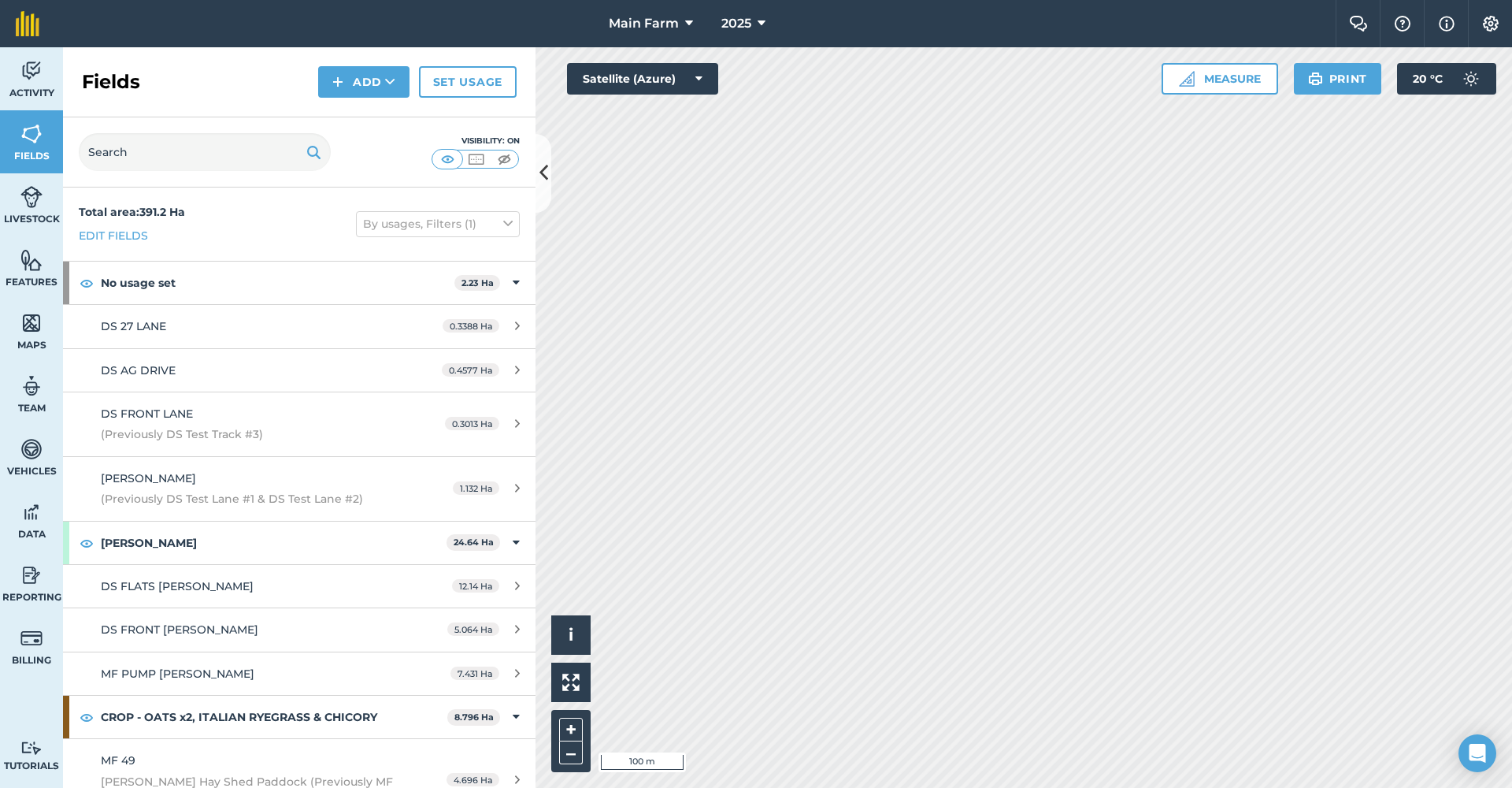
click at [27, 70] on img at bounding box center [31, 70] width 22 height 23
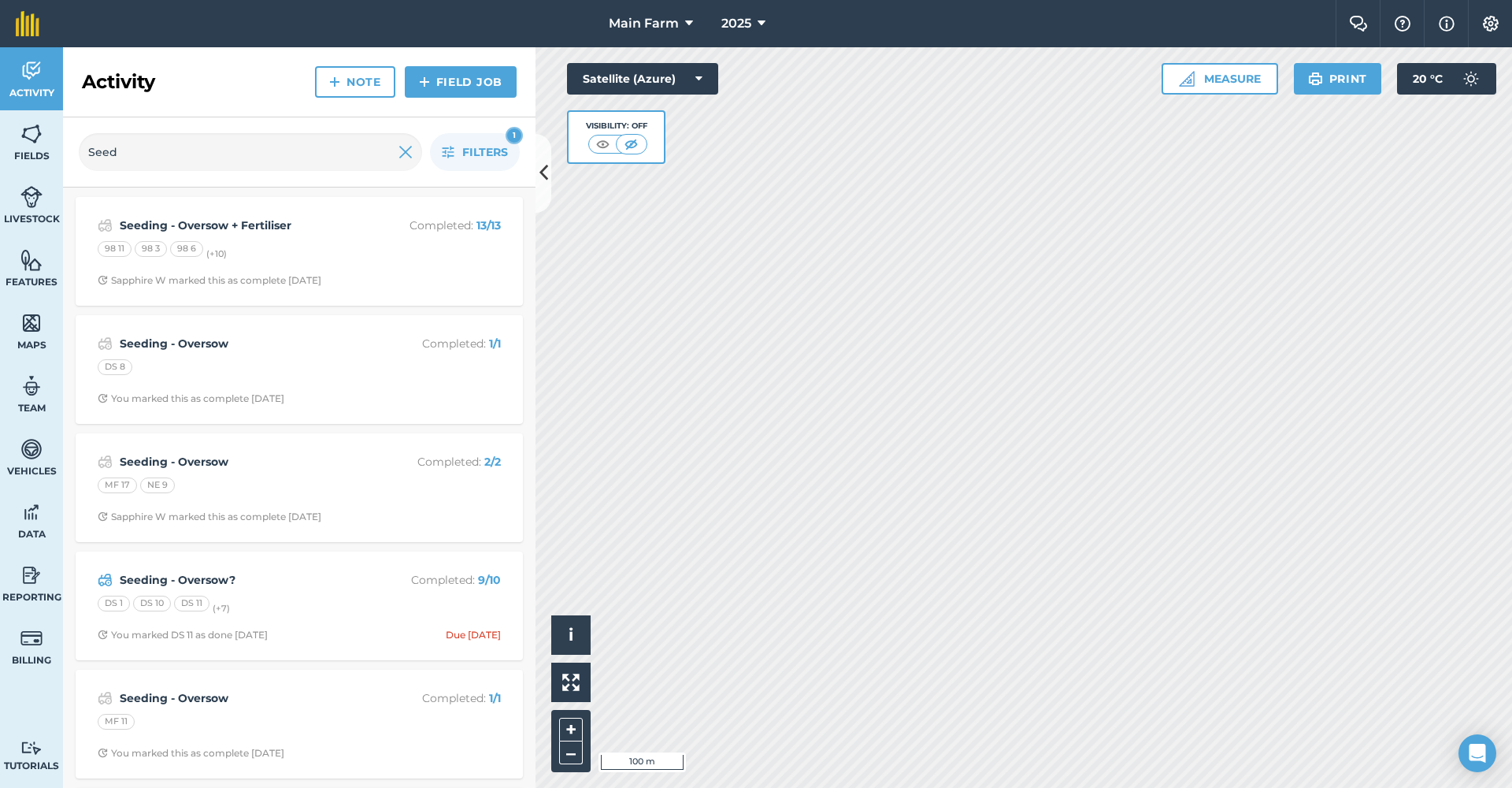
click at [200, 578] on strong "Seeding - Oversow?" at bounding box center [244, 579] width 250 height 17
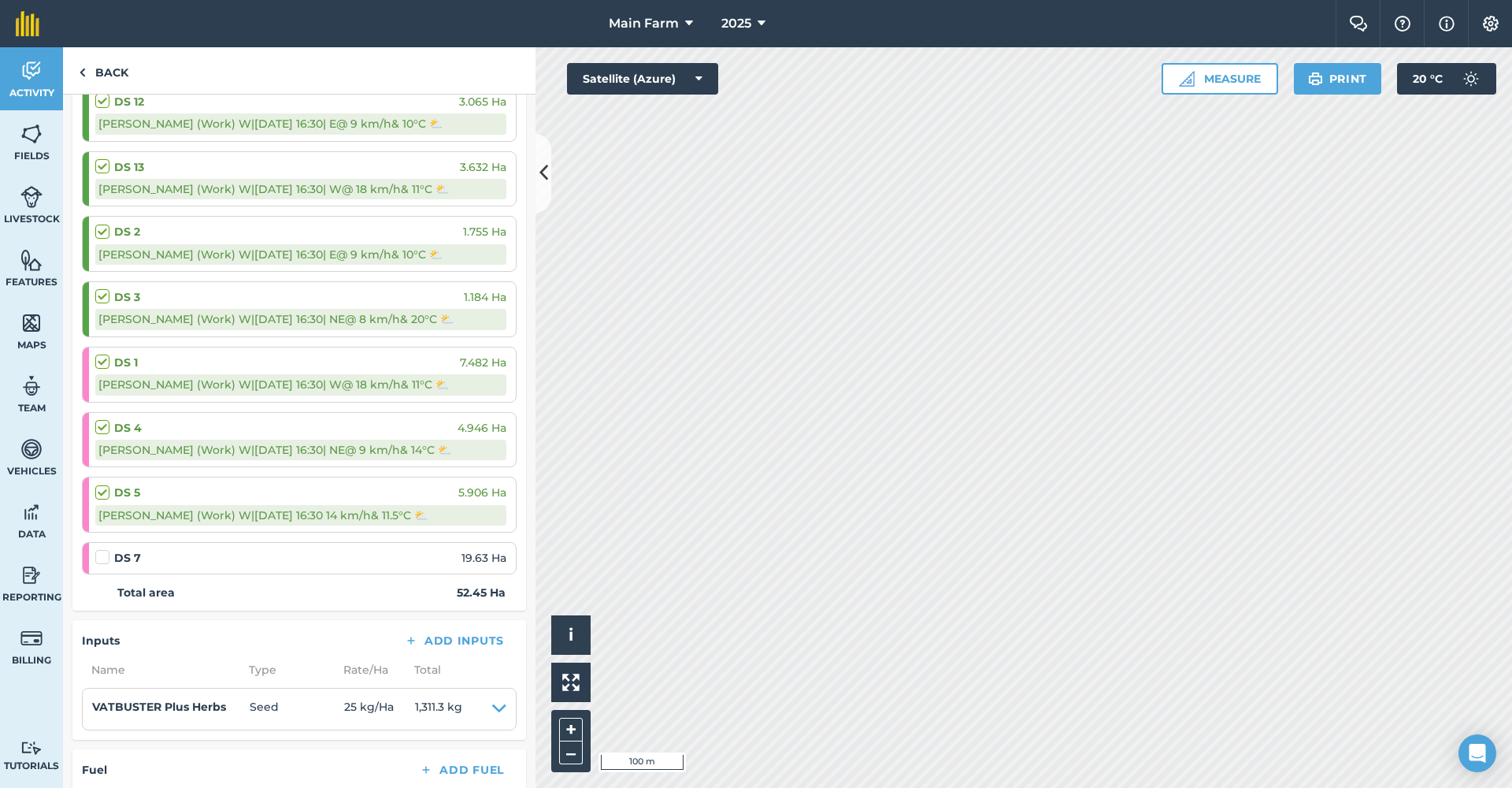
scroll to position [142, 0]
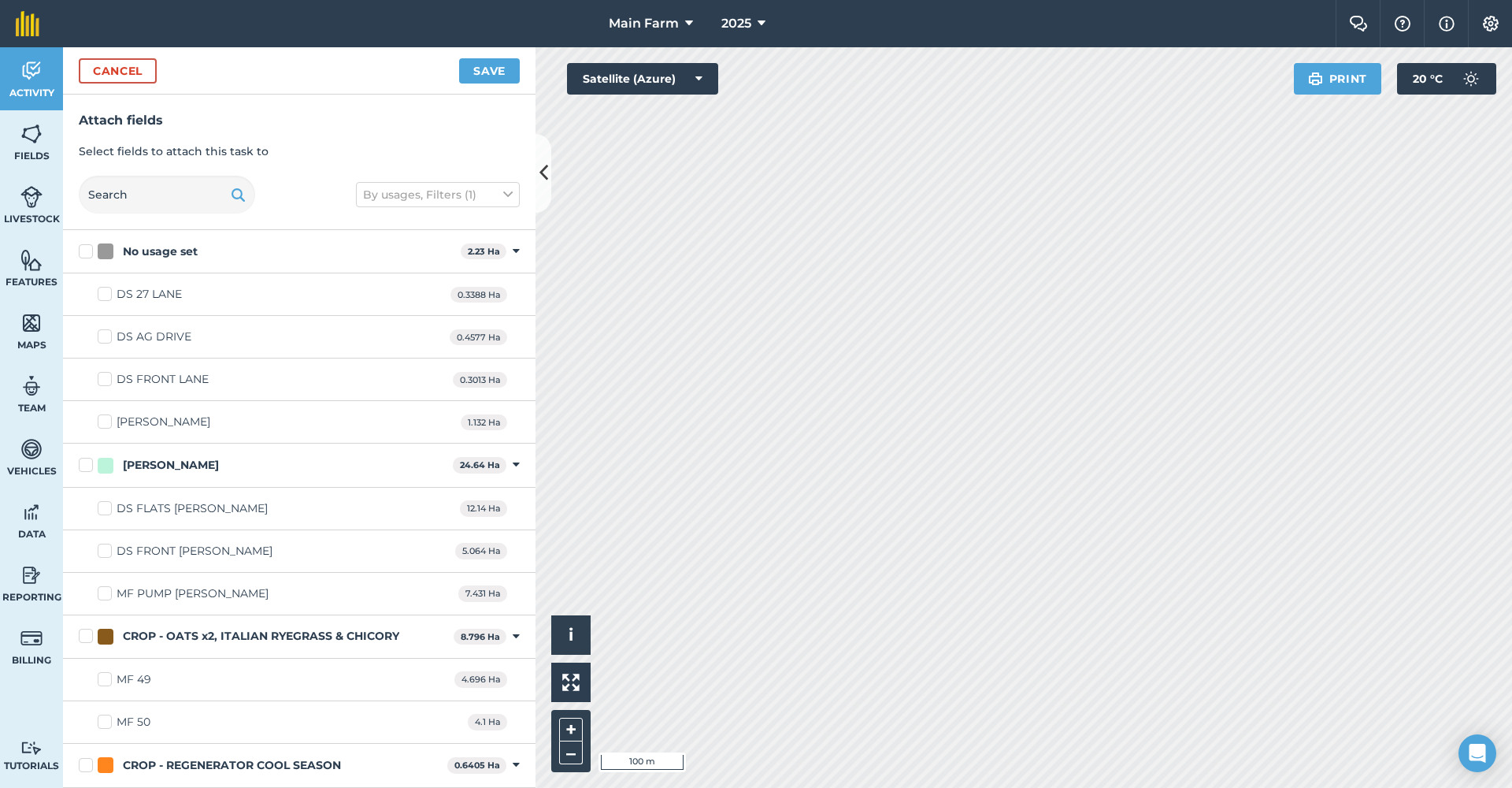
checkbox input "true"
click at [484, 71] on button "Save" at bounding box center [489, 70] width 61 height 25
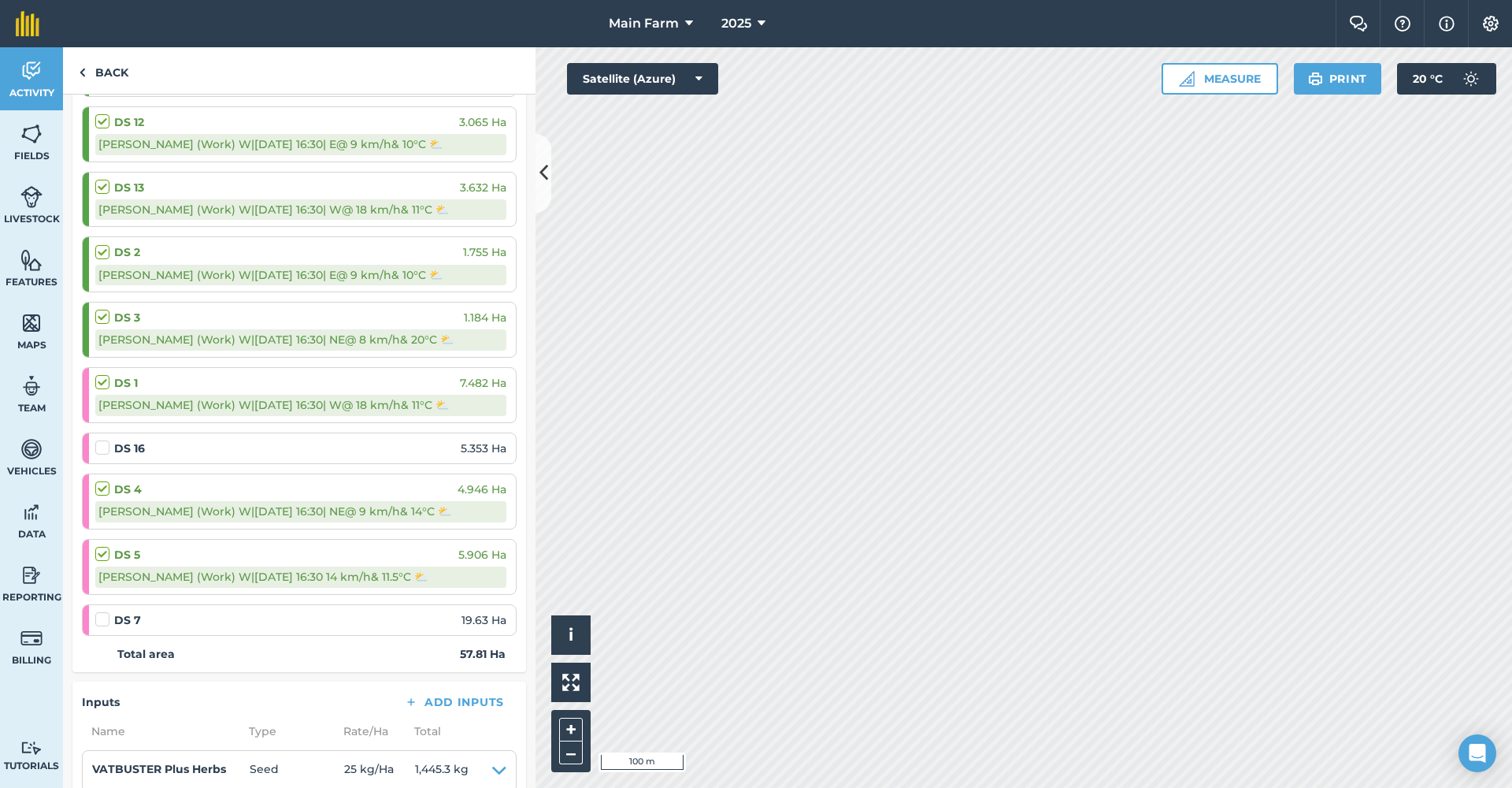
scroll to position [498, 0]
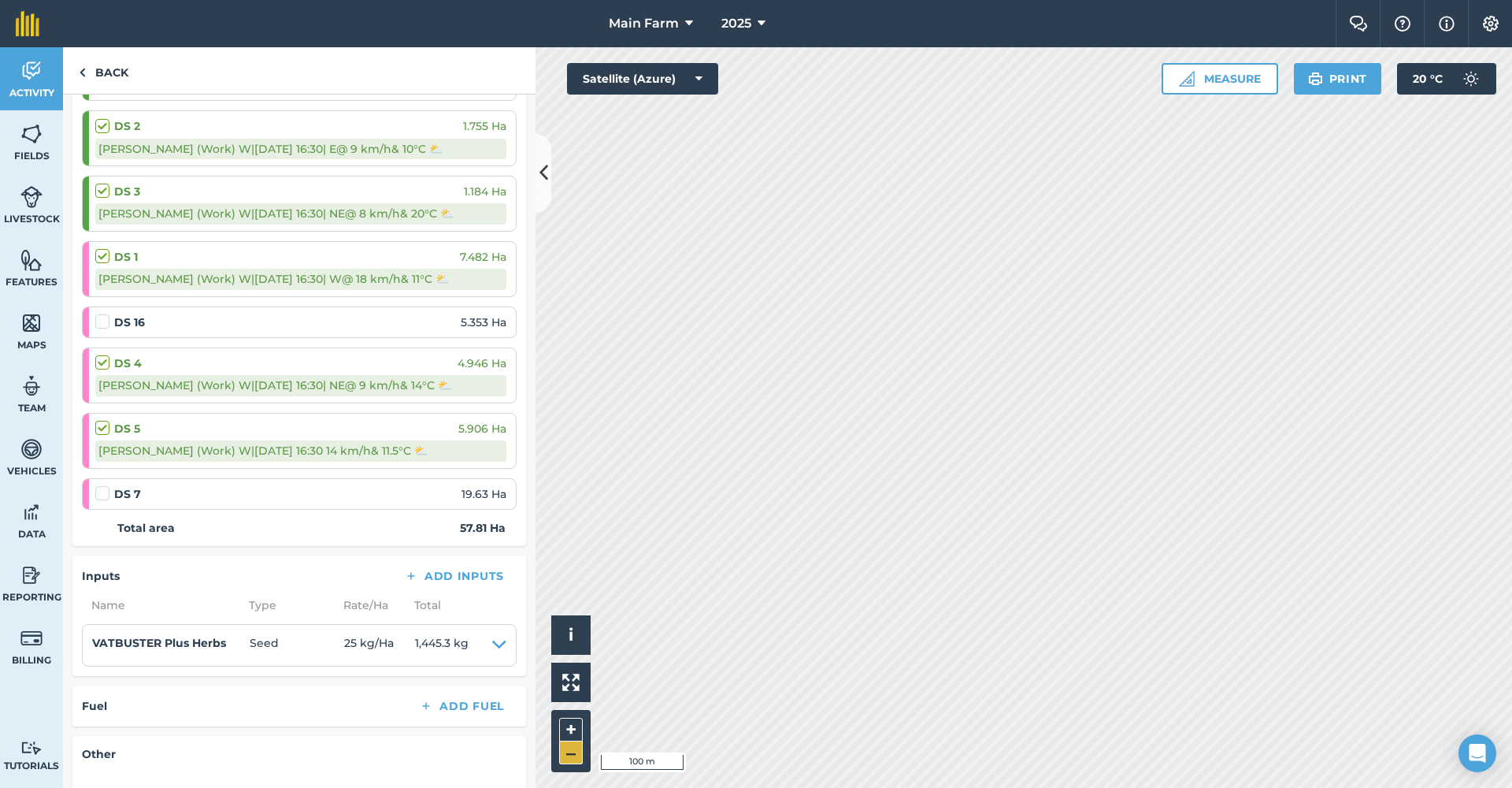
click at [573, 758] on button "–" at bounding box center [570, 752] width 23 height 23
click at [103, 314] on label at bounding box center [104, 314] width 19 height 0
click at [103, 315] on input "checkbox" at bounding box center [100, 318] width 10 height 11
checkbox input "false"
select select "Cloudy"
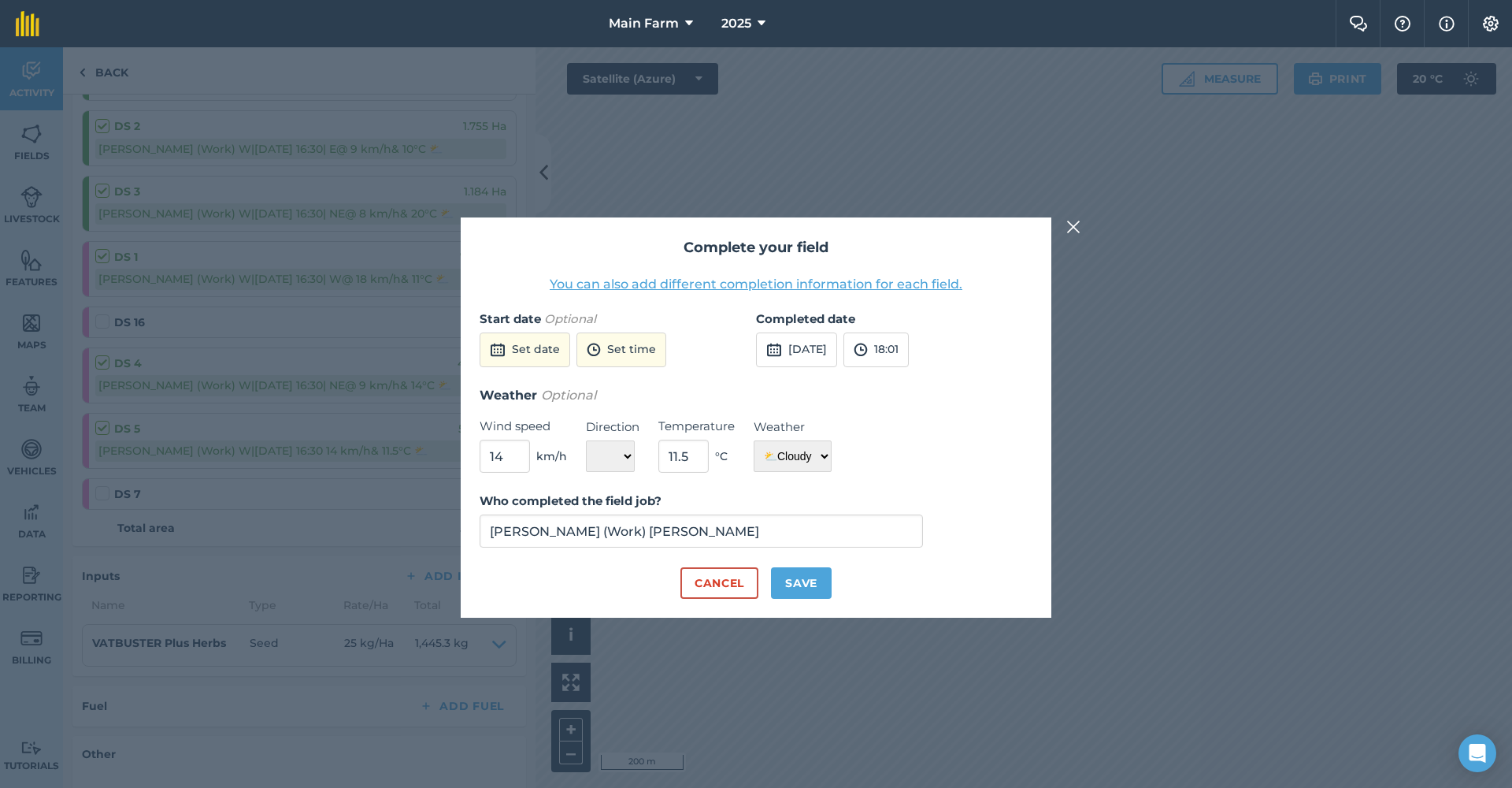
click at [741, 583] on button "Cancel" at bounding box center [719, 583] width 78 height 32
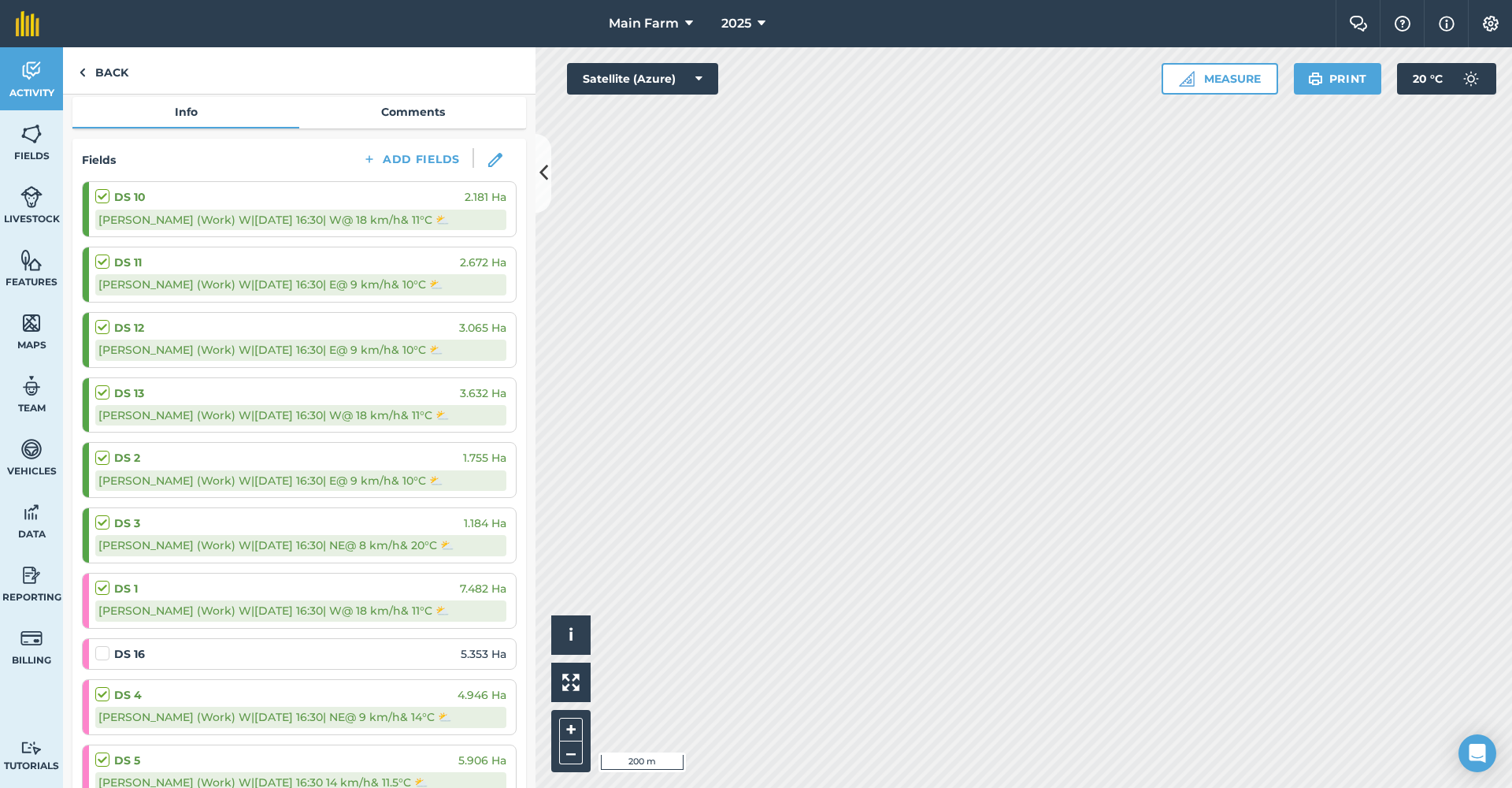
scroll to position [85, 0]
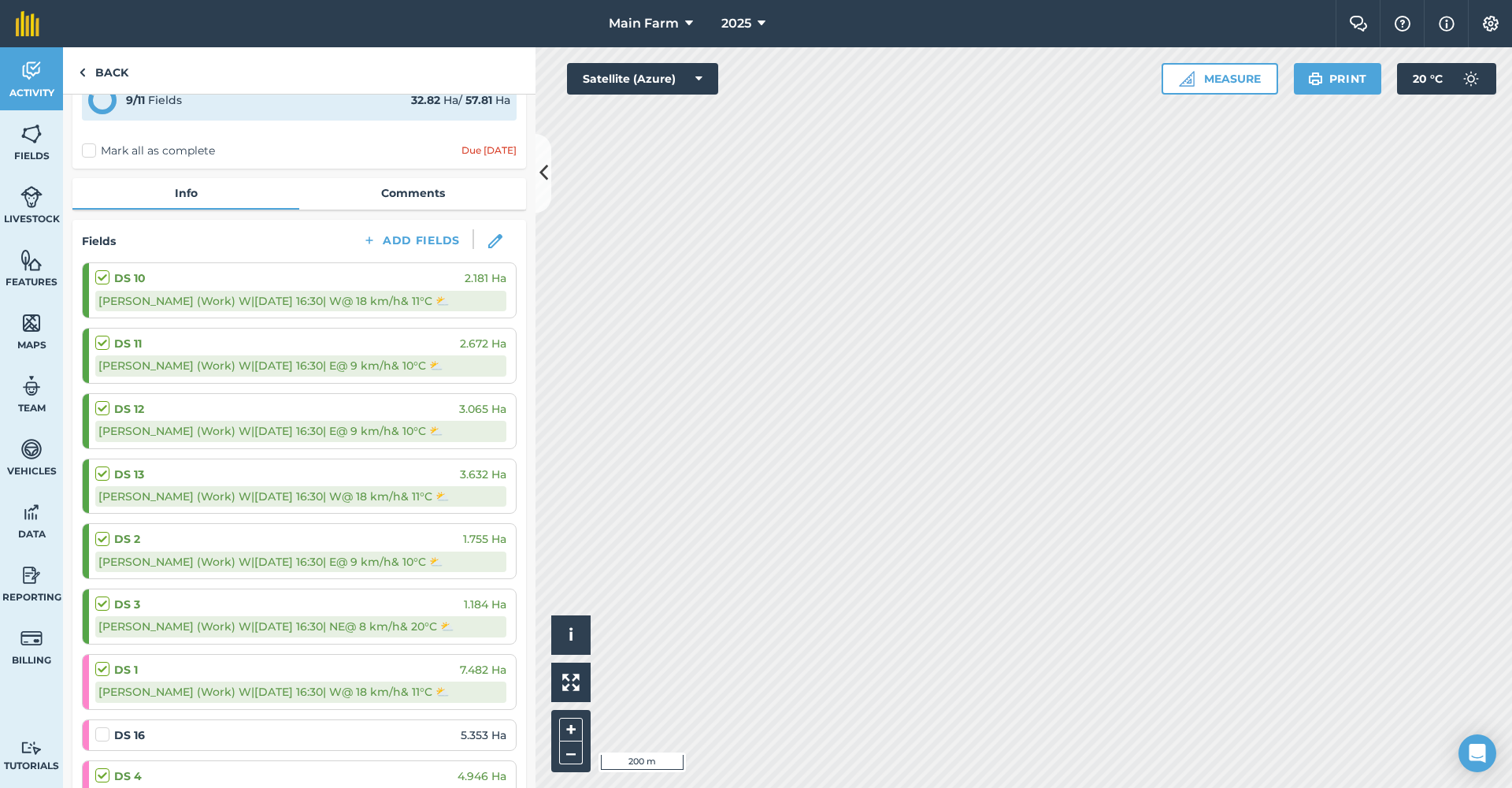
click at [489, 242] on img at bounding box center [495, 242] width 15 height 15
select select "W"
select select "Cloudy"
select select "E"
select select "Cloudy"
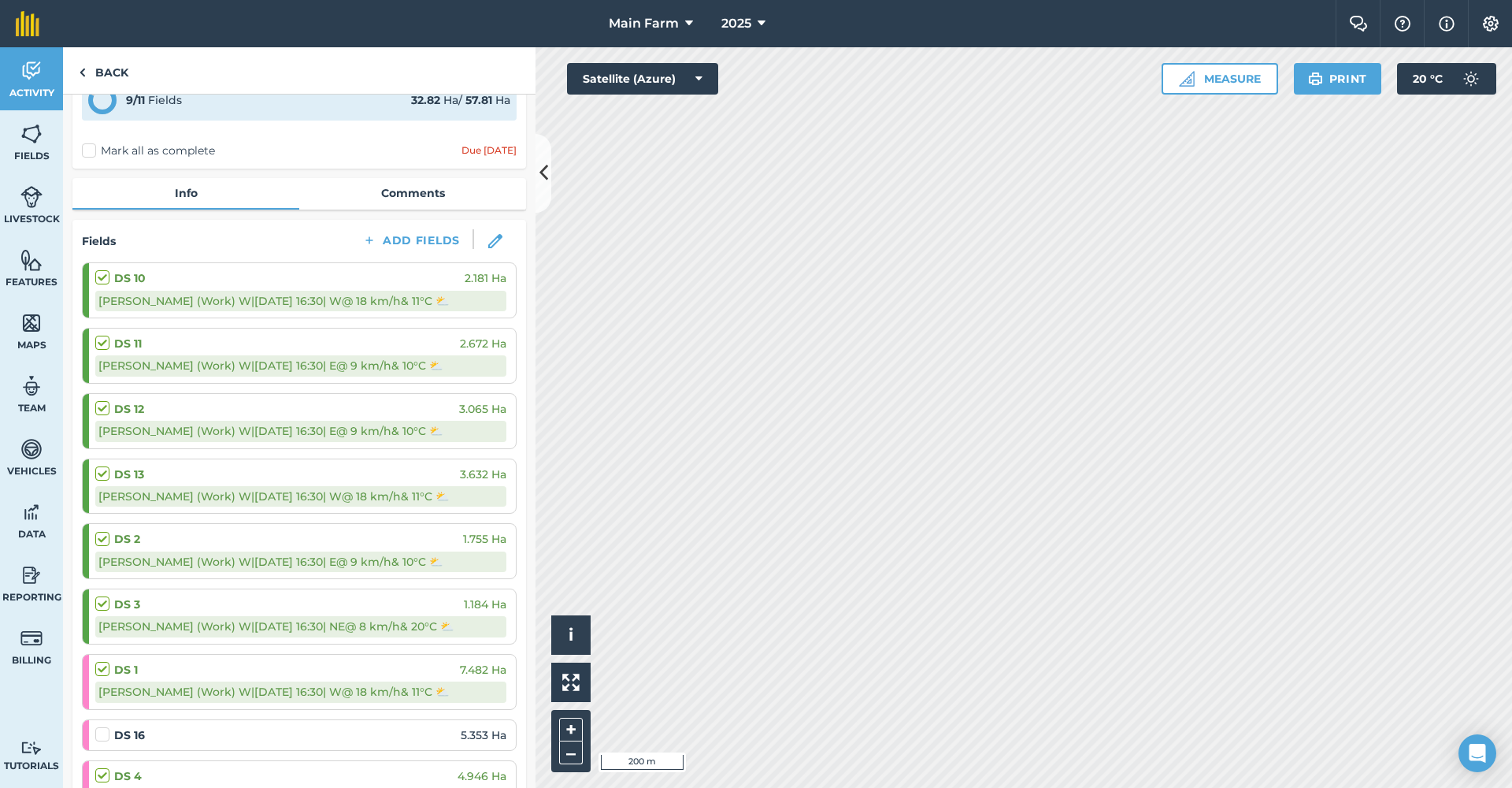
select select "E"
select select "Cloudy"
select select "W"
select select "Cloudy"
select select "E"
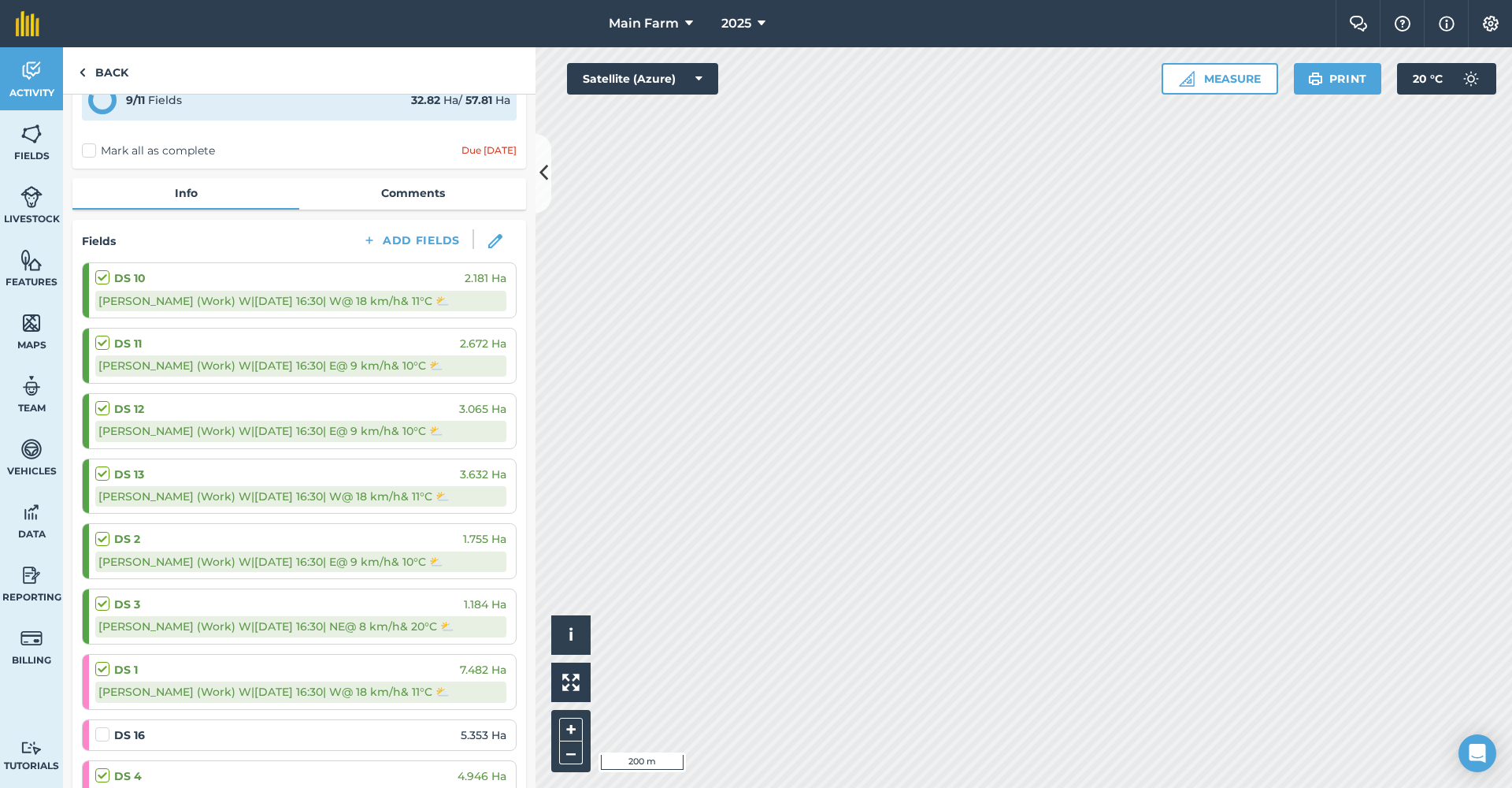
select select "Cloudy"
select select "NE"
select select "Cloudy"
select select "W"
select select "Cloudy"
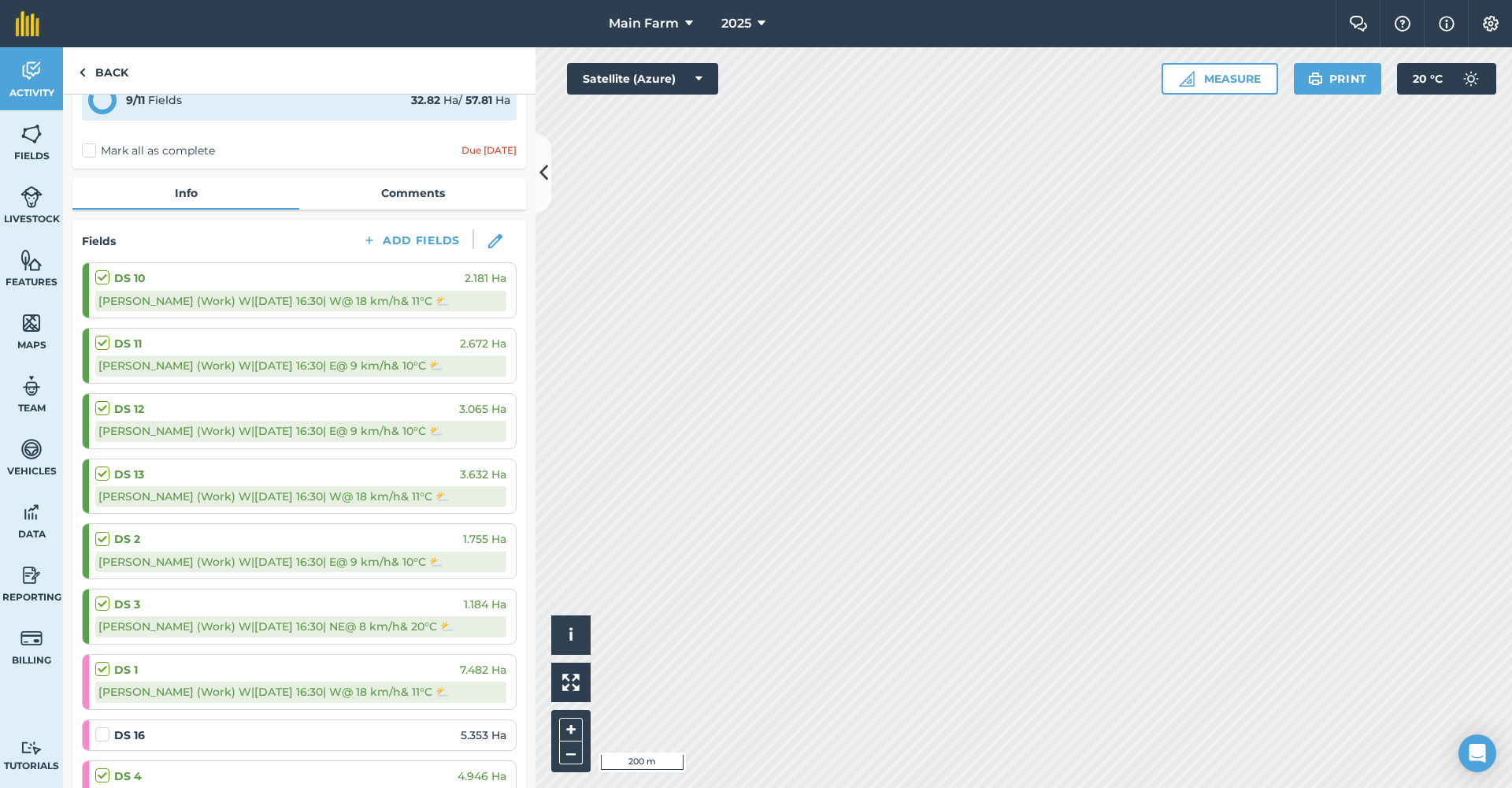
select select "NE"
select select "Cloudy"
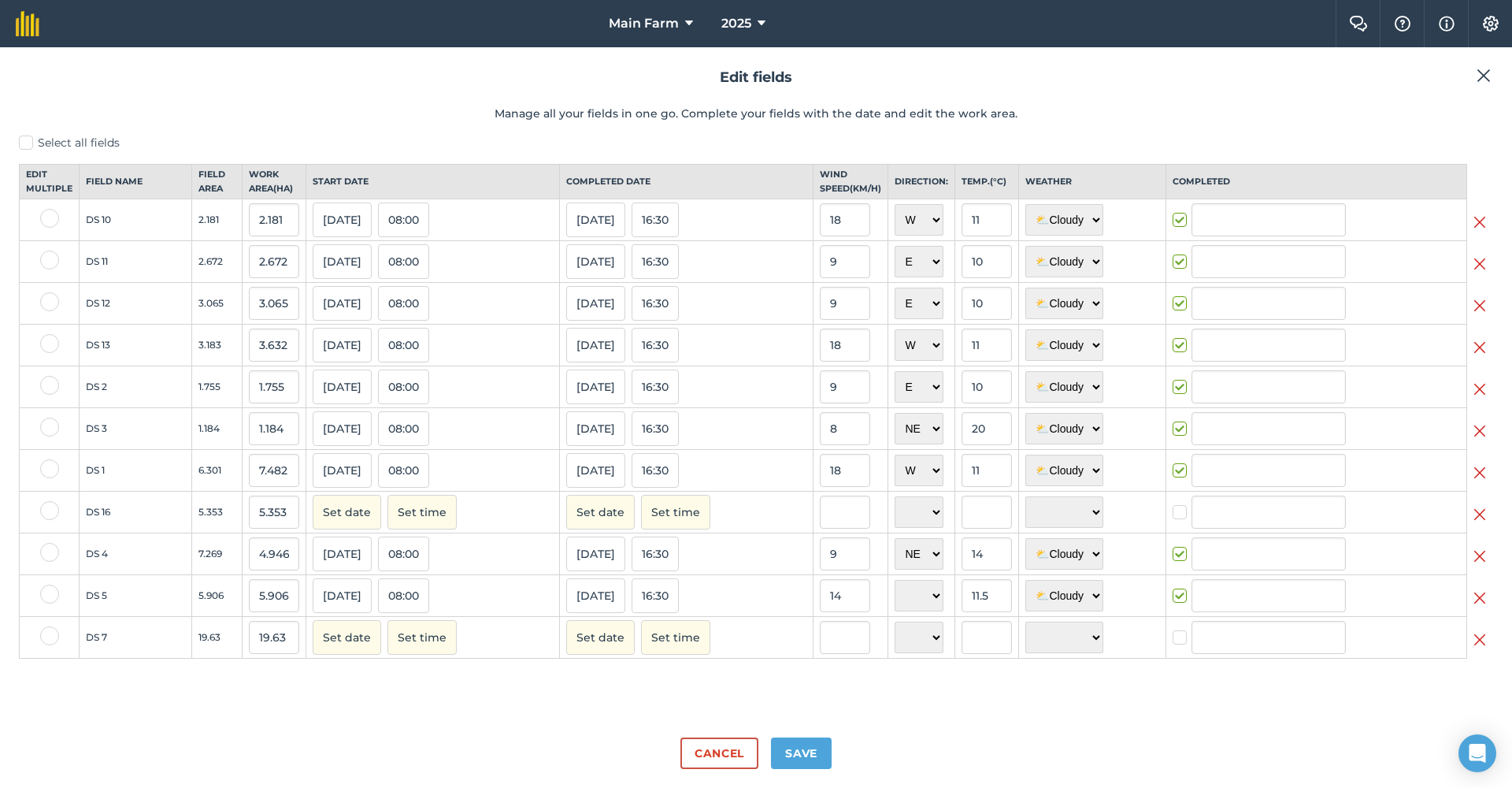
type input "[PERSON_NAME] (Work) [PERSON_NAME]"
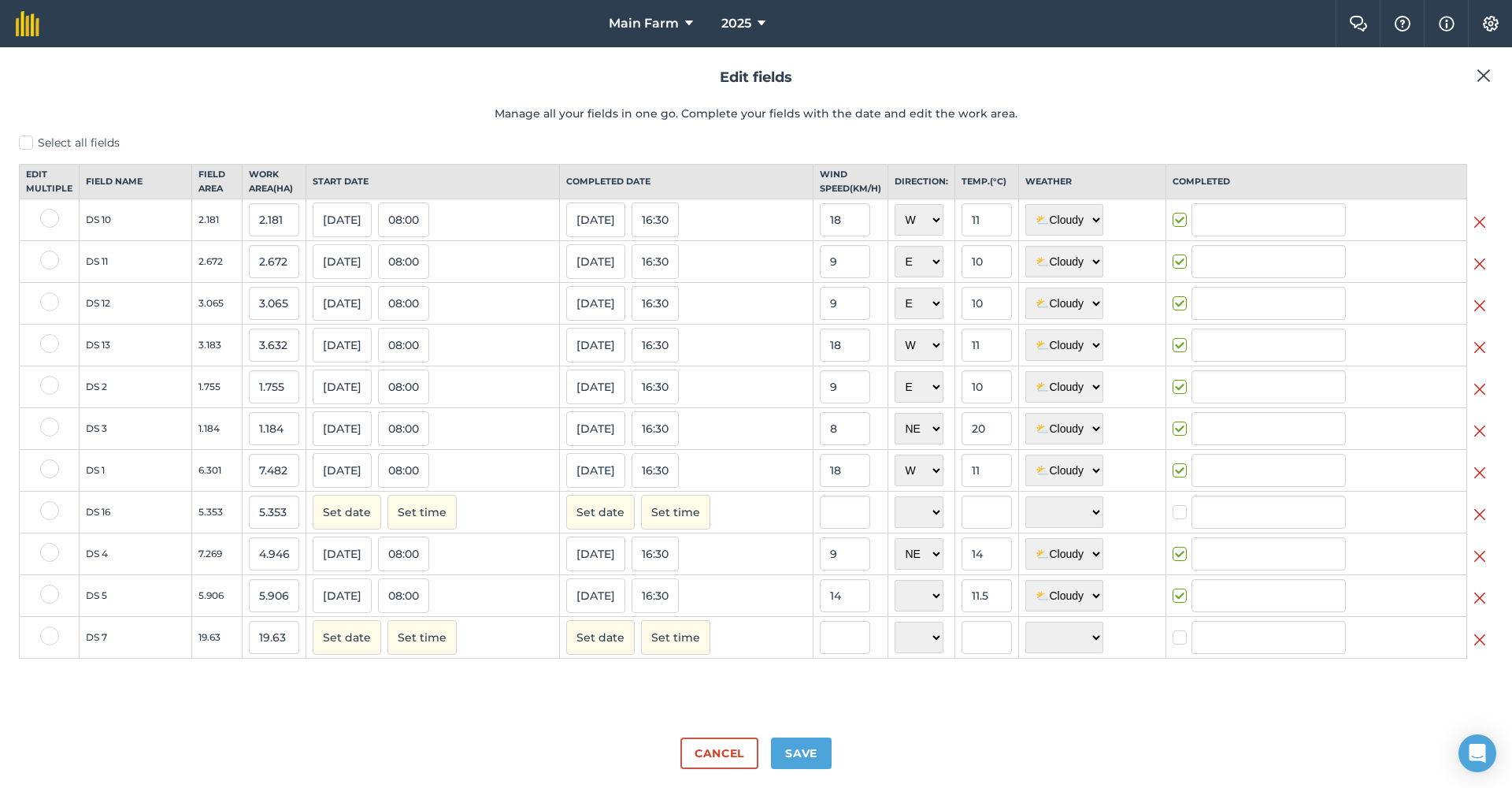
type input "[PERSON_NAME] (Work) [PERSON_NAME]"
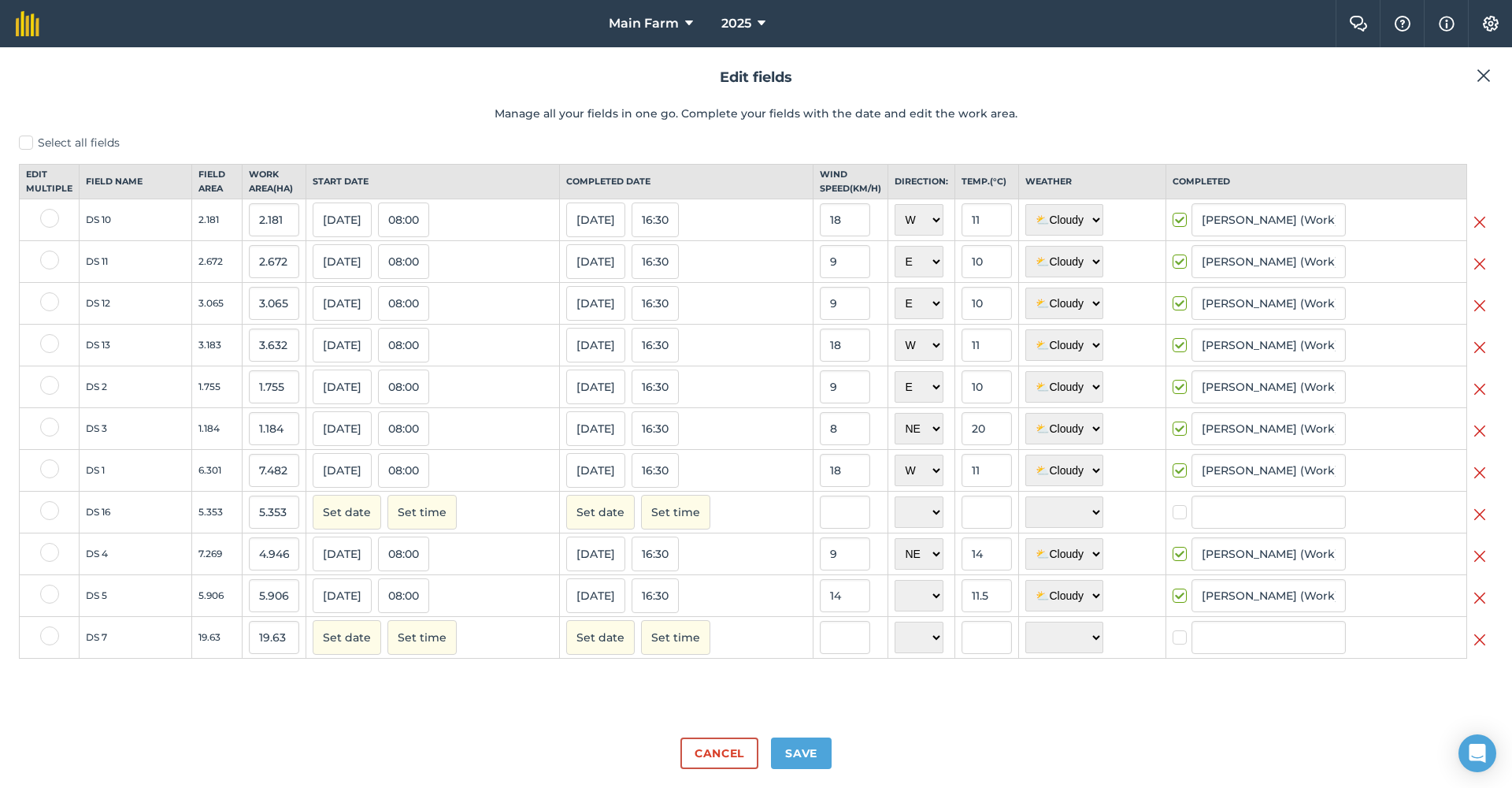
click at [591, 524] on button "Set date" at bounding box center [600, 512] width 69 height 35
click at [604, 562] on button "‹" at bounding box center [619, 547] width 35 height 35
click at [604, 563] on button "‹" at bounding box center [619, 547] width 35 height 35
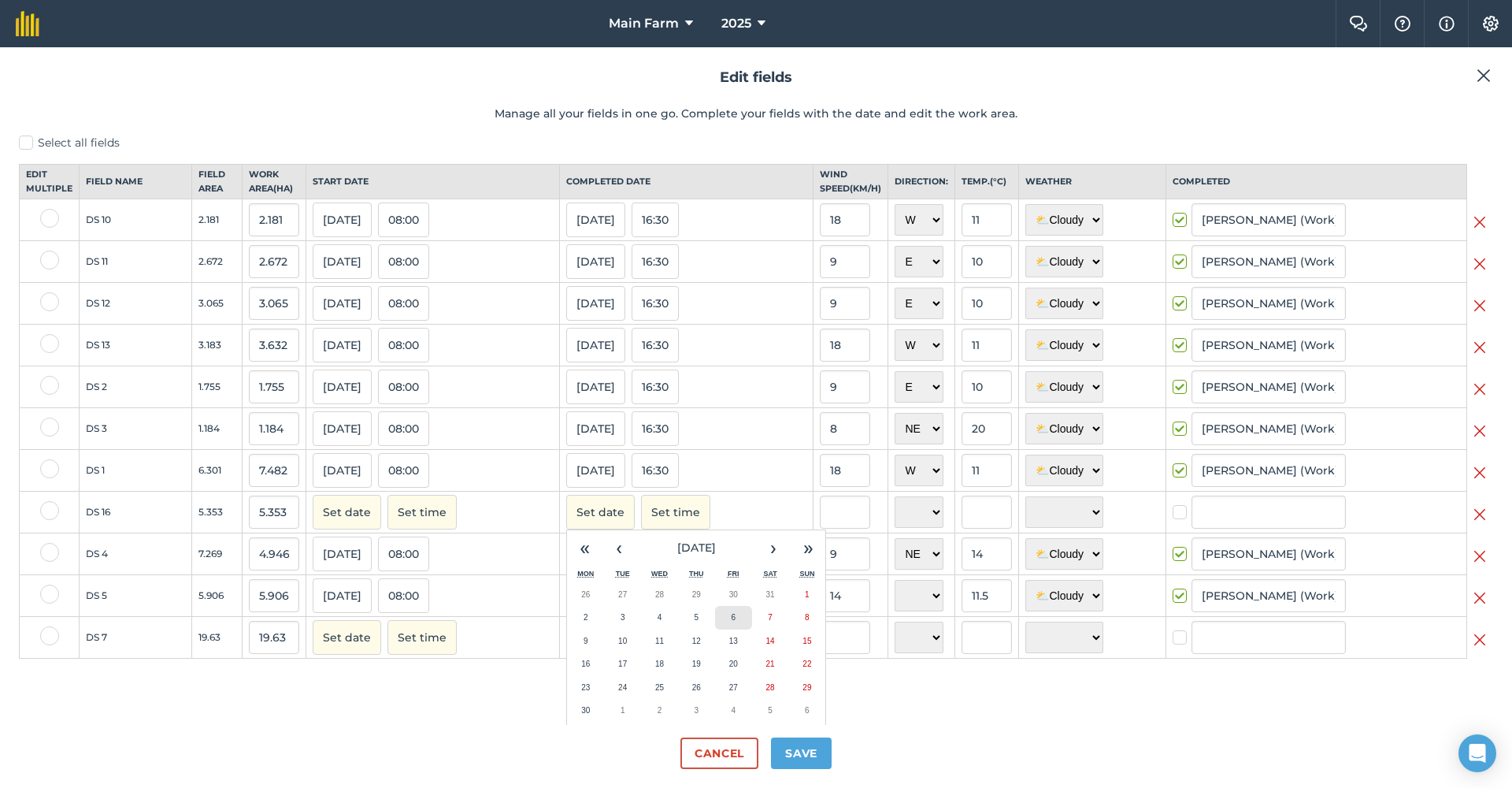
click at [715, 626] on button "6" at bounding box center [733, 617] width 37 height 23
checkbox input "true"
type input "[PERSON_NAME] (Work) [PERSON_NAME]"
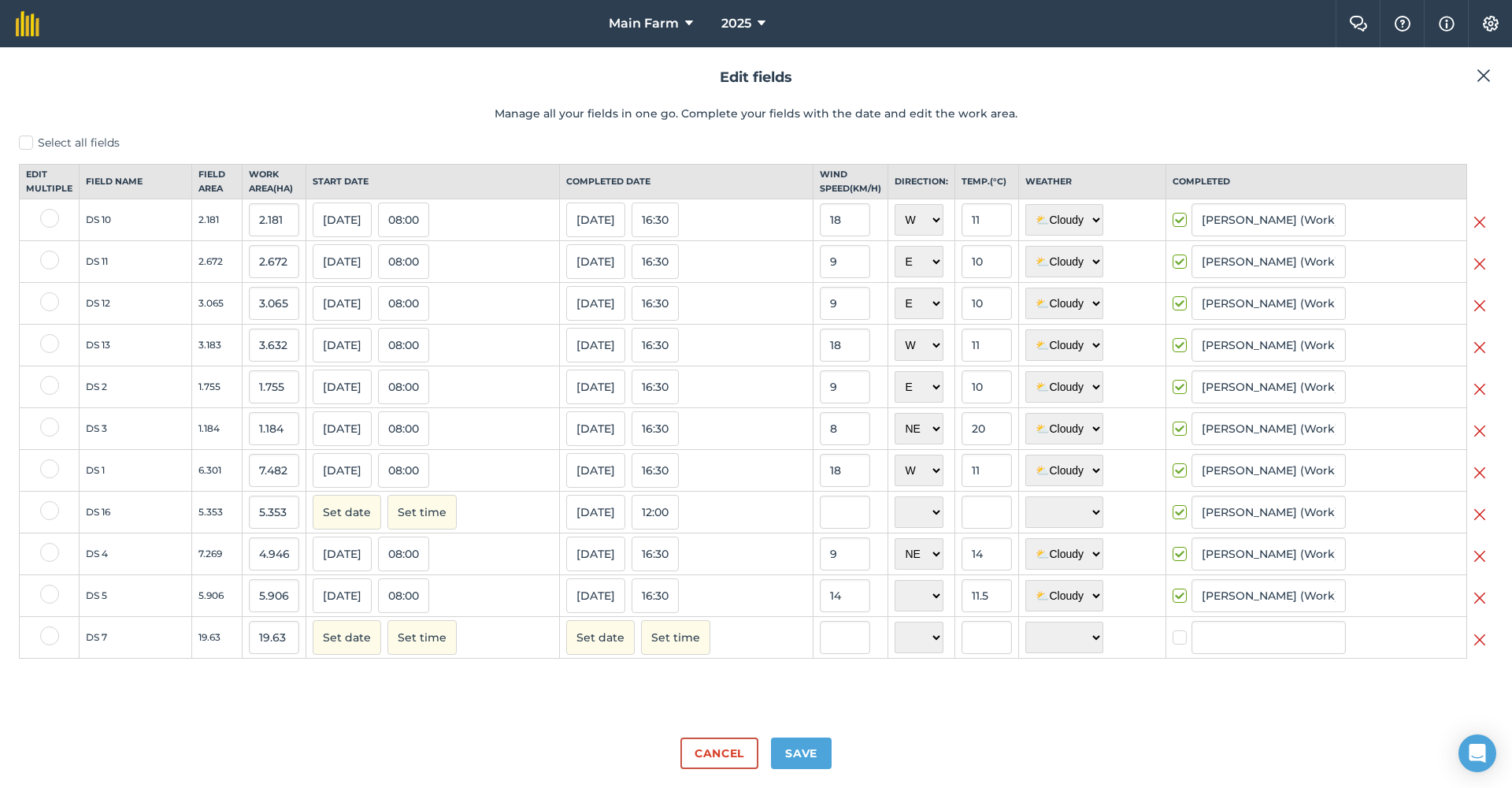
click at [649, 528] on button "12:00" at bounding box center [655, 512] width 47 height 35
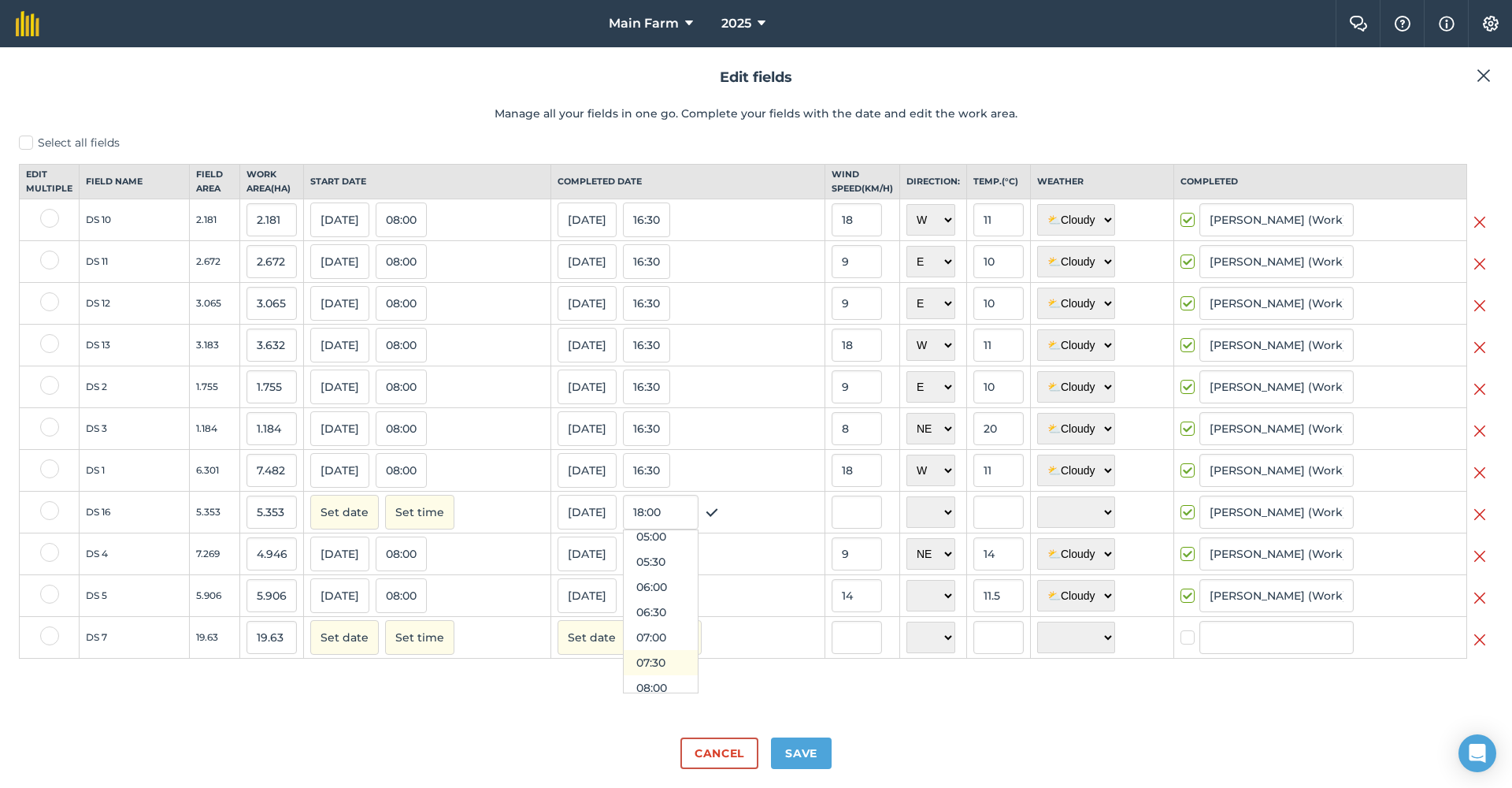
scroll to position [268, 0]
click at [648, 685] on button "08:00" at bounding box center [661, 678] width 74 height 25
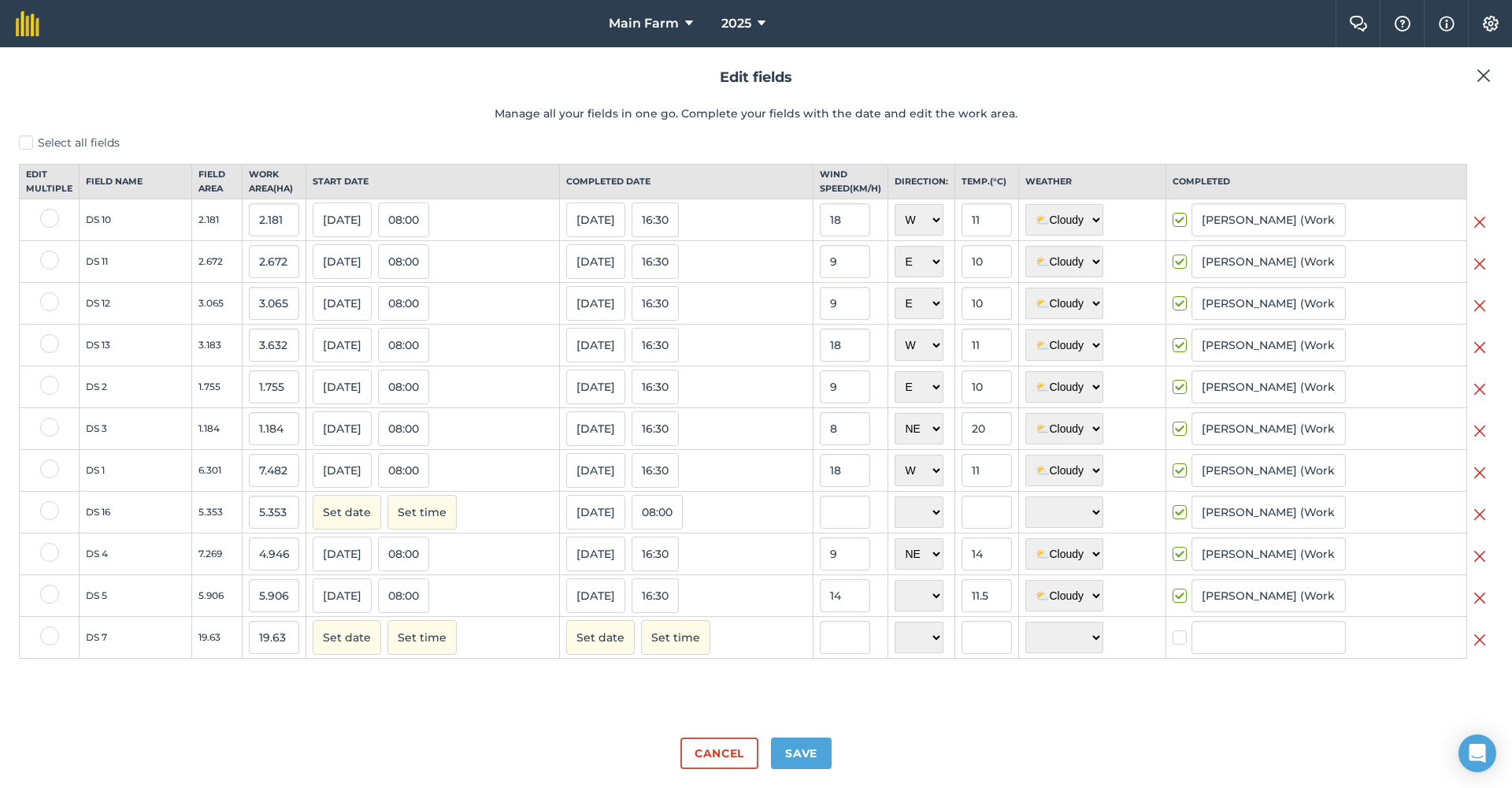
click at [344, 529] on button "Set date" at bounding box center [346, 512] width 69 height 35
click at [360, 560] on button "‹" at bounding box center [365, 547] width 35 height 35
click at [360, 559] on button "‹" at bounding box center [365, 547] width 35 height 35
click at [359, 559] on button "‹" at bounding box center [365, 547] width 35 height 35
click at [359, 558] on button "‹" at bounding box center [365, 547] width 35 height 35
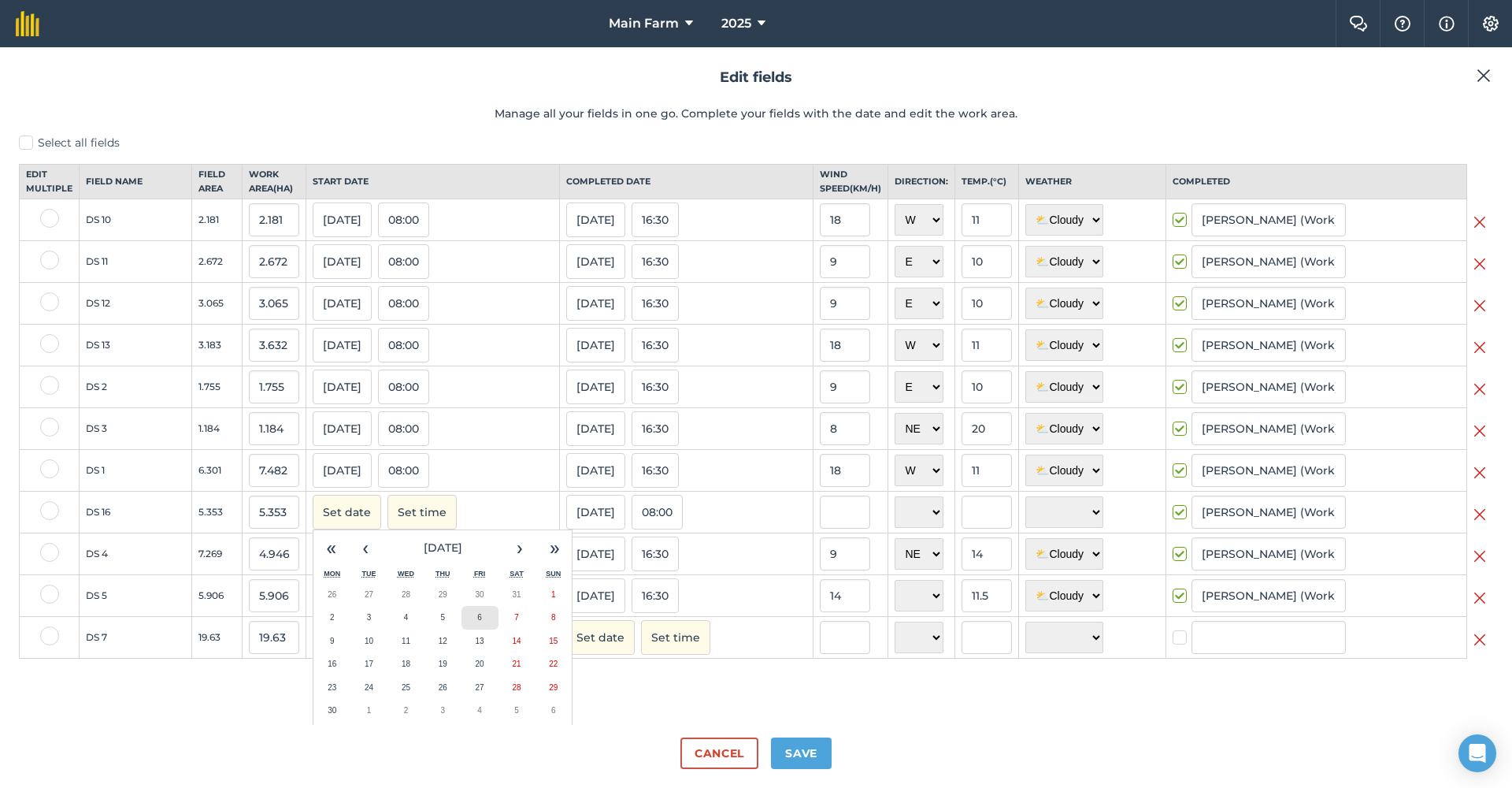
click at [477, 622] on abbr "6" at bounding box center [480, 617] width 5 height 9
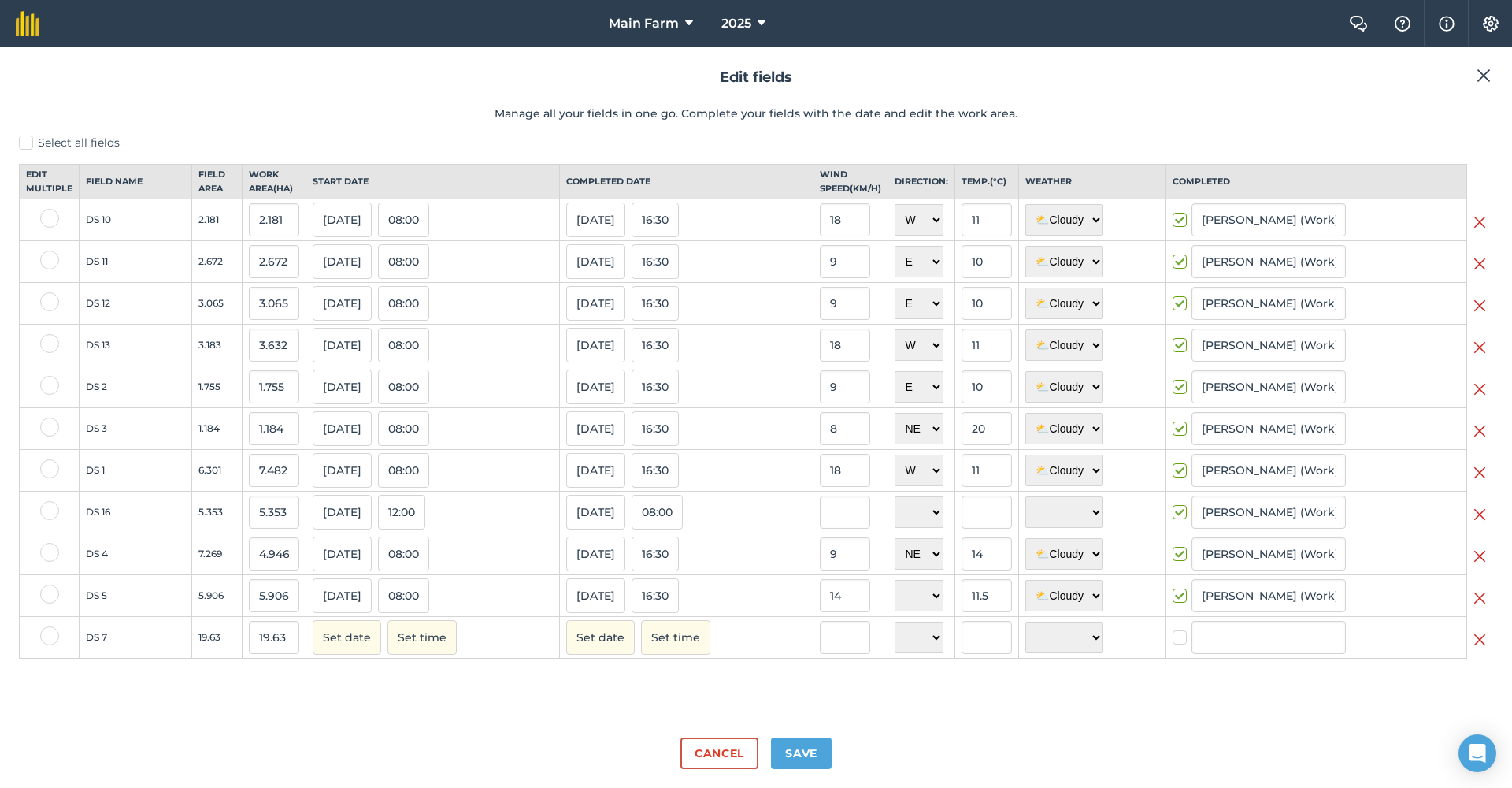
click at [410, 526] on button "12:00" at bounding box center [401, 512] width 47 height 35
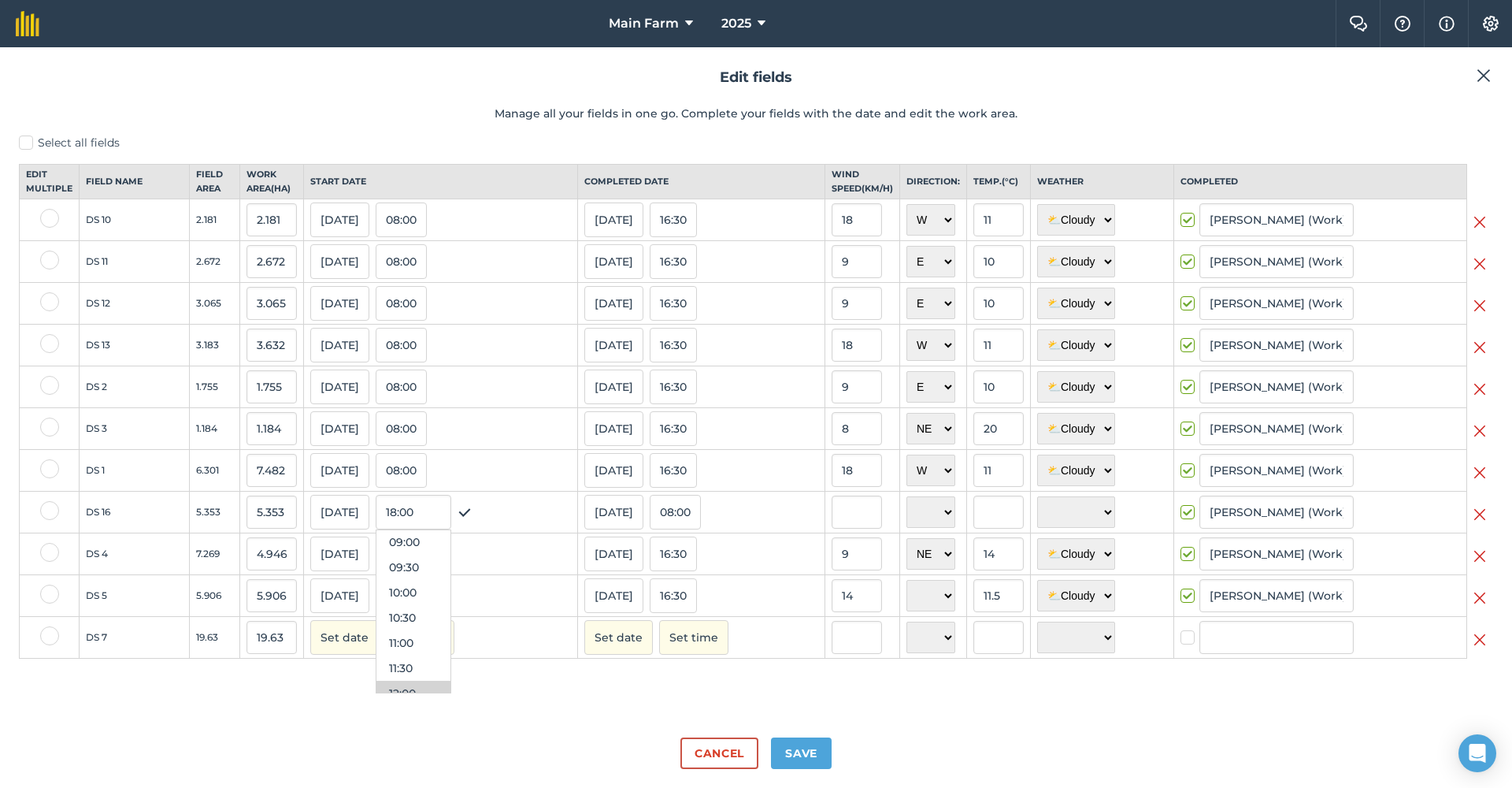
scroll to position [293, 0]
click at [414, 667] on button "08:00" at bounding box center [414, 654] width 74 height 25
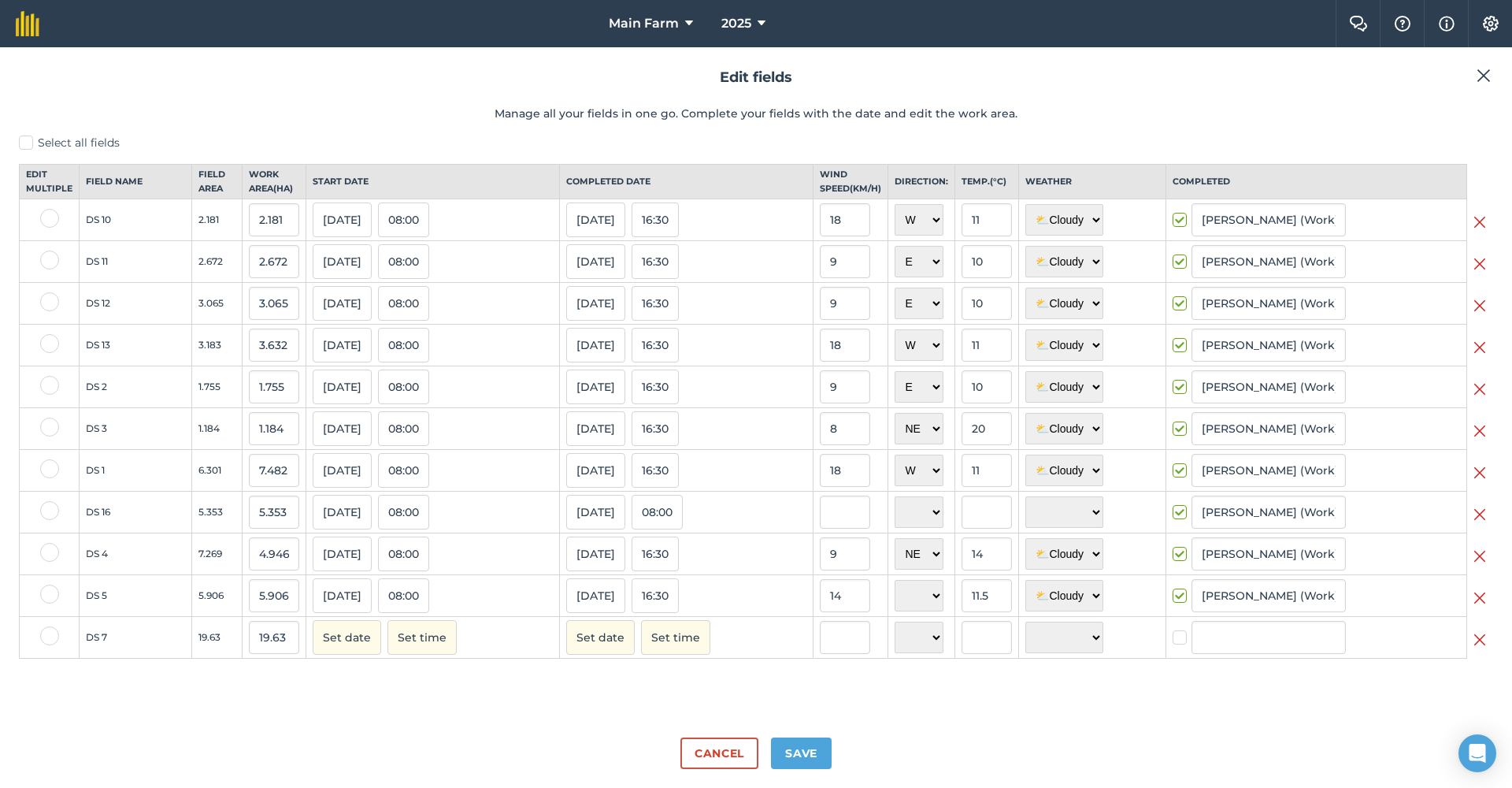
click at [672, 520] on button "08:00" at bounding box center [657, 512] width 51 height 35
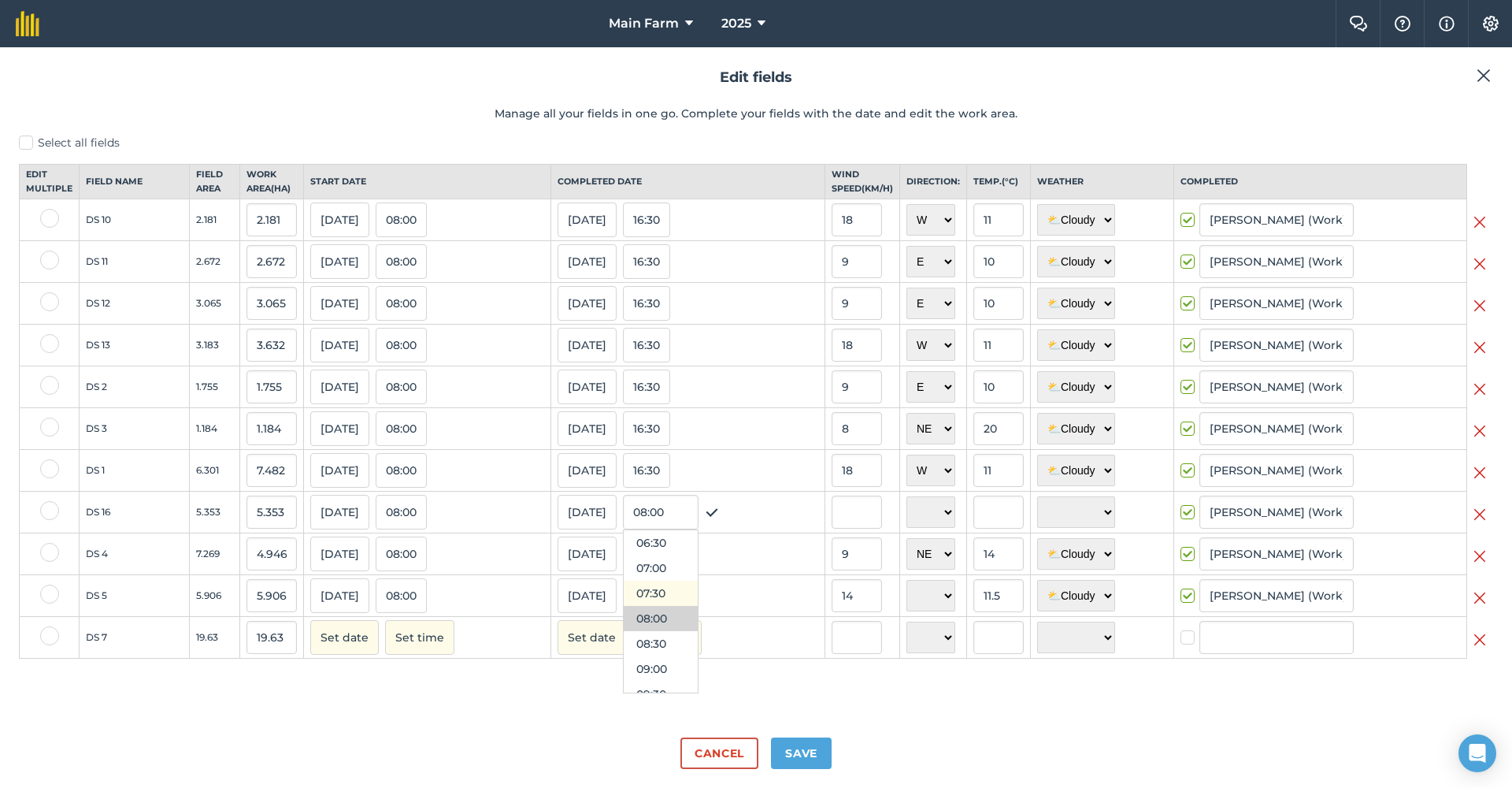
scroll to position [712, 0]
click at [637, 672] on button "16:30" at bounding box center [661, 662] width 74 height 25
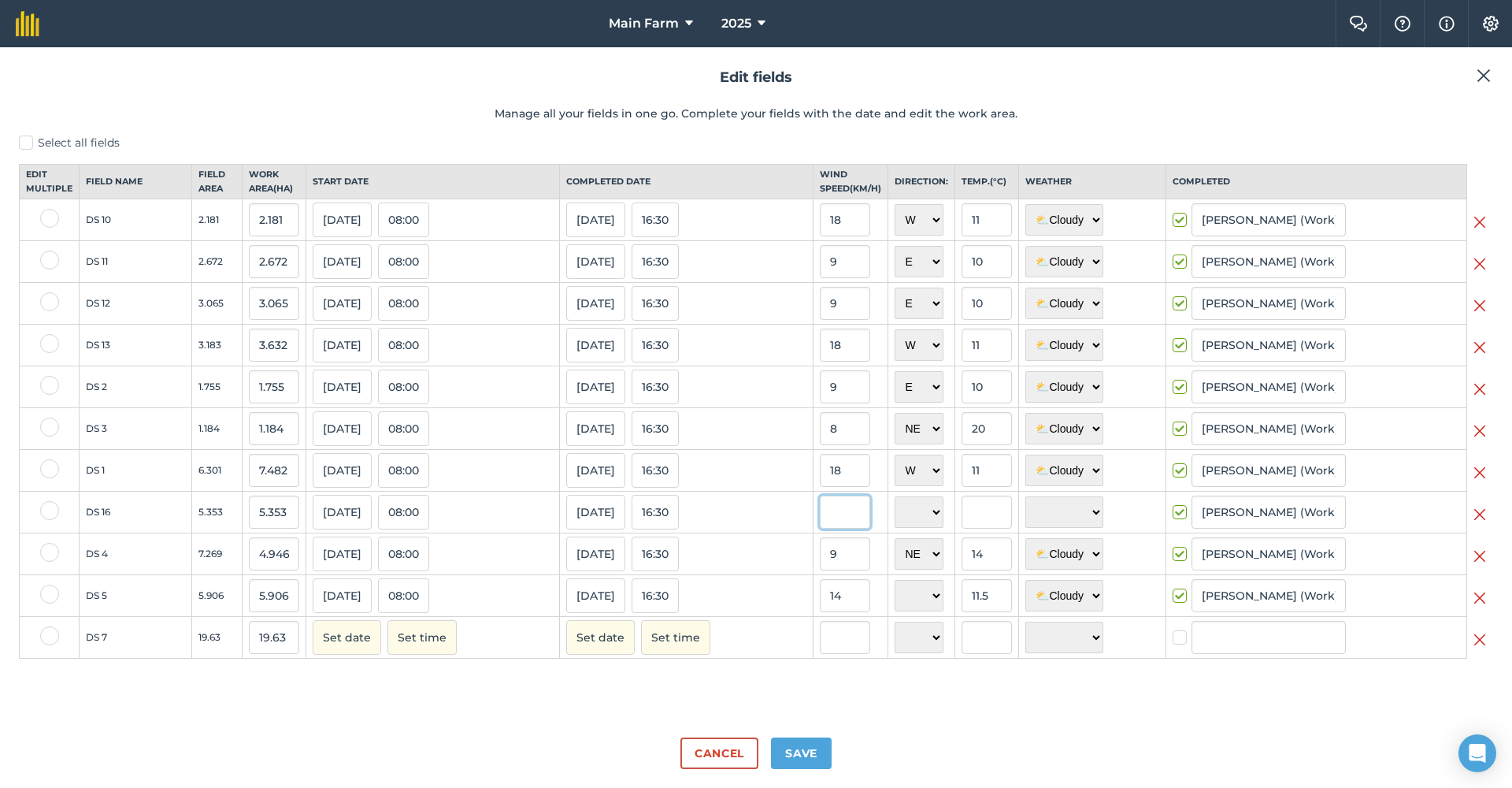
click at [830, 517] on input "text" at bounding box center [845, 512] width 50 height 33
type input "9"
select select "E"
click at [961, 528] on input "text" at bounding box center [986, 512] width 50 height 33
type input "10"
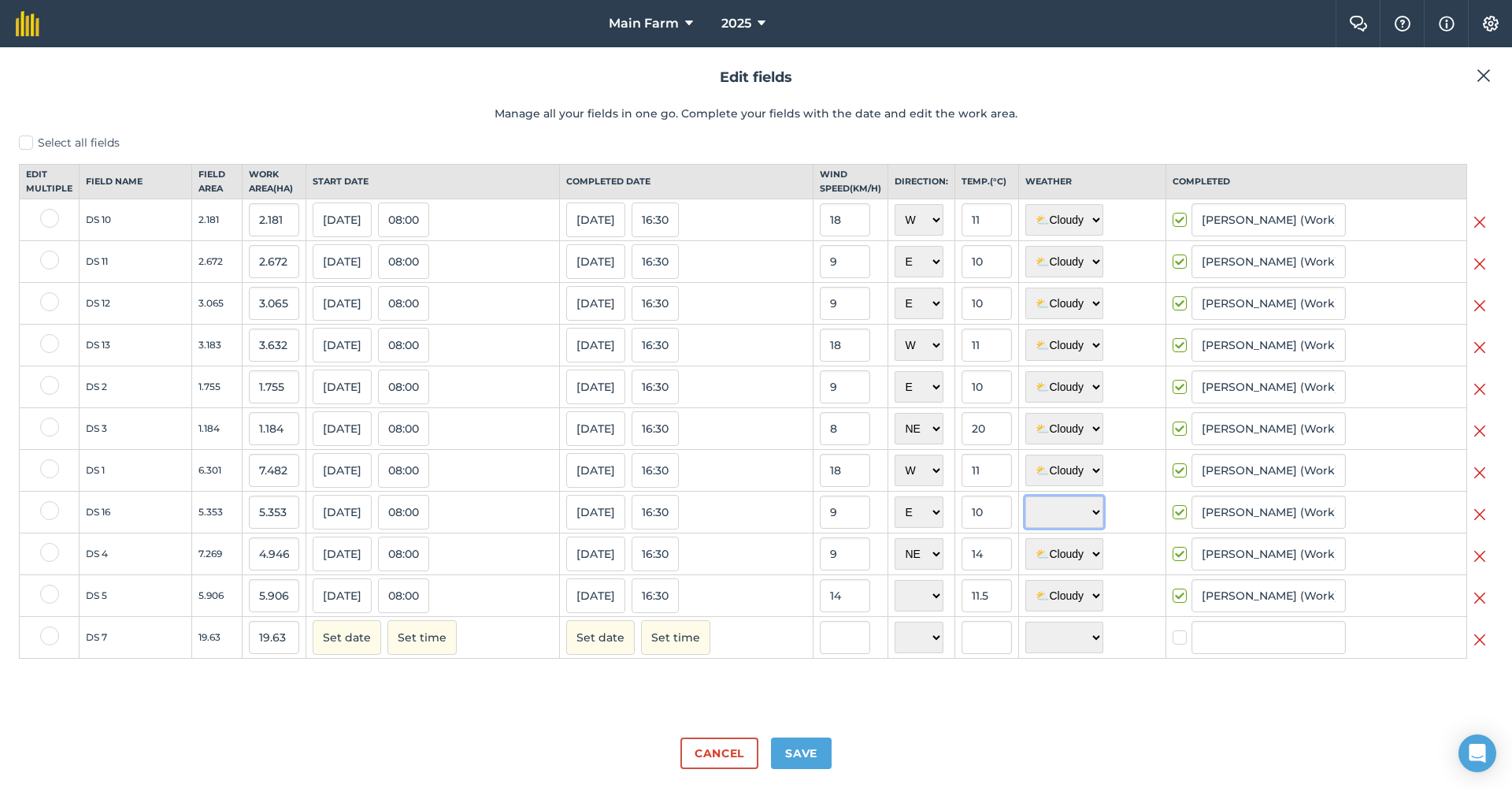
select select "Cloudy"
click at [809, 756] on button "Save" at bounding box center [800, 752] width 61 height 32
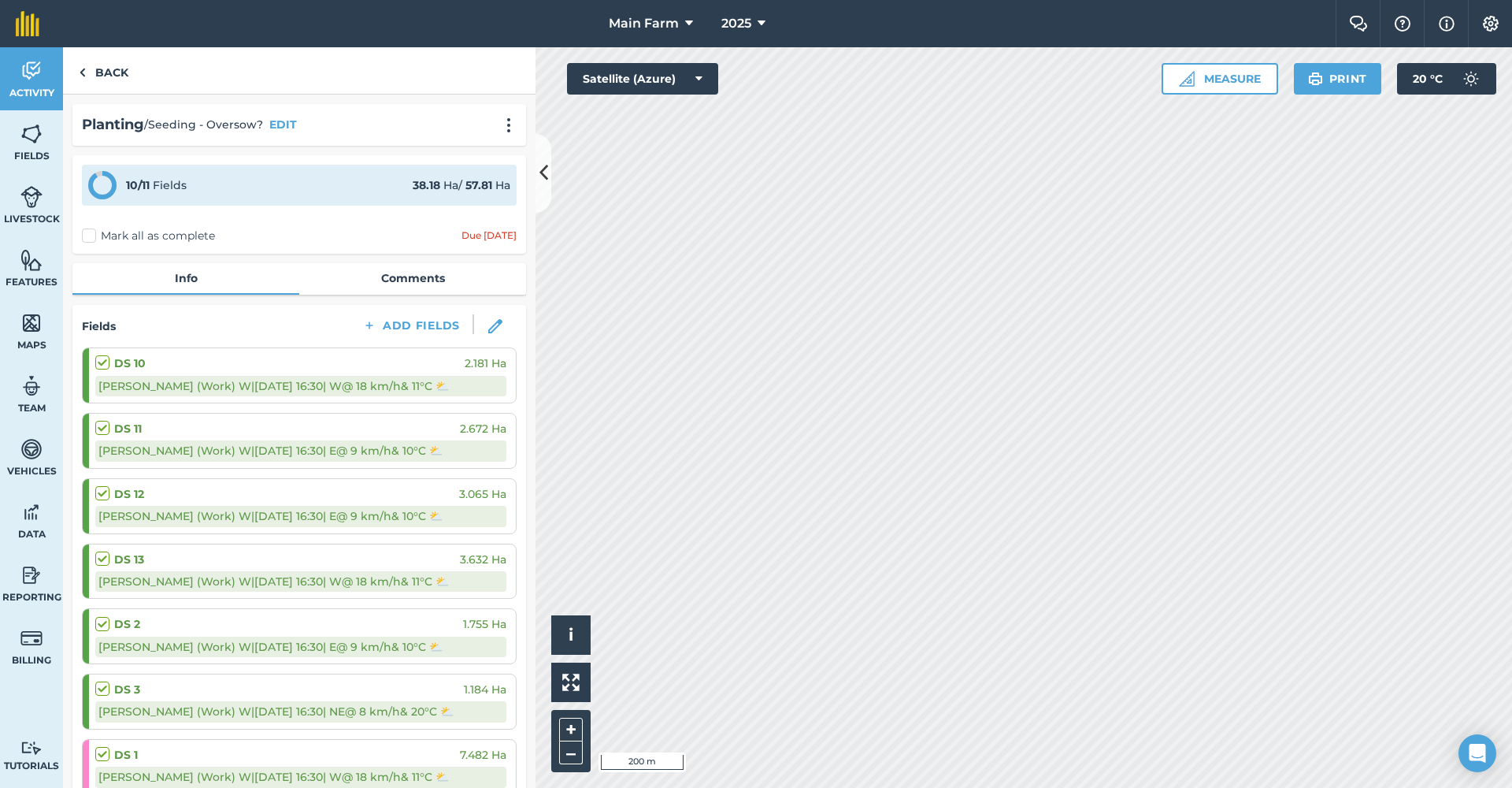
click at [27, 72] on img at bounding box center [31, 70] width 22 height 23
